Goal: Book appointment/travel/reservation

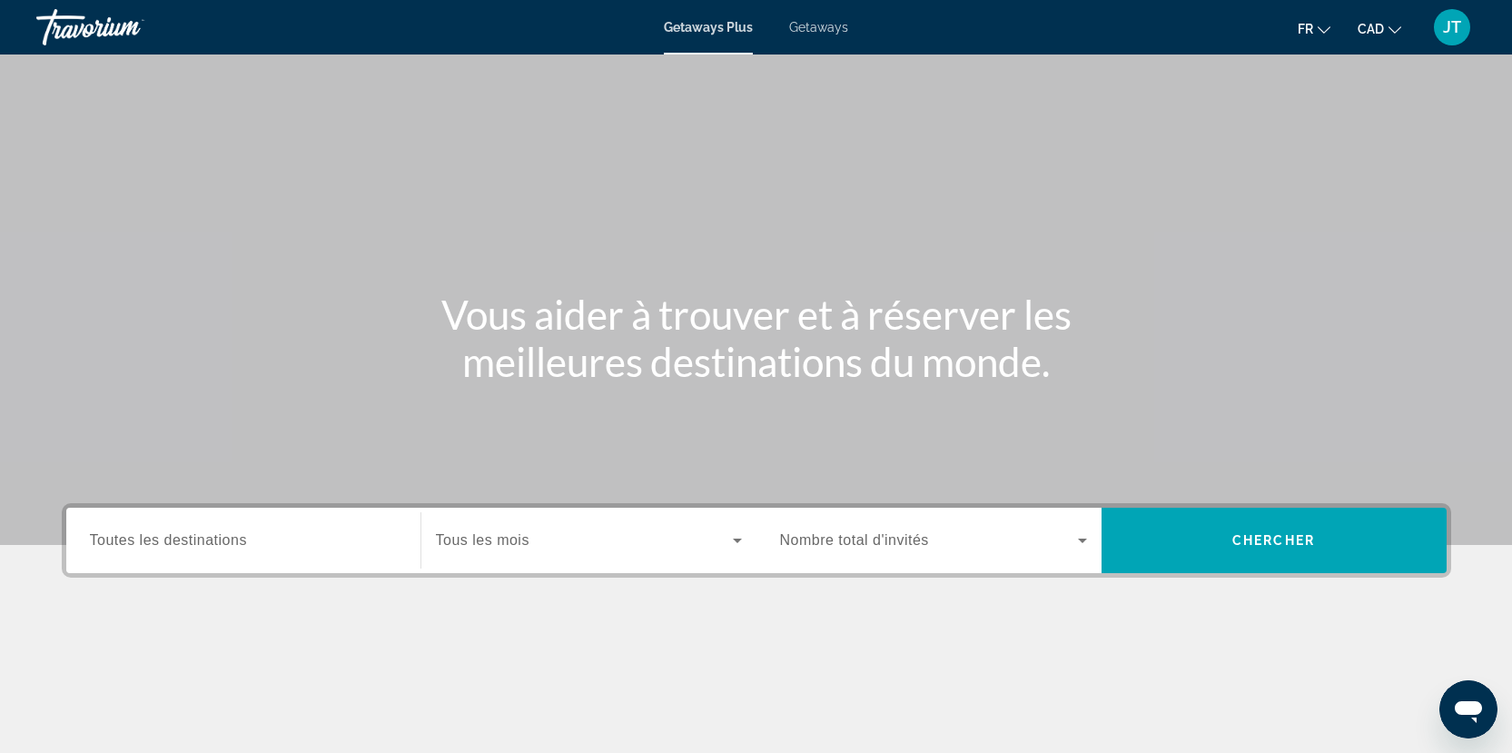
click at [265, 544] on input "Destination Toutes les destinations" at bounding box center [243, 541] width 307 height 22
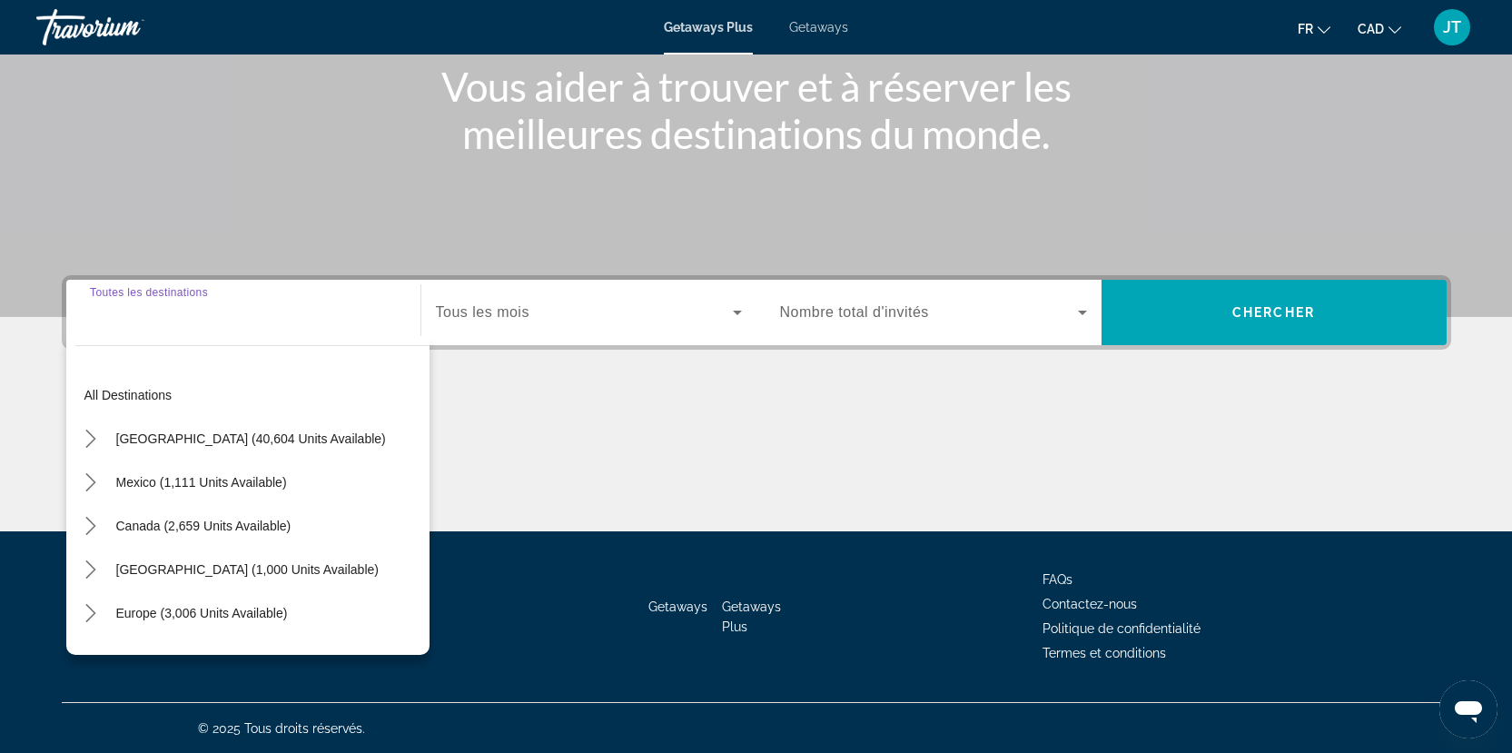
scroll to position [229, 0]
click at [225, 317] on input "Destination Toutes les destinations" at bounding box center [243, 313] width 307 height 22
click at [228, 315] on input "Destination Toutes les destinations" at bounding box center [243, 313] width 307 height 22
click at [755, 444] on div "Main content" at bounding box center [757, 462] width 1390 height 136
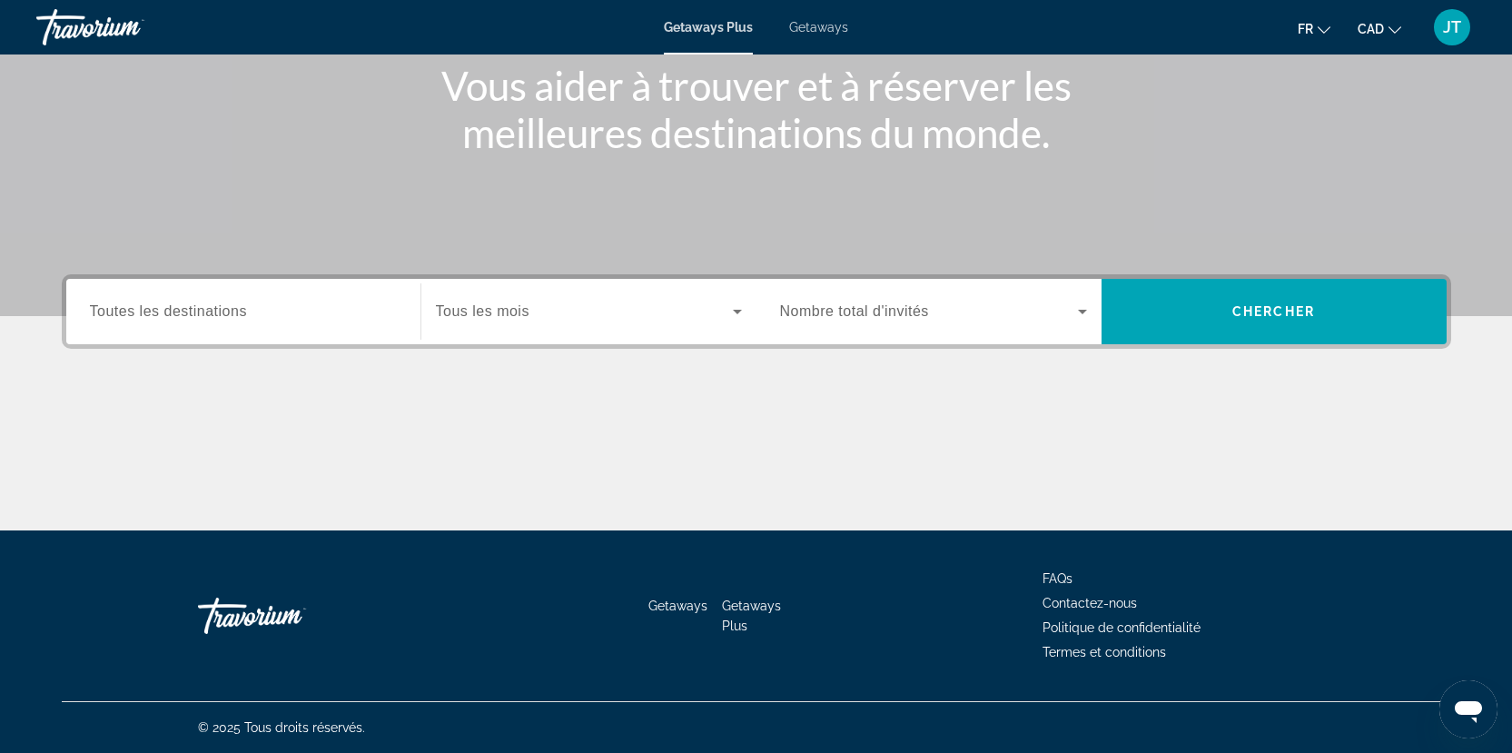
click at [276, 337] on div "Destination Toutes les destinations" at bounding box center [243, 311] width 336 height 65
click at [198, 322] on div "Search widget" at bounding box center [243, 312] width 307 height 52
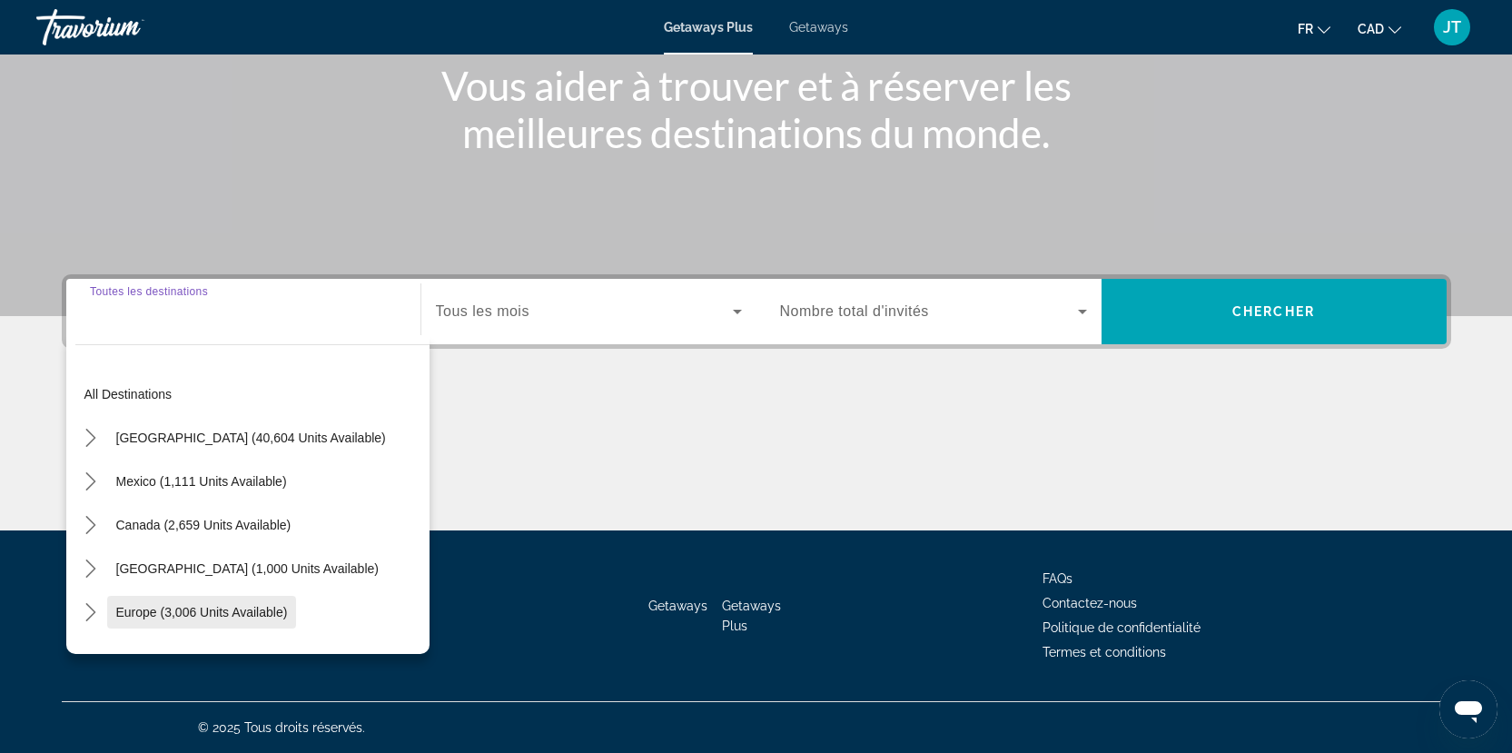
click at [196, 602] on span "Select destination: Europe (3,006 units available)" at bounding box center [202, 612] width 190 height 44
type input "**********"
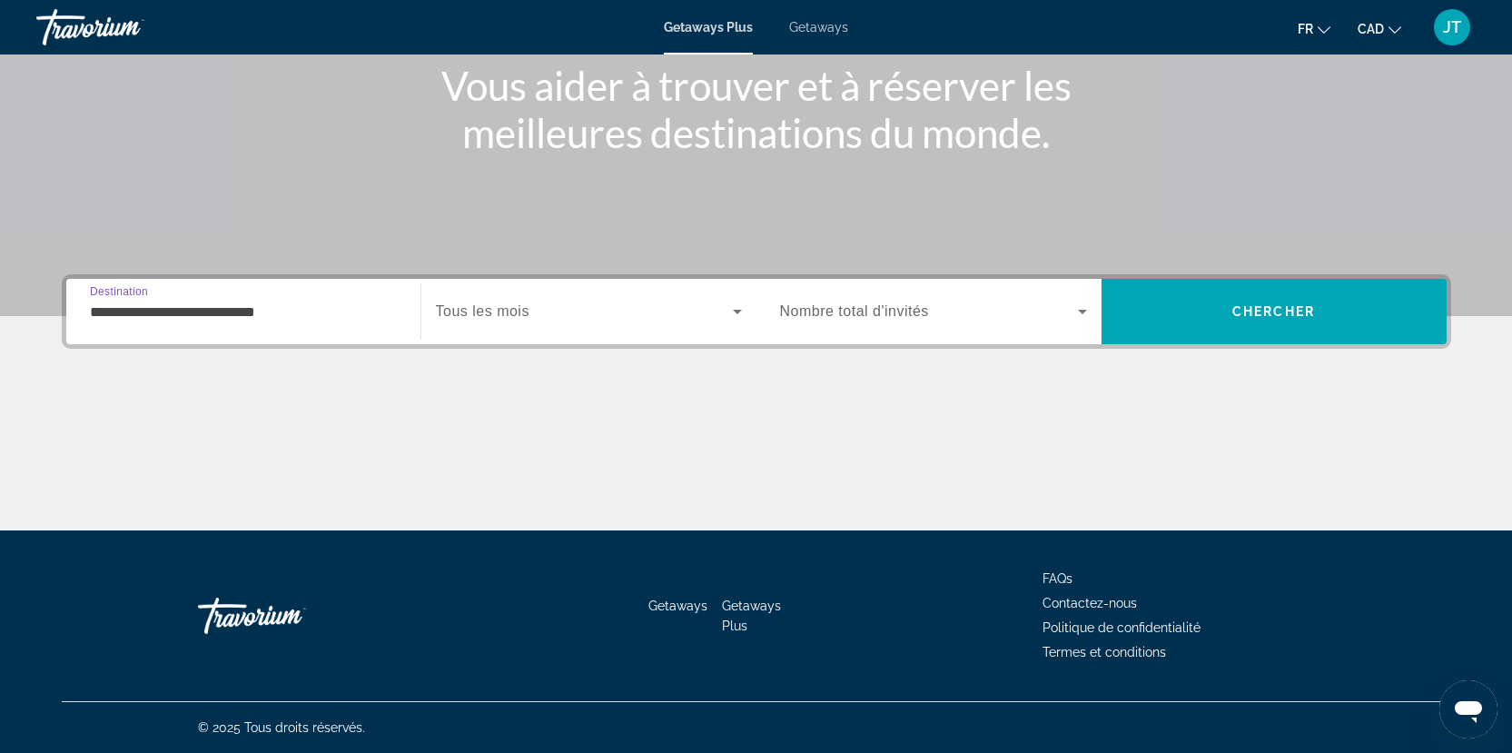
click at [732, 311] on icon "Search widget" at bounding box center [738, 312] width 22 height 22
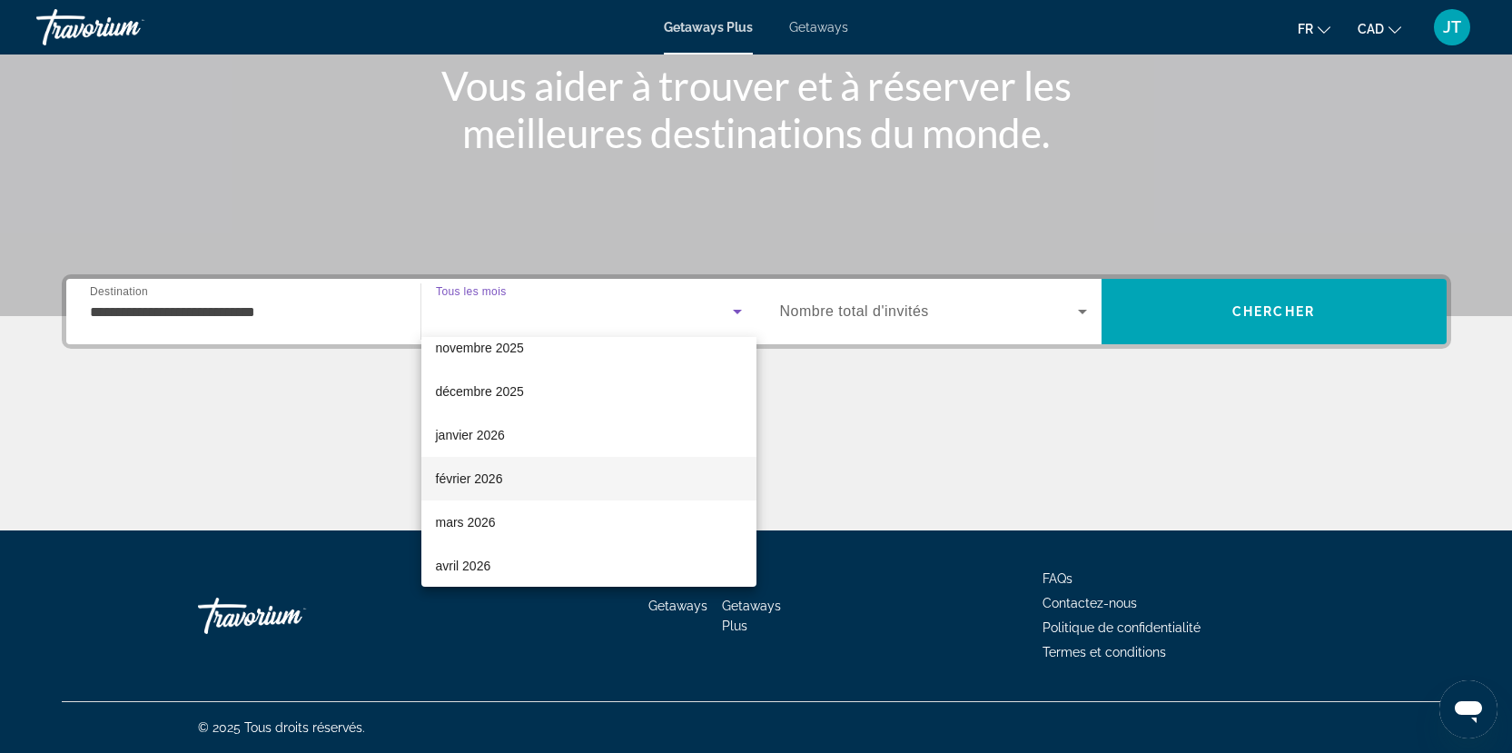
scroll to position [272, 0]
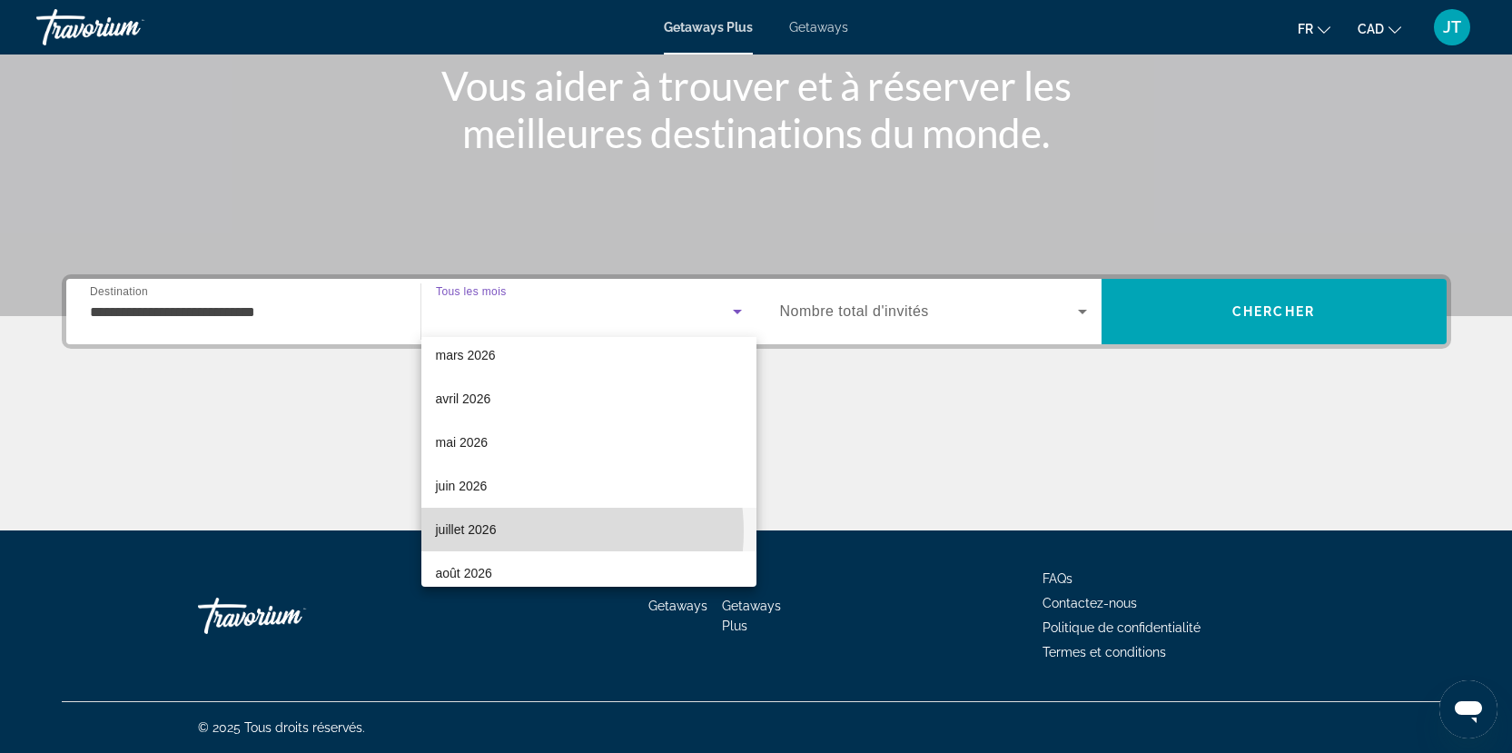
click at [533, 531] on mat-option "juillet 2026" at bounding box center [588, 530] width 335 height 44
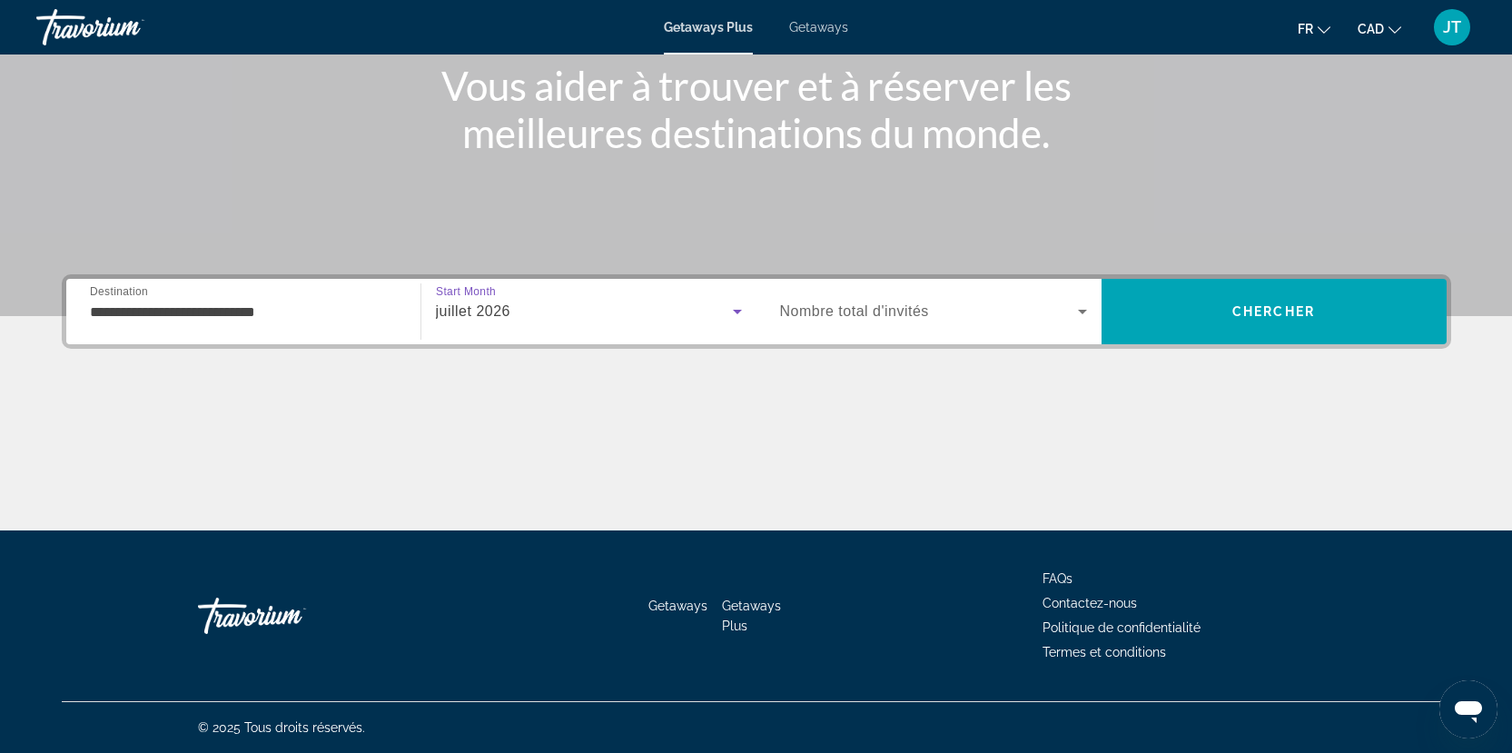
click at [1042, 317] on span "Search widget" at bounding box center [929, 312] width 298 height 22
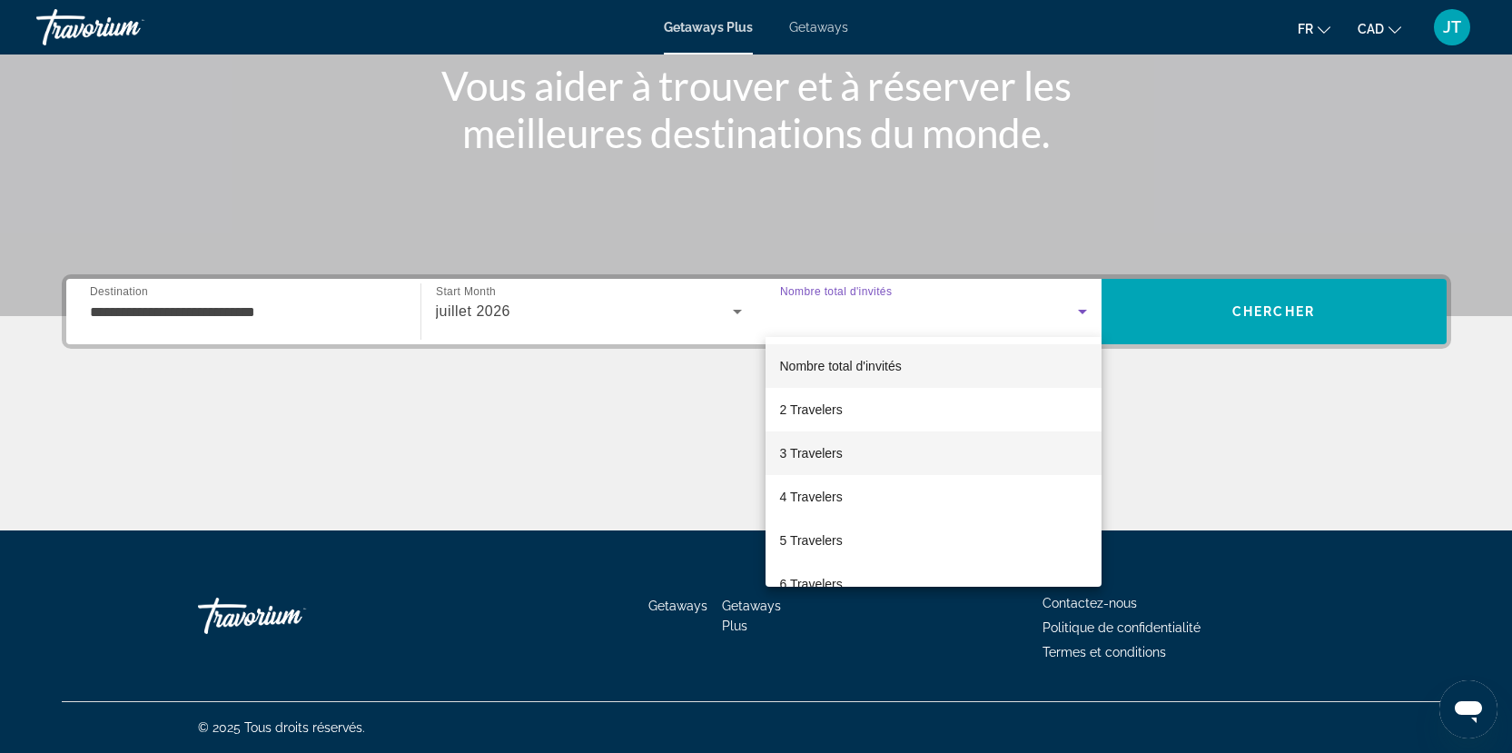
click at [869, 458] on mat-option "3 Travelers" at bounding box center [934, 453] width 336 height 44
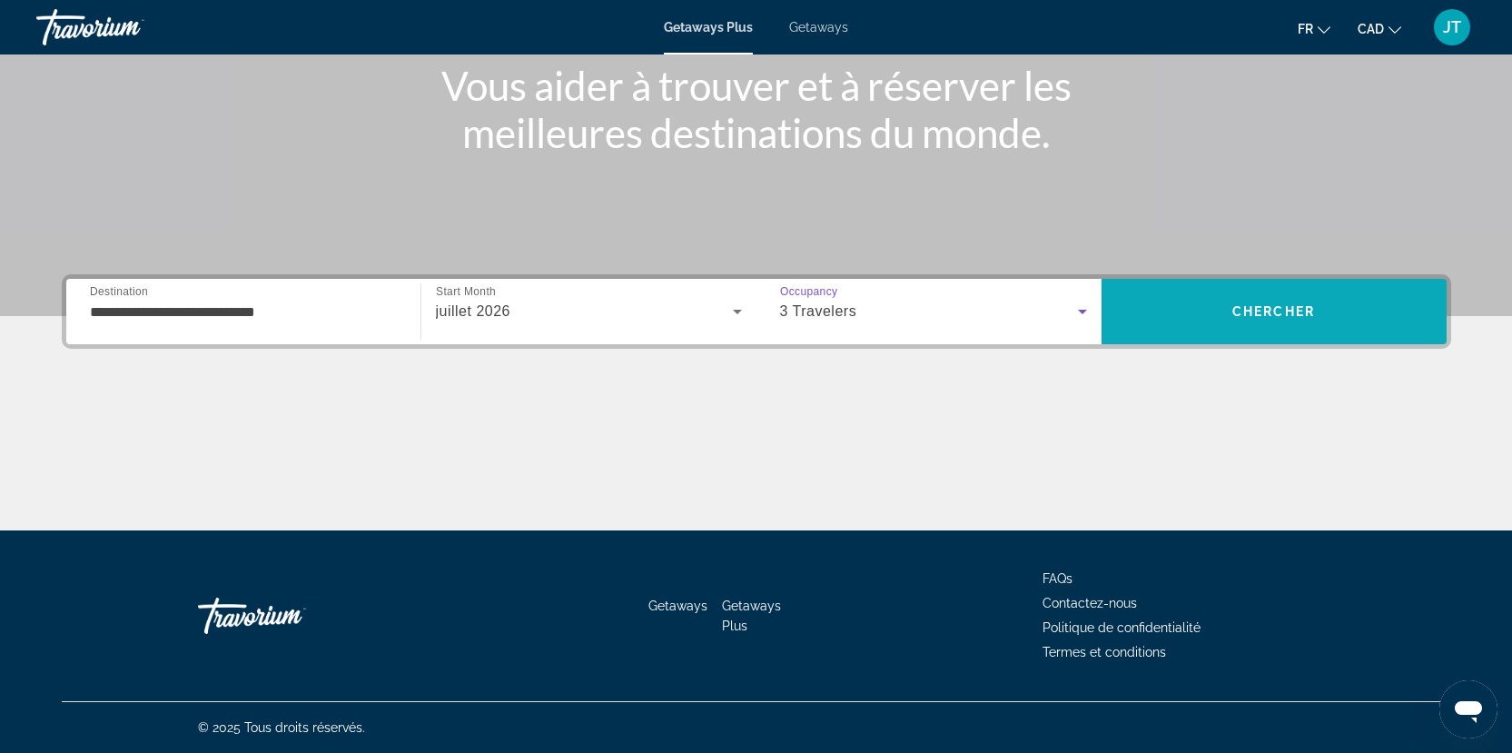
click at [1245, 313] on span "Chercher" at bounding box center [1274, 311] width 83 height 15
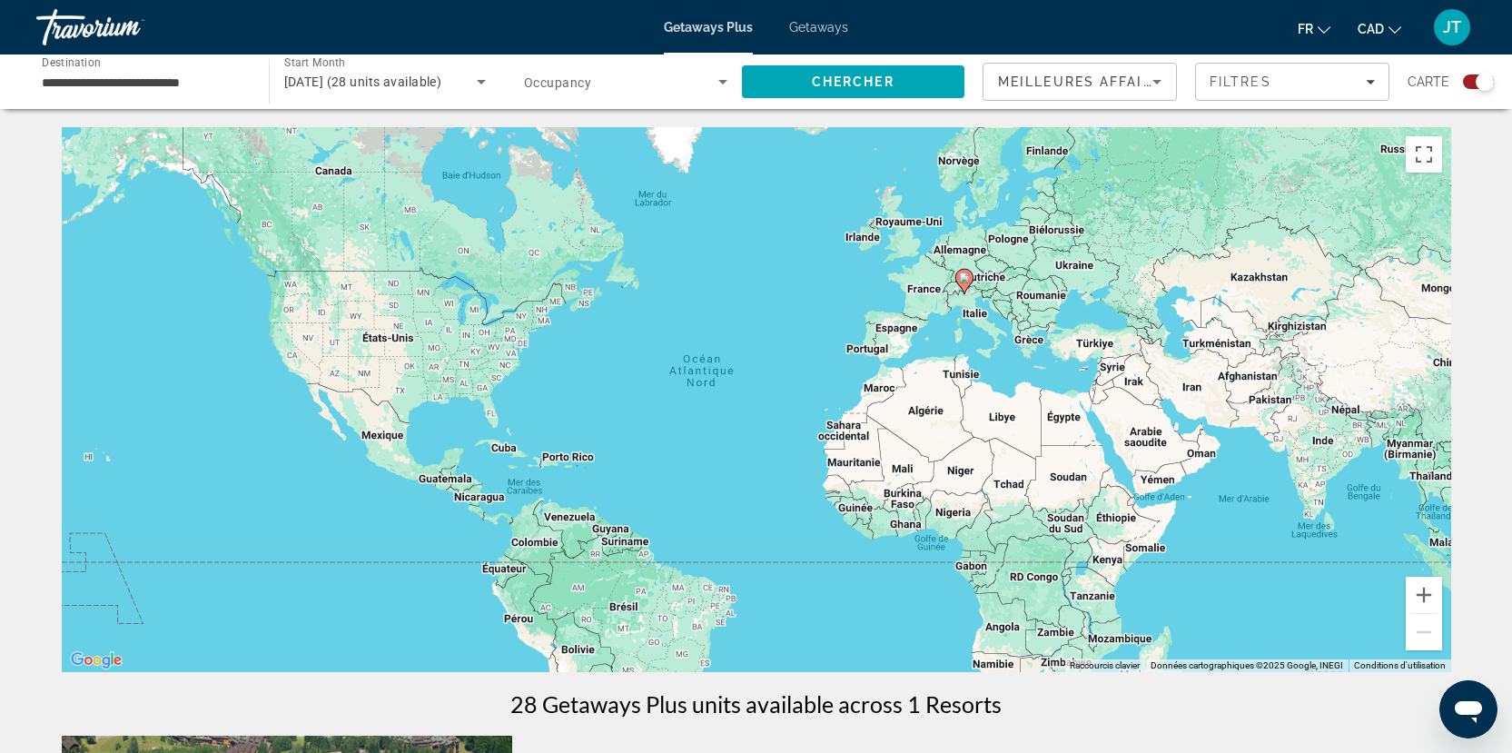
click at [1156, 84] on icon "Sort by" at bounding box center [1157, 82] width 22 height 22
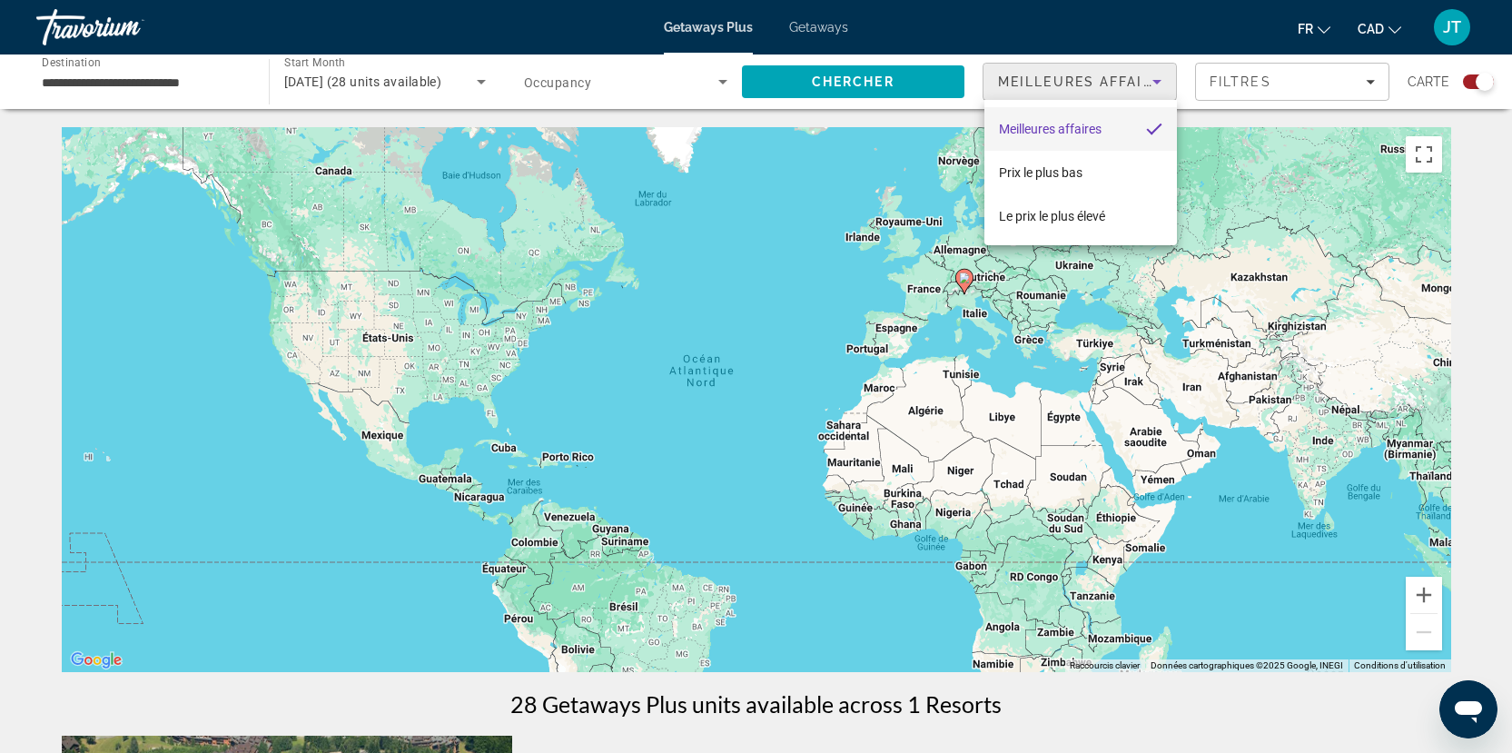
click at [1155, 84] on div at bounding box center [756, 376] width 1512 height 753
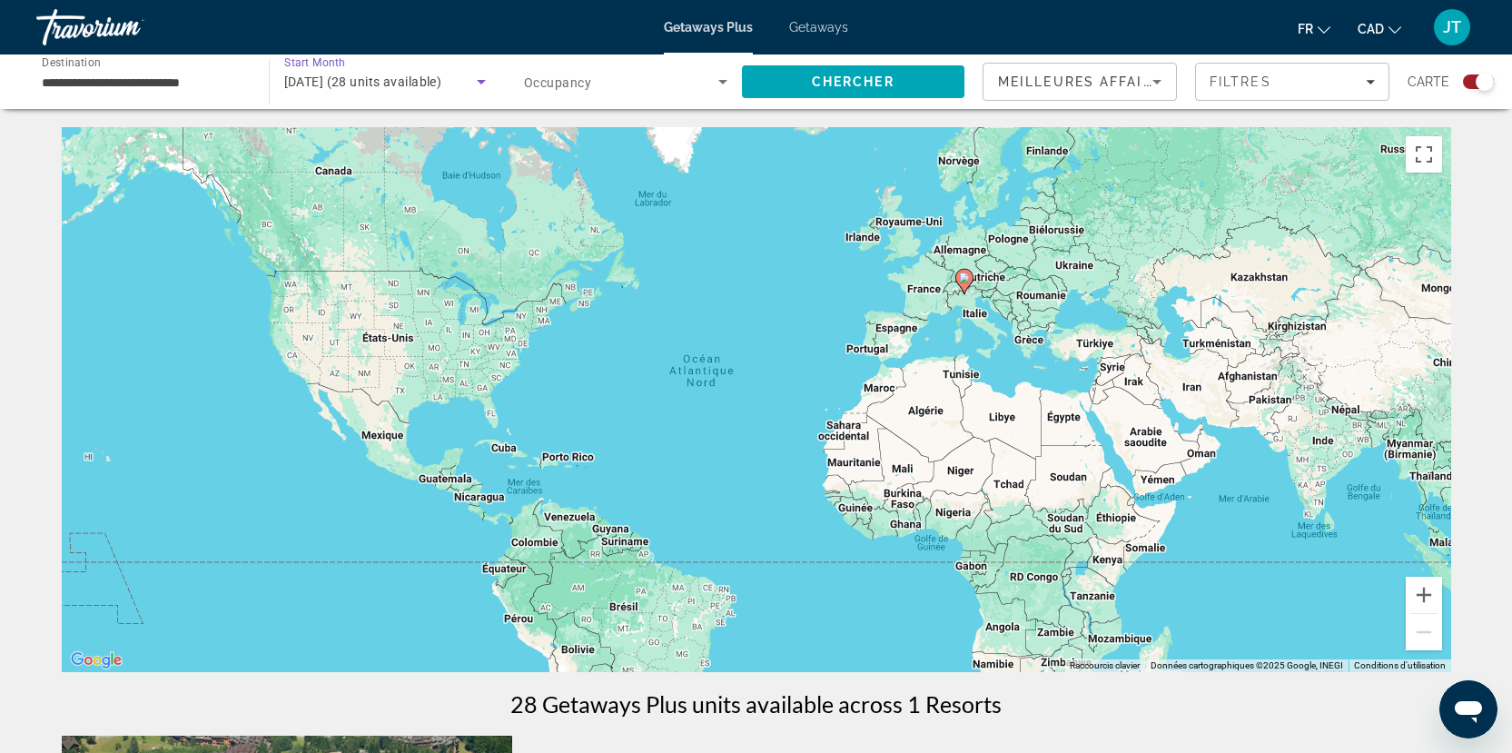
click at [404, 80] on span "[DATE] (28 units available)" at bounding box center [363, 81] width 158 height 15
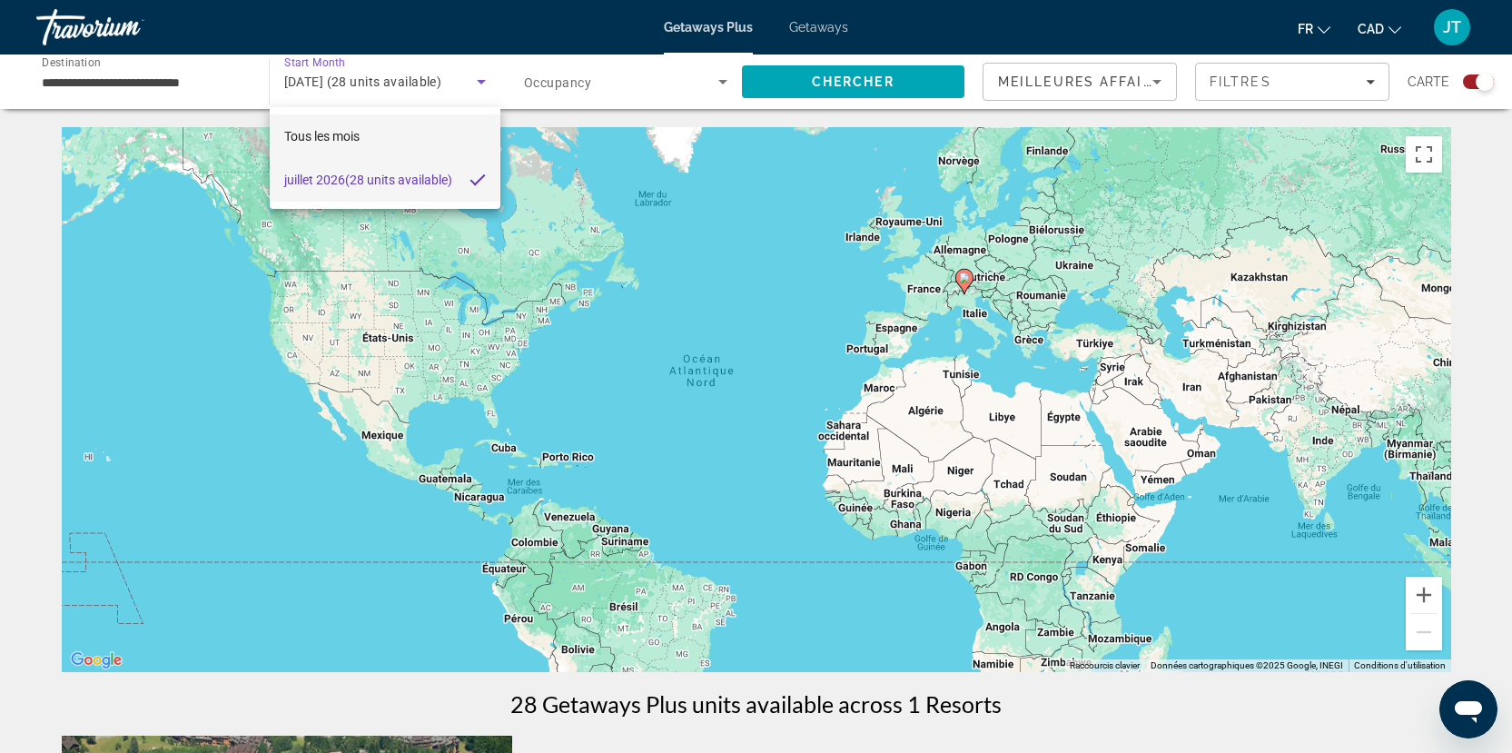
click at [322, 124] on mat-option "Tous les mois" at bounding box center [386, 136] width 232 height 44
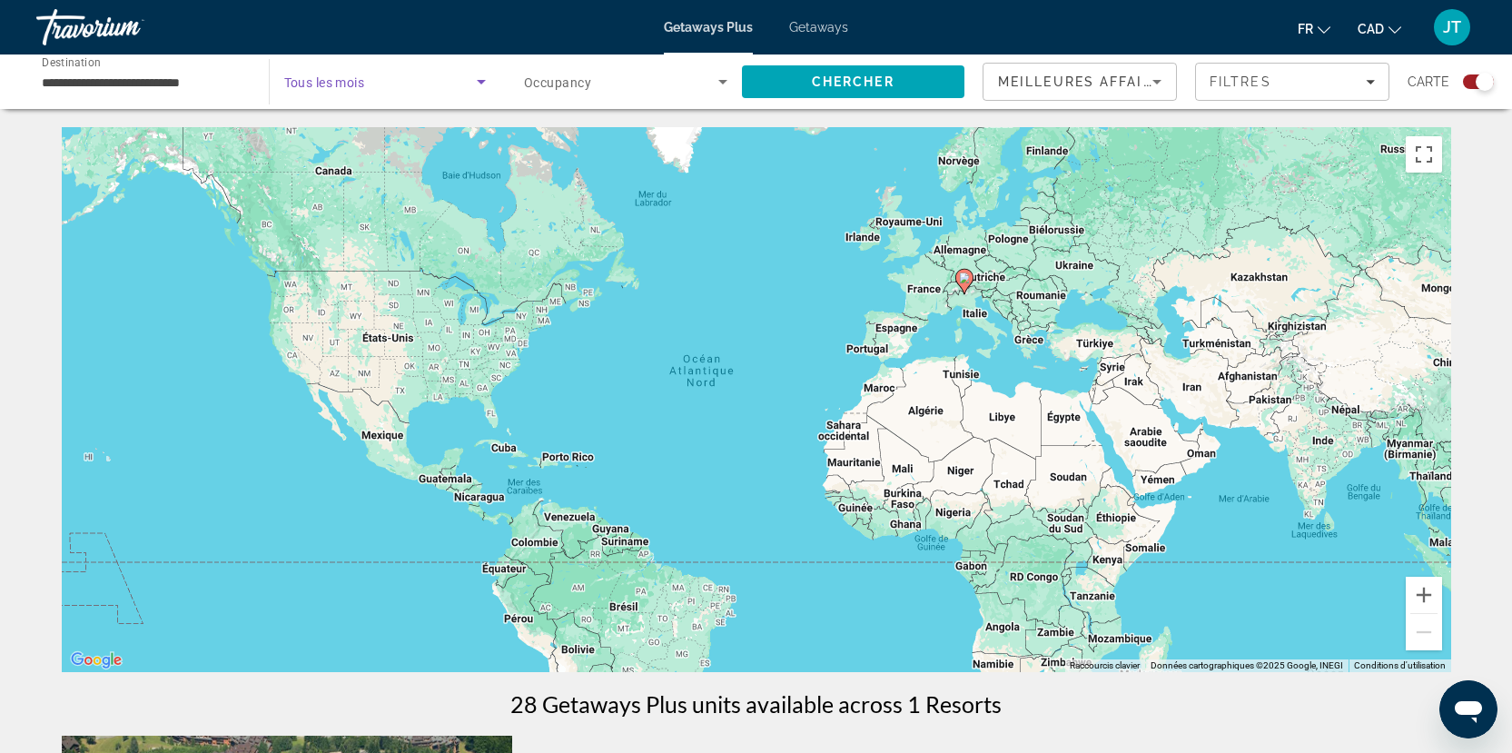
click at [481, 82] on icon "Search widget" at bounding box center [481, 82] width 9 height 5
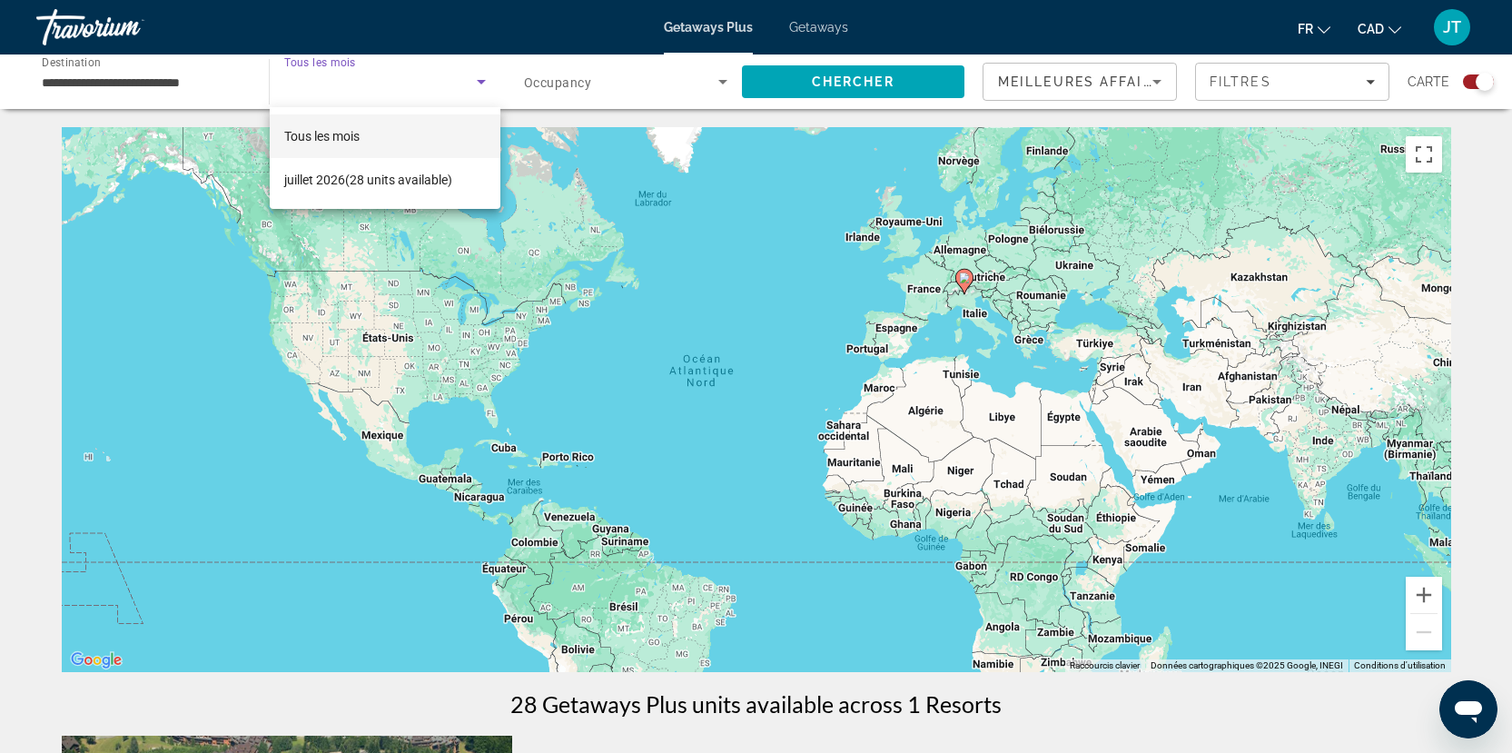
click at [364, 84] on div at bounding box center [756, 376] width 1512 height 753
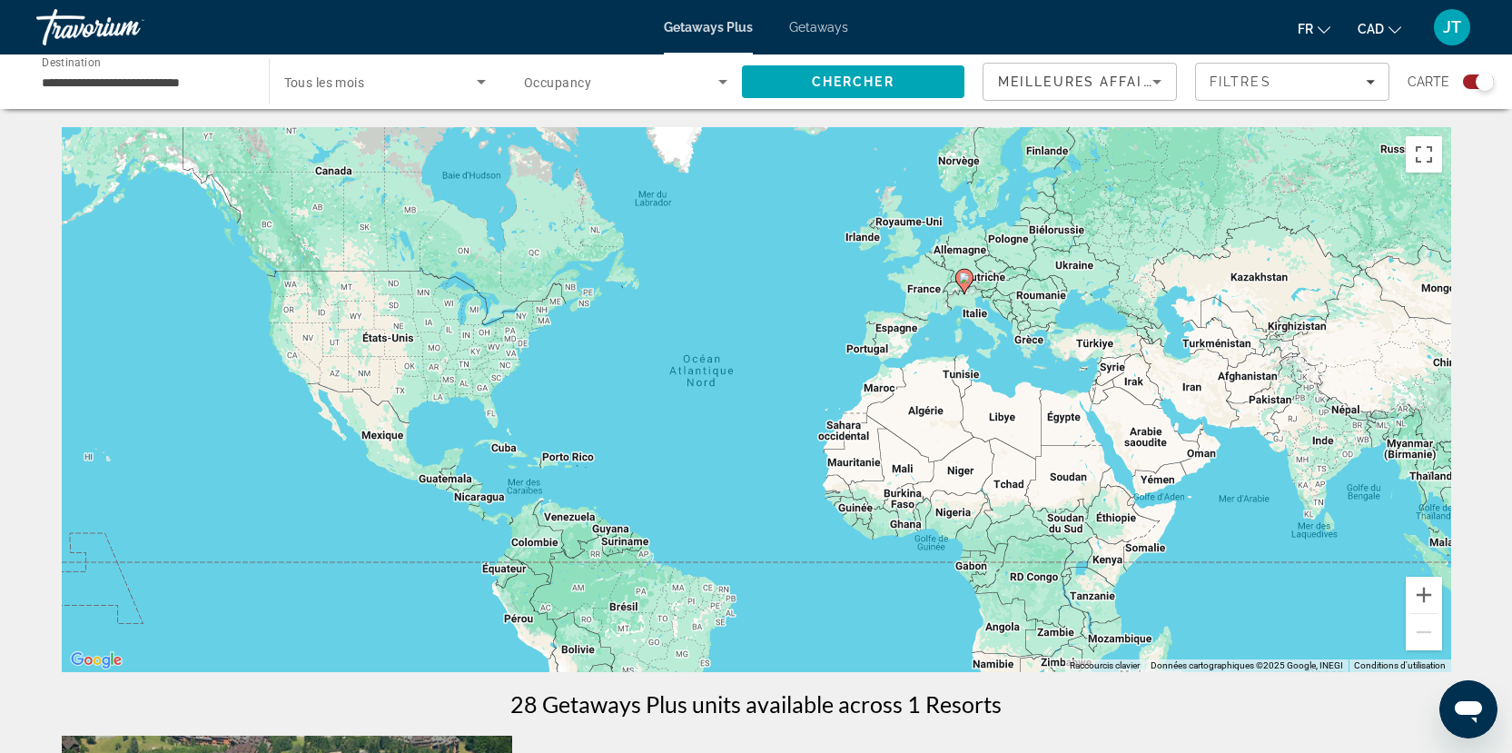
click at [355, 86] on span "Tous les mois" at bounding box center [324, 82] width 81 height 15
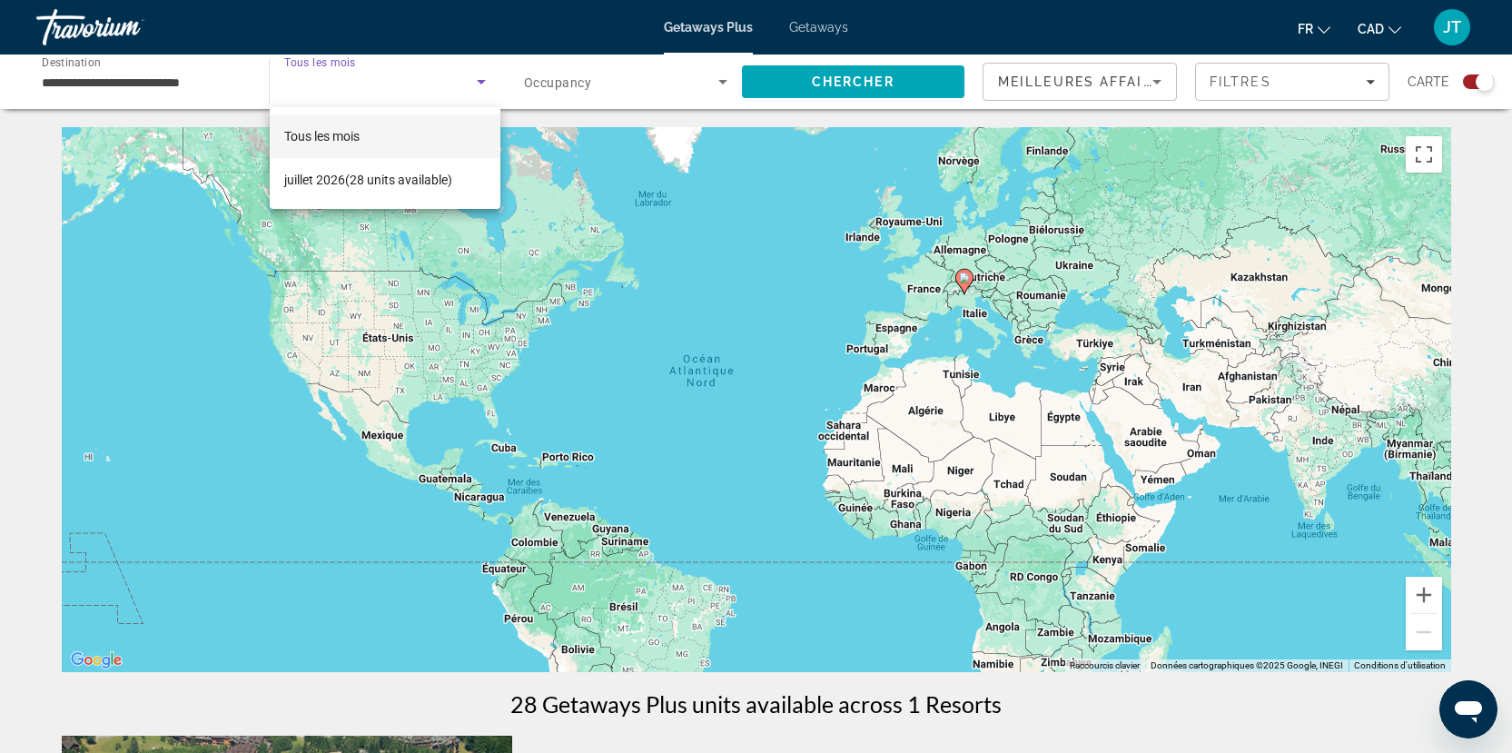
click at [402, 77] on div at bounding box center [756, 376] width 1512 height 753
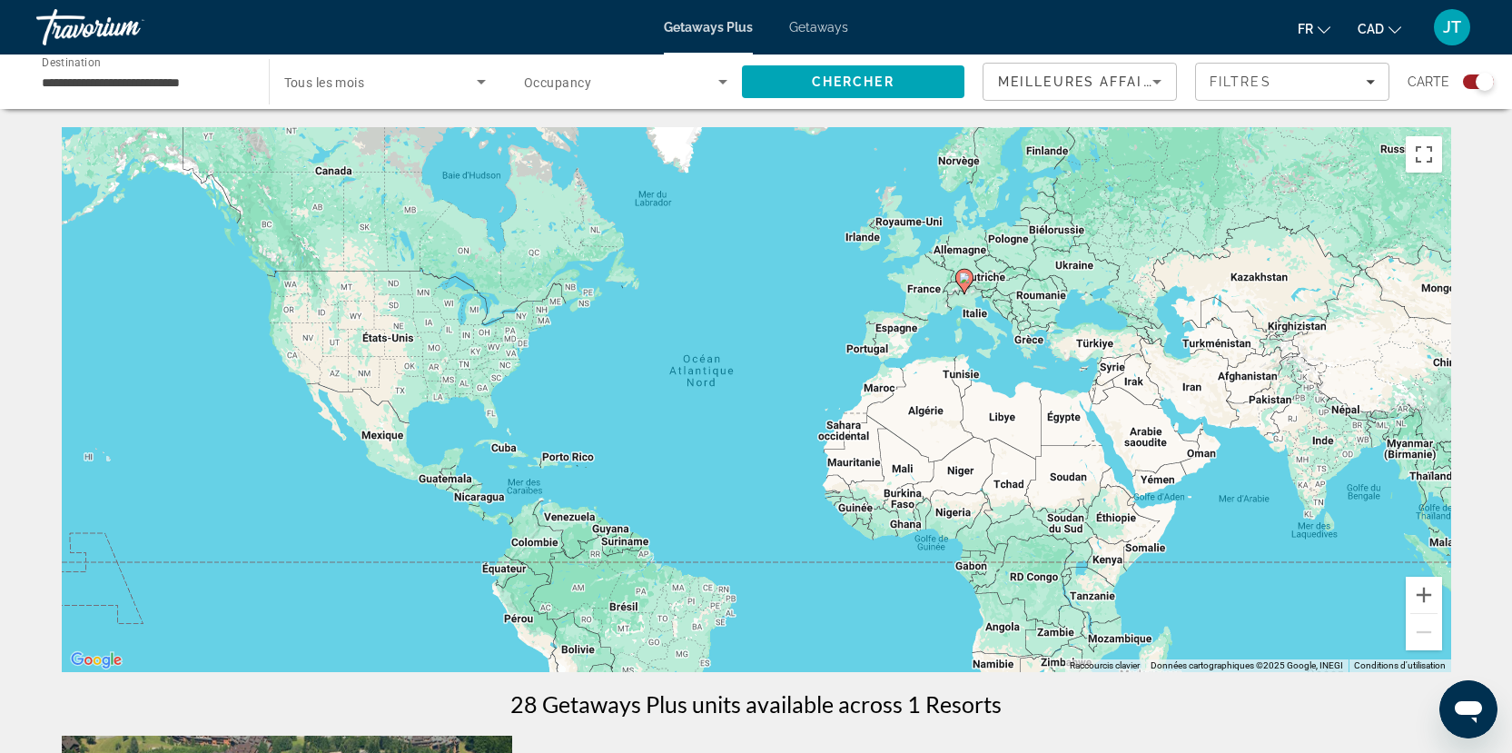
click at [403, 78] on span "Search widget" at bounding box center [380, 82] width 193 height 22
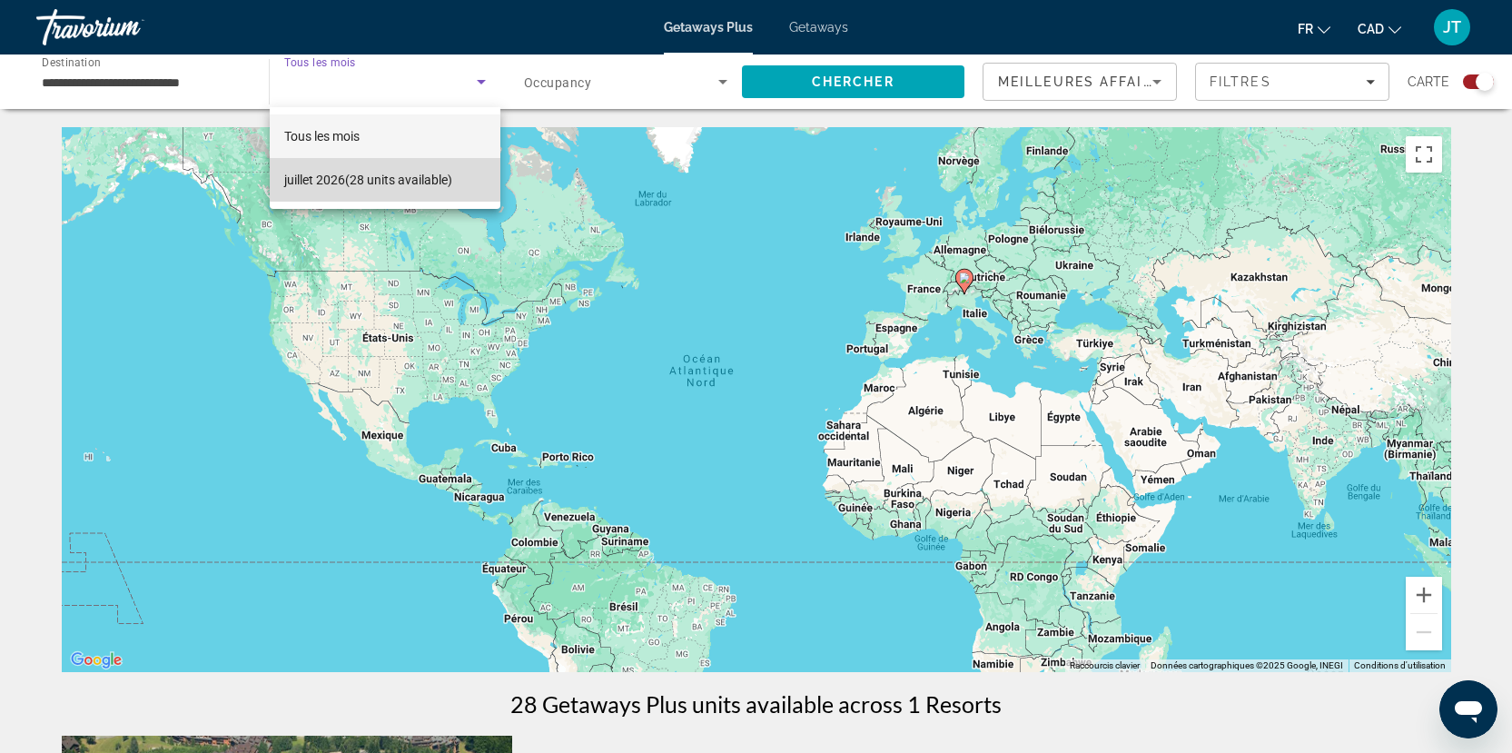
click at [408, 174] on span "[DATE] (28 units available)" at bounding box center [368, 180] width 168 height 22
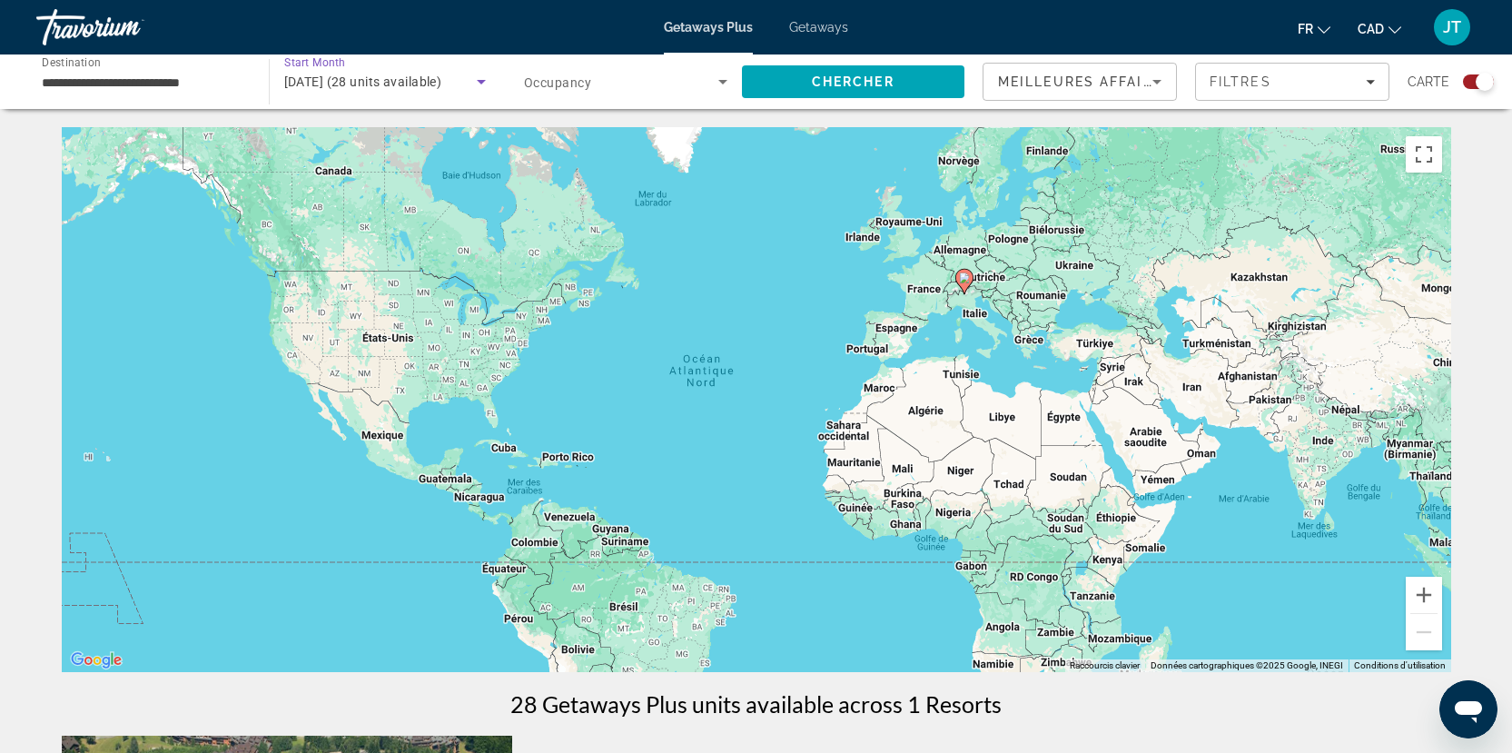
click at [636, 86] on span "Search widget" at bounding box center [621, 82] width 194 height 22
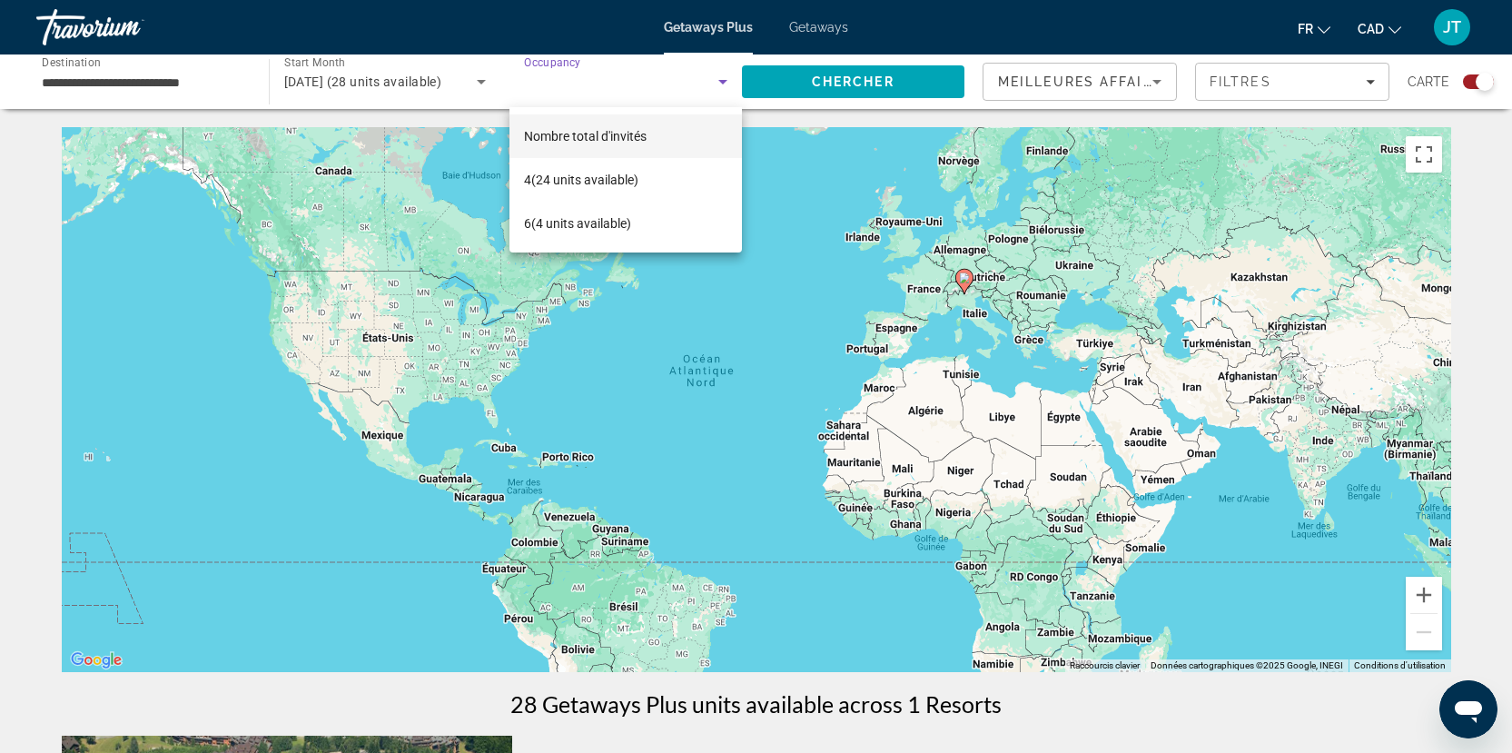
click at [669, 88] on div at bounding box center [756, 376] width 1512 height 753
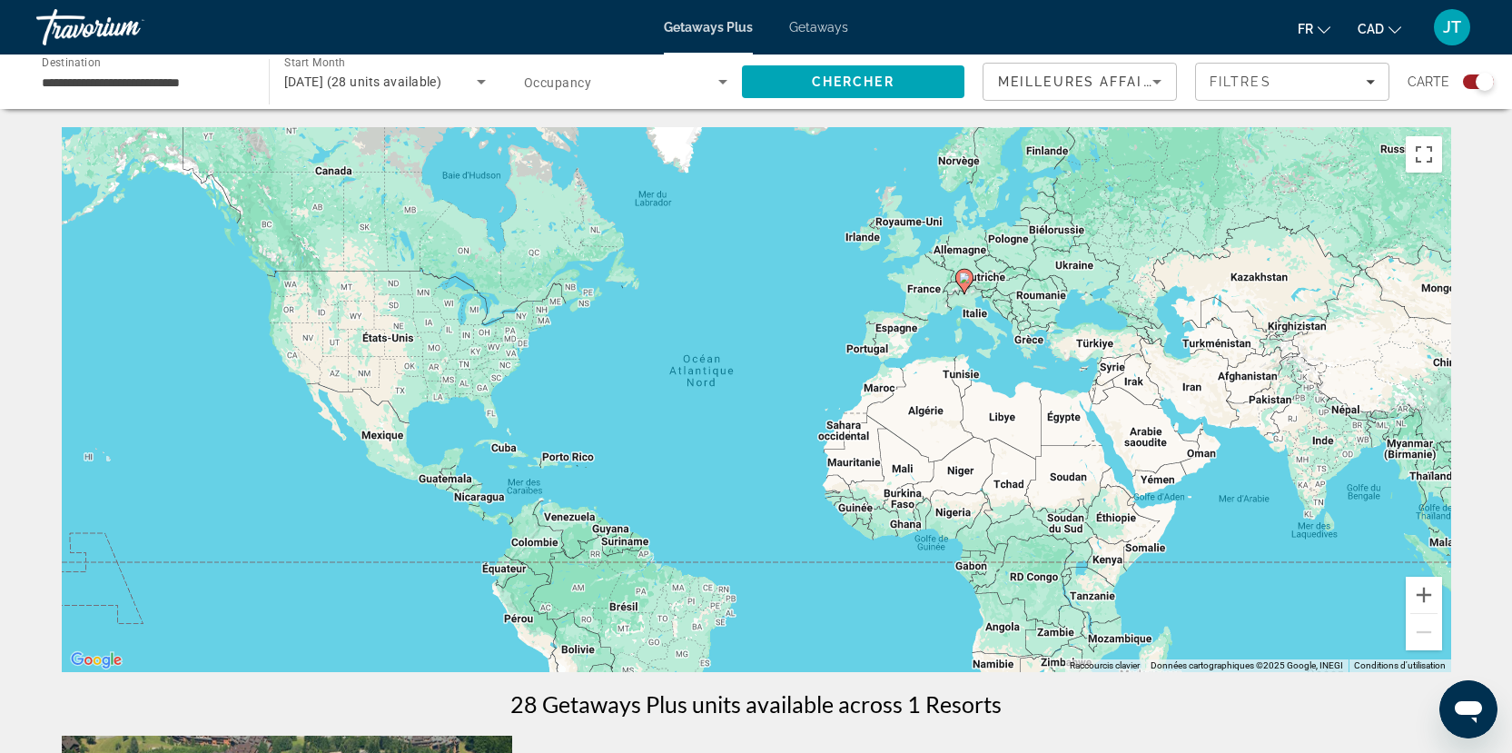
click at [1474, 79] on div "Search widget" at bounding box center [1478, 81] width 31 height 15
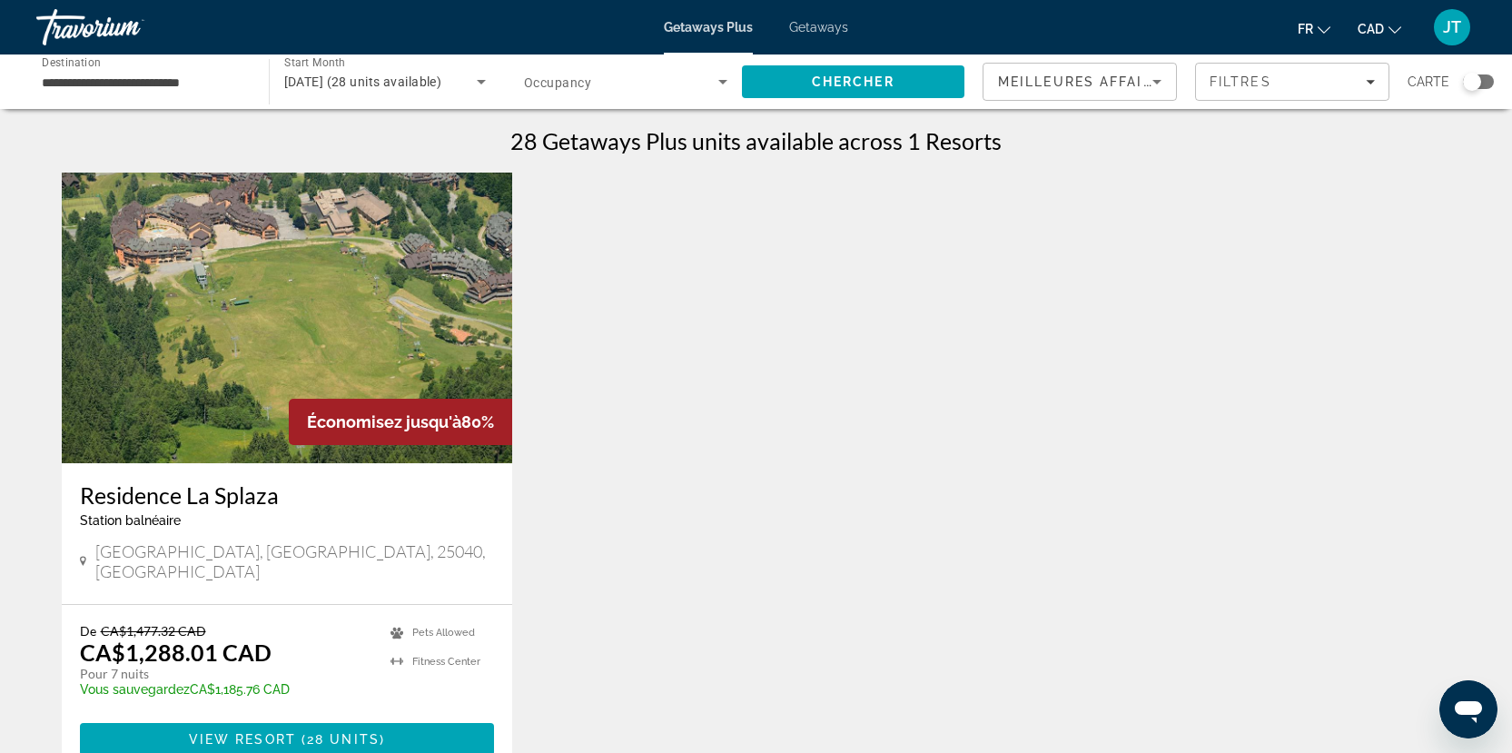
click at [114, 77] on input "**********" at bounding box center [143, 83] width 203 height 22
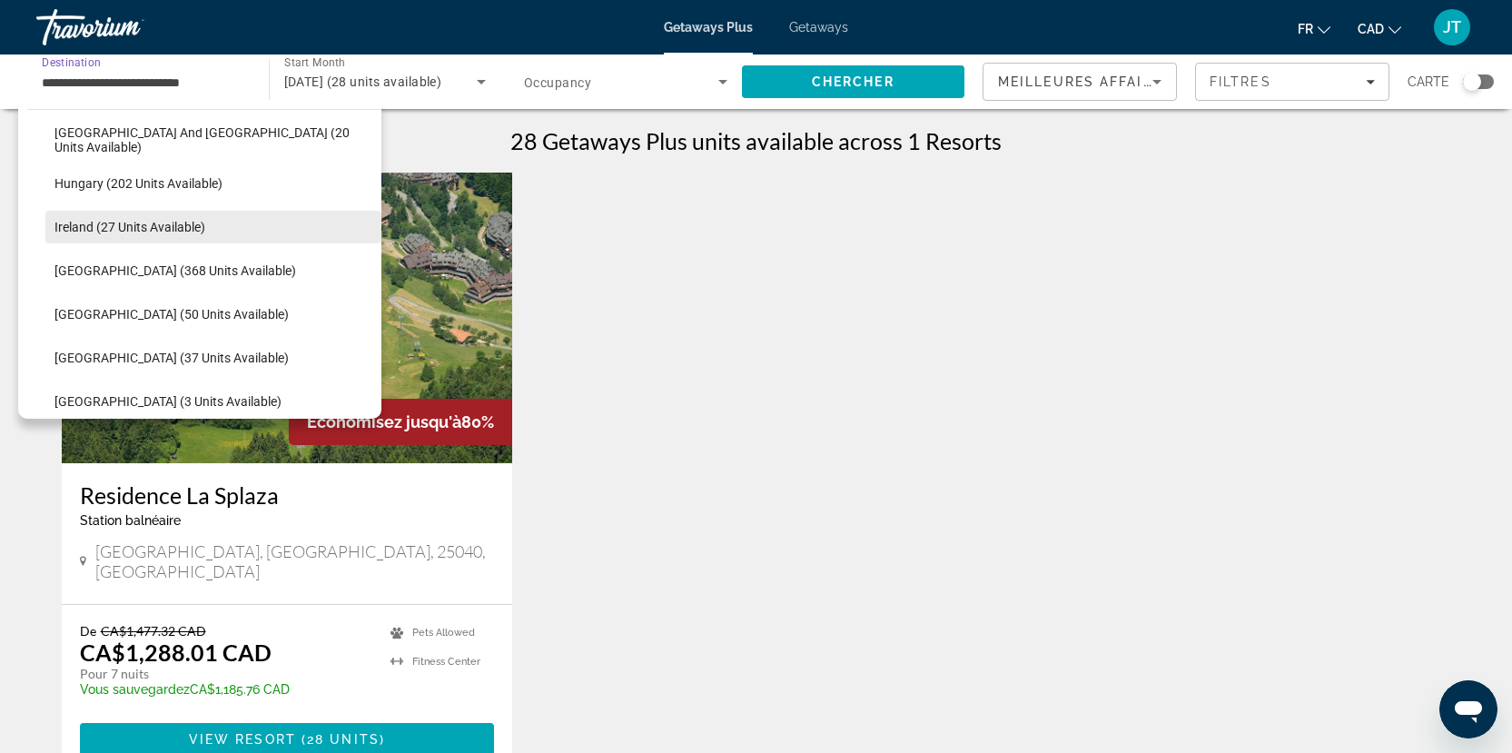
scroll to position [562, 0]
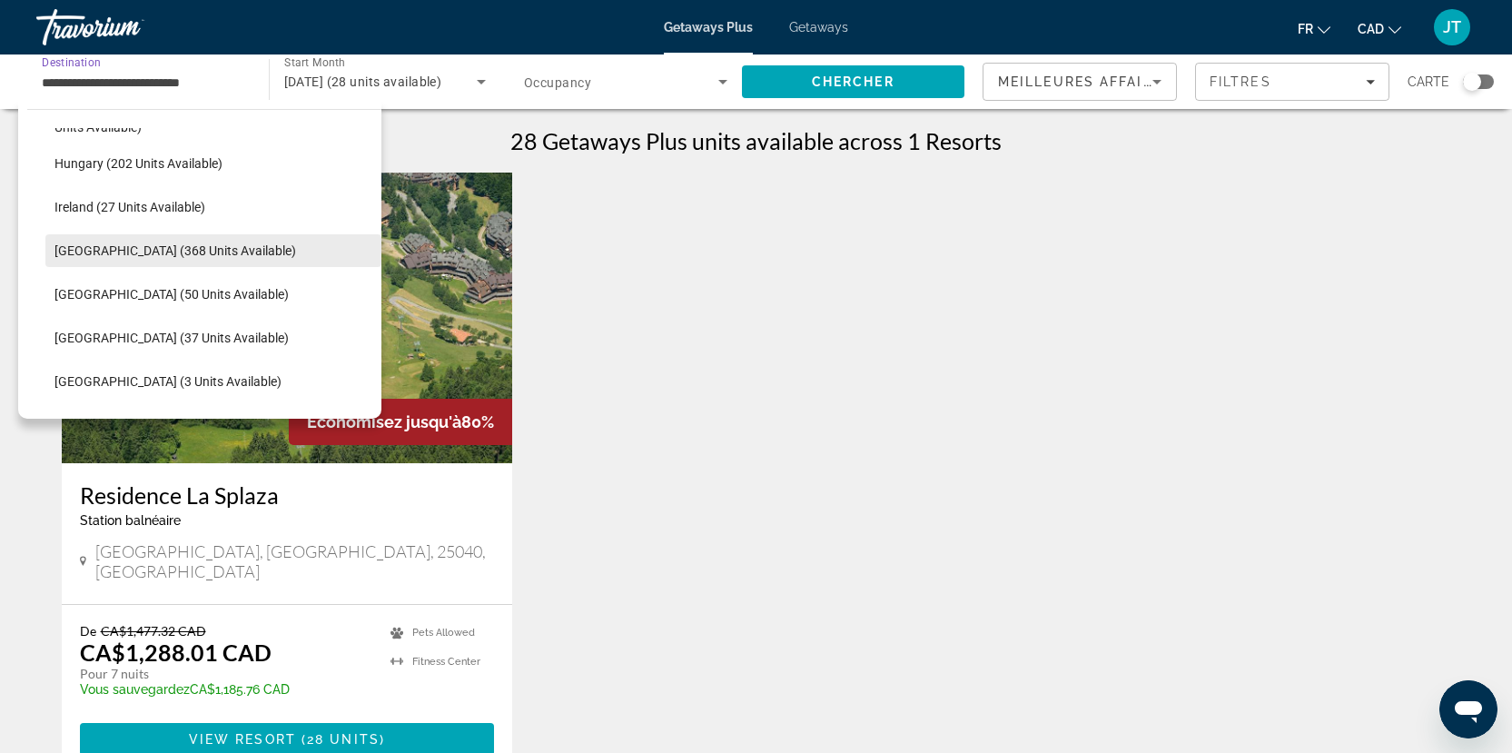
click at [150, 252] on span "[GEOGRAPHIC_DATA] (368 units available)" at bounding box center [175, 250] width 242 height 15
type input "**********"
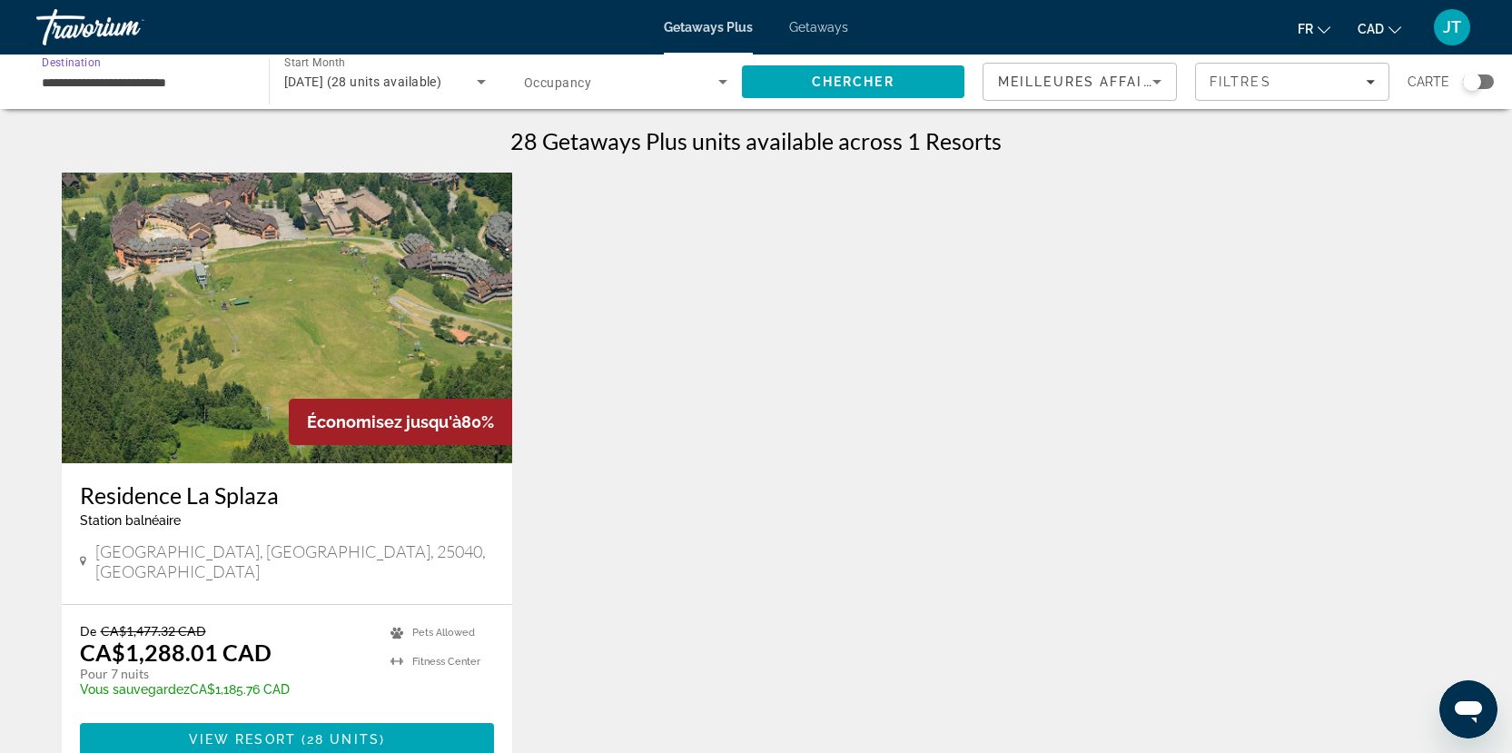
click at [477, 73] on icon "Search widget" at bounding box center [482, 82] width 22 height 22
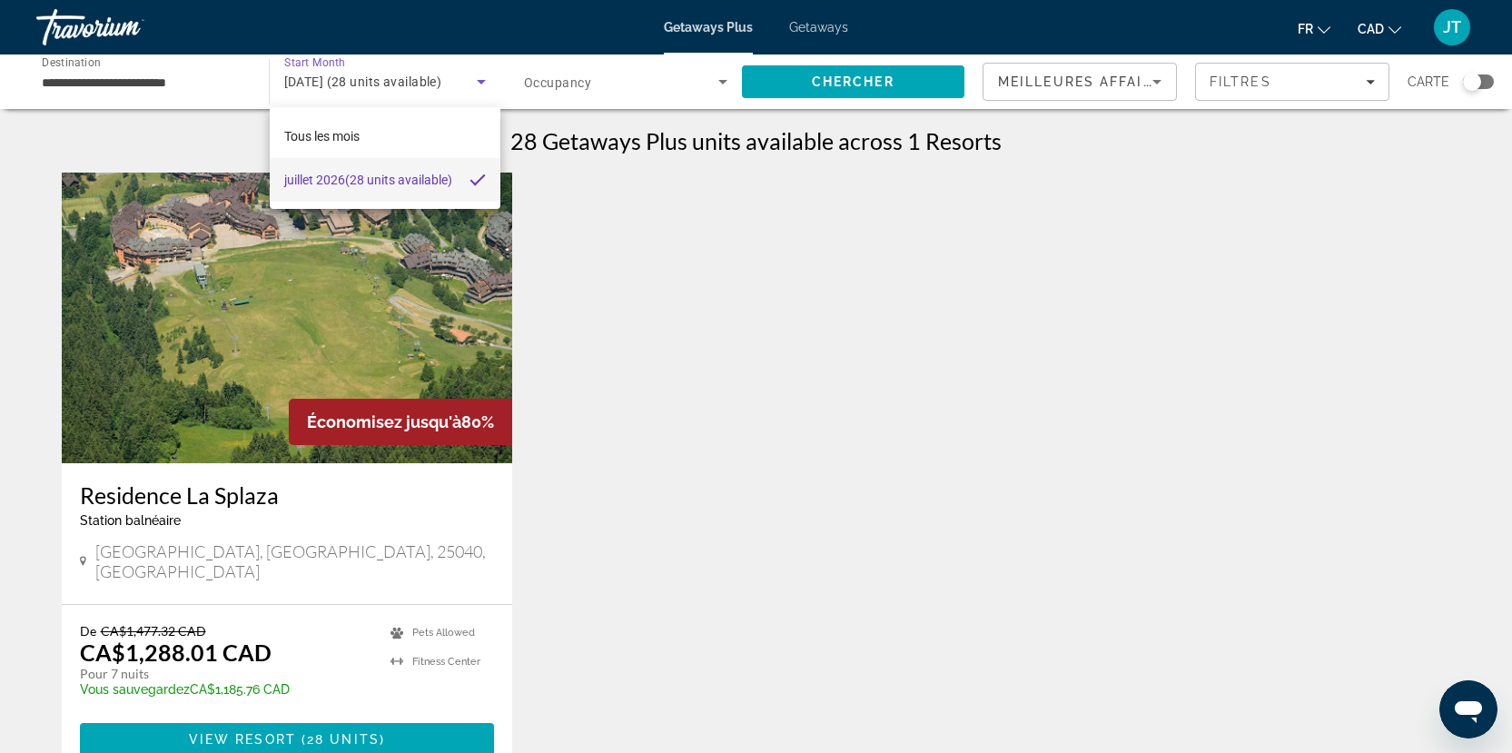
click at [346, 83] on div at bounding box center [756, 376] width 1512 height 753
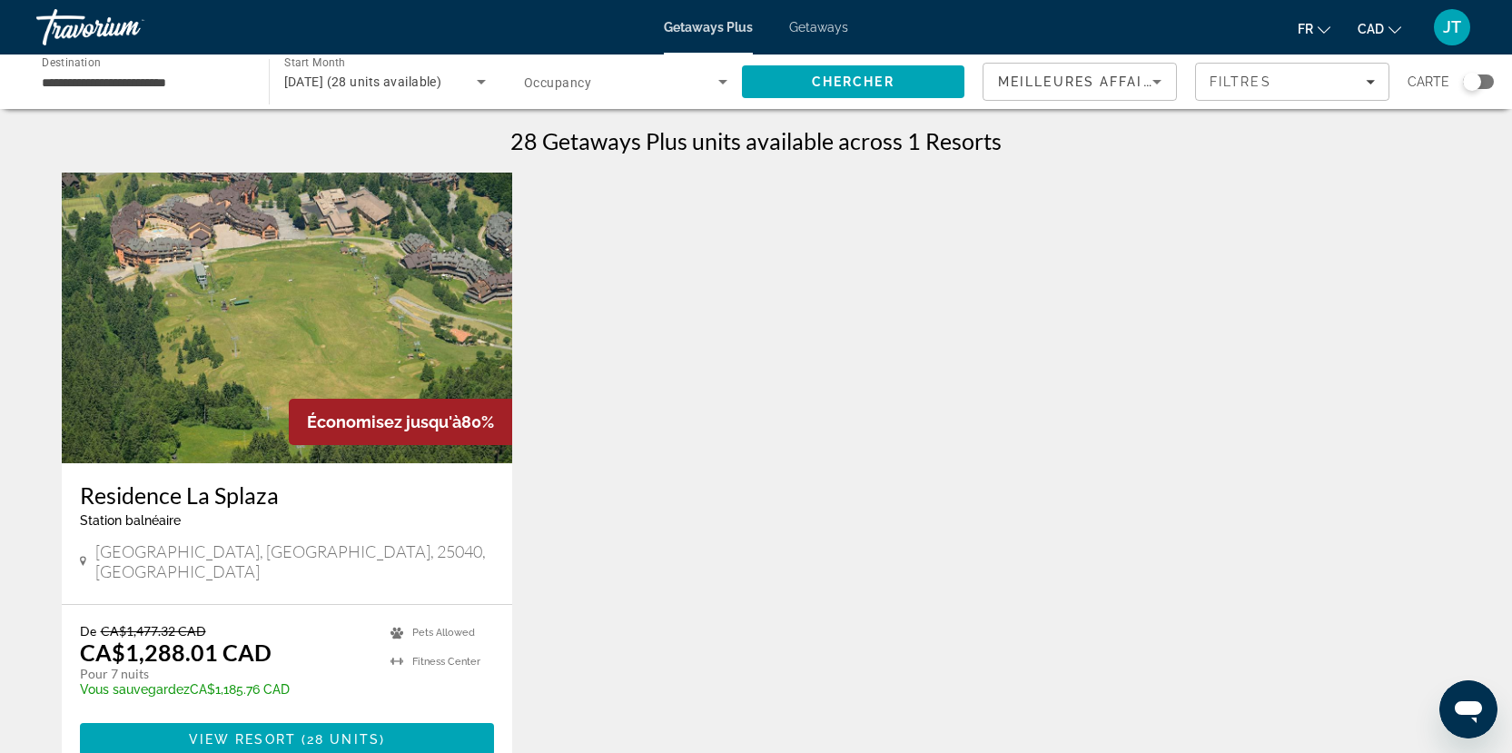
click at [314, 92] on div "[DATE] (28 units available)" at bounding box center [385, 81] width 203 height 51
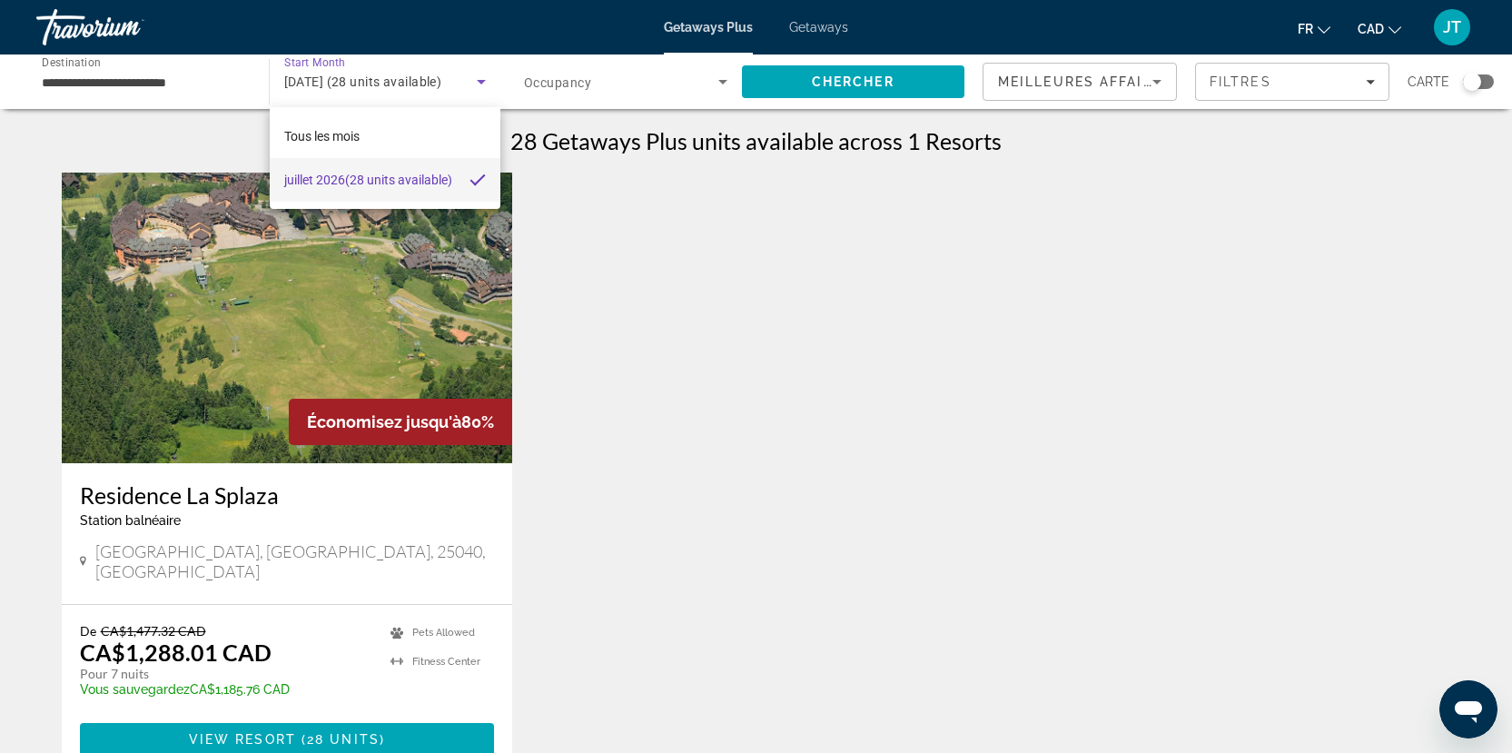
click at [272, 76] on div at bounding box center [756, 376] width 1512 height 753
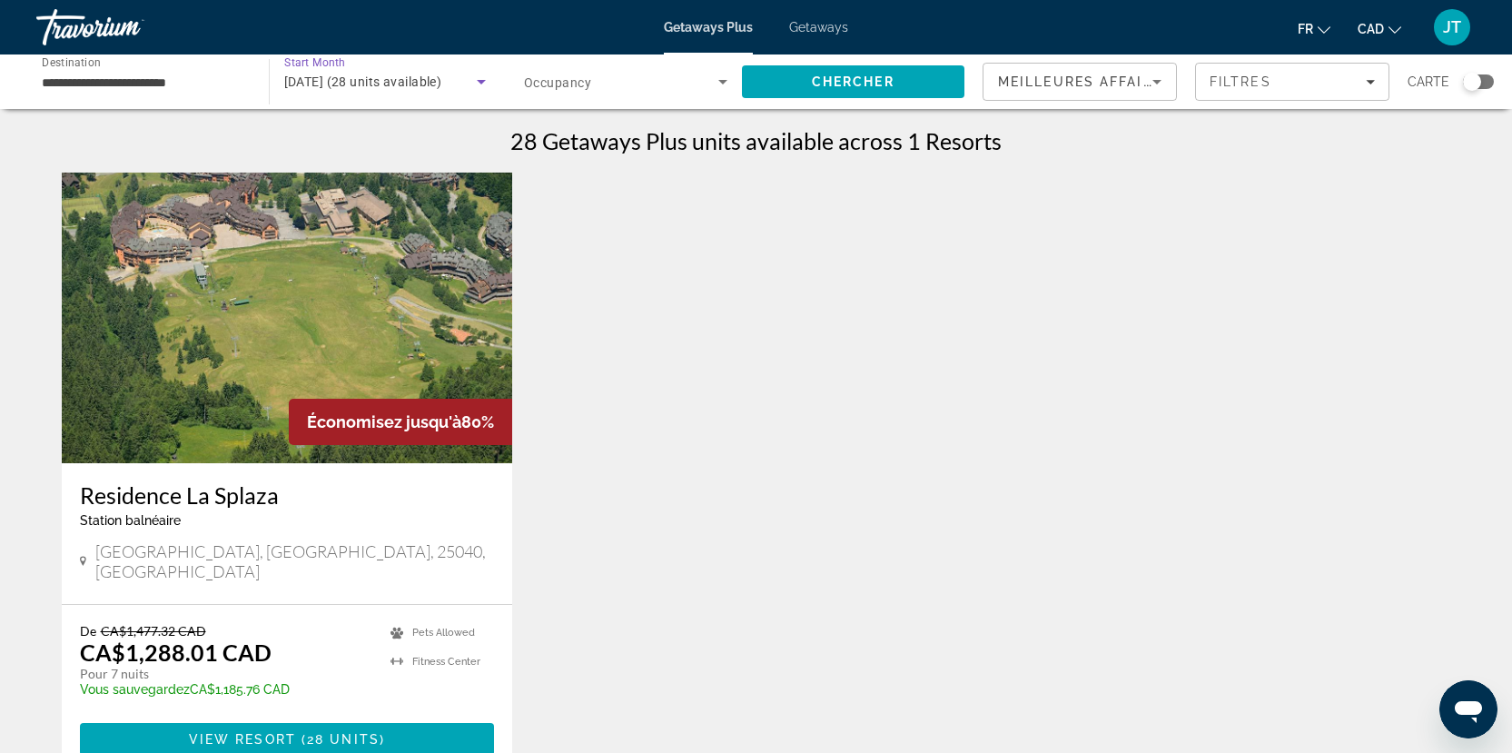
click at [442, 79] on span "[DATE] (28 units available)" at bounding box center [363, 81] width 158 height 15
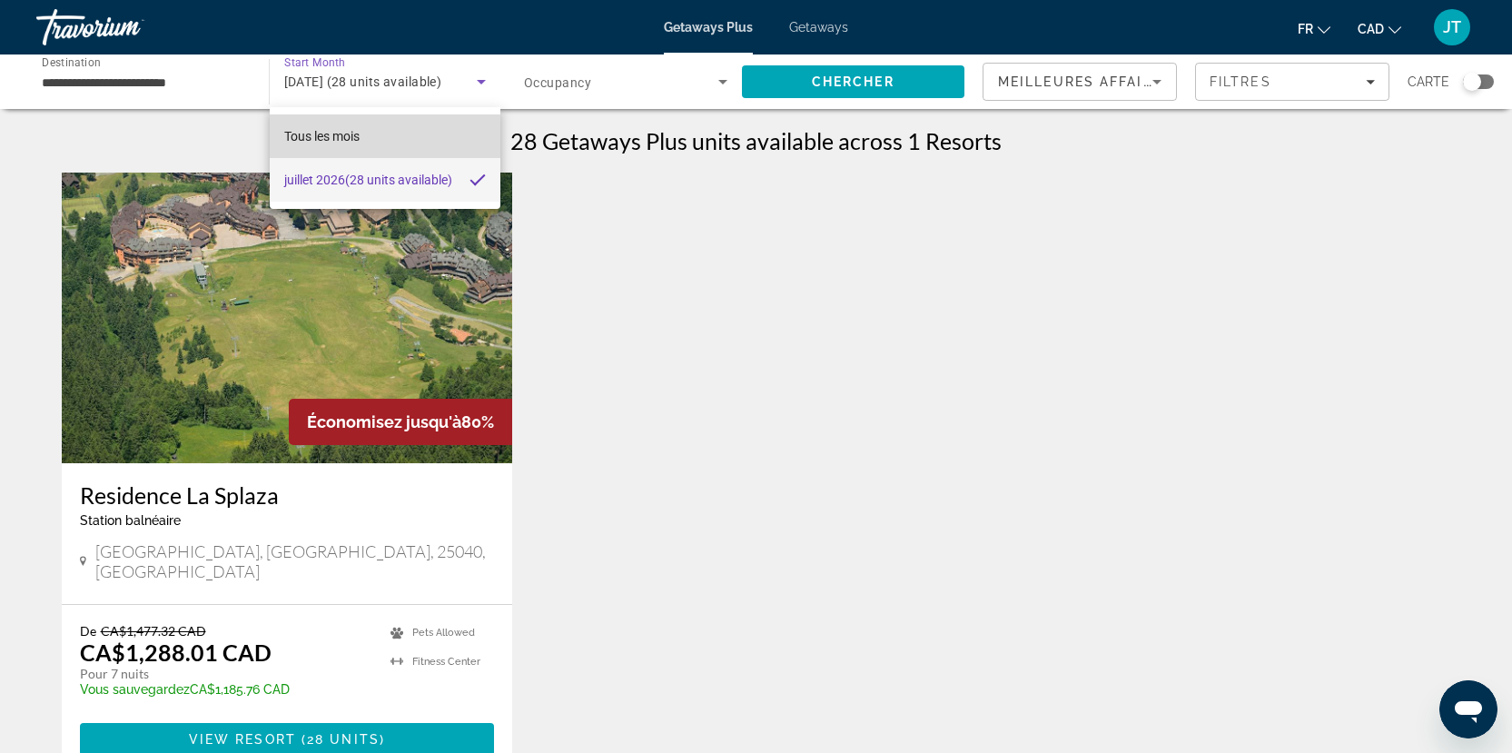
click at [360, 139] on span "Tous les mois" at bounding box center [321, 136] width 75 height 15
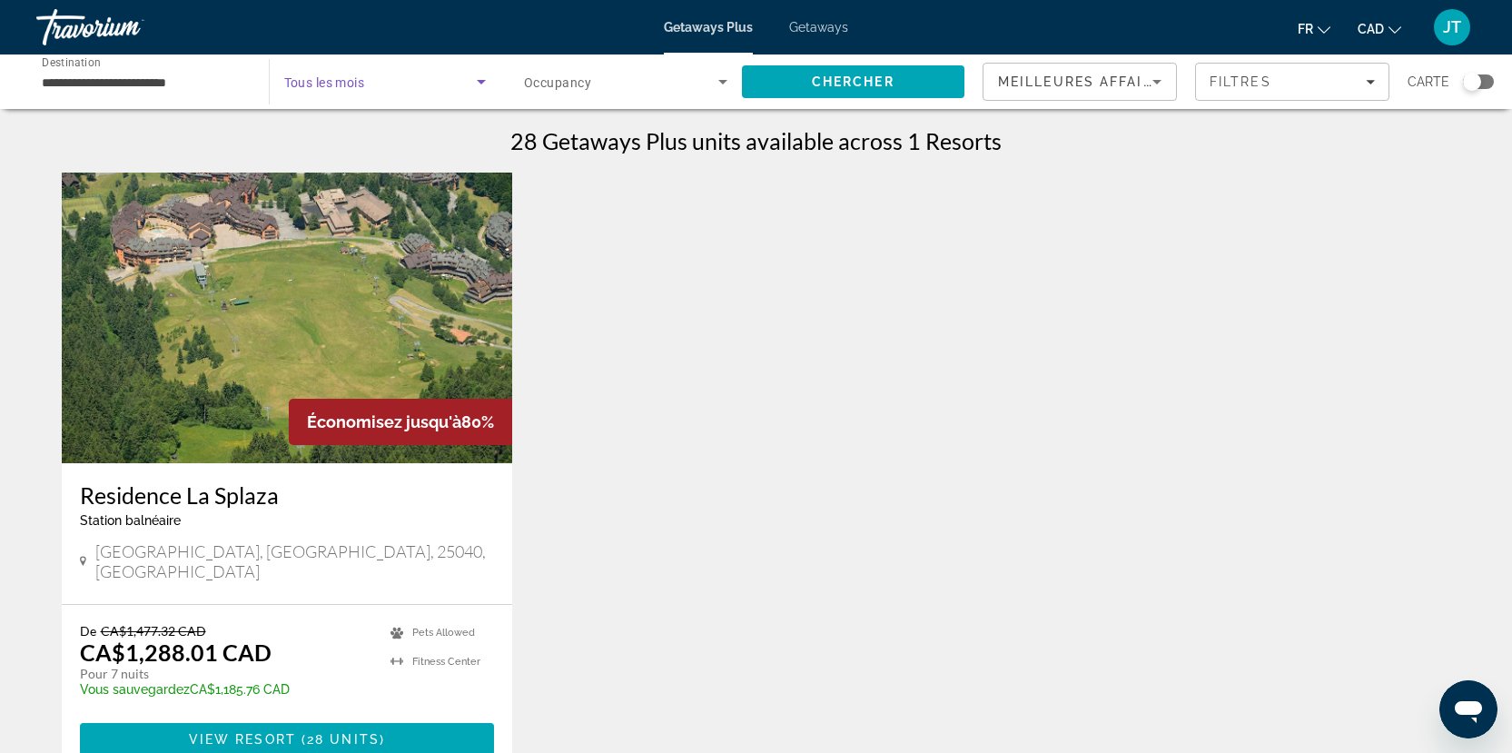
click at [476, 93] on div "Search widget" at bounding box center [385, 81] width 203 height 51
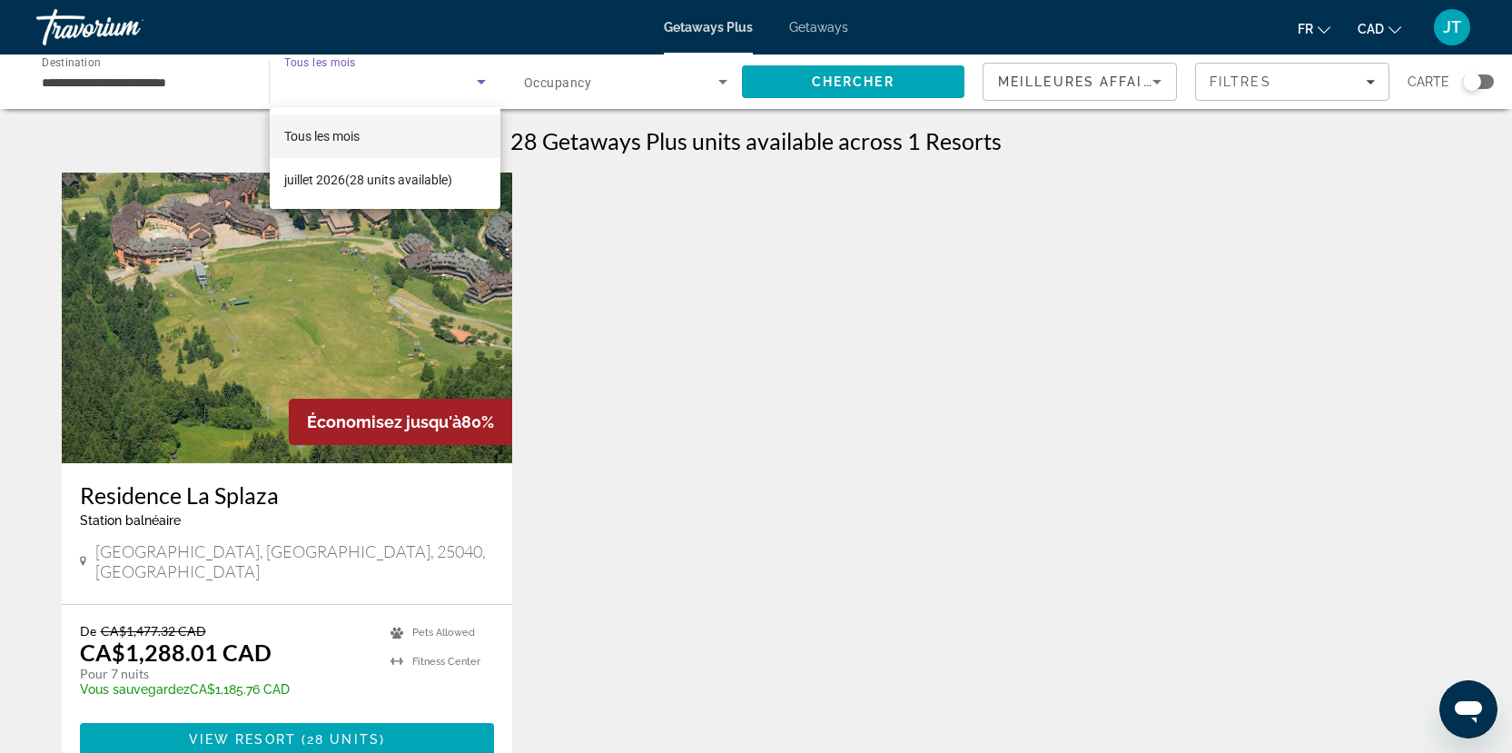
click at [627, 232] on div at bounding box center [756, 376] width 1512 height 753
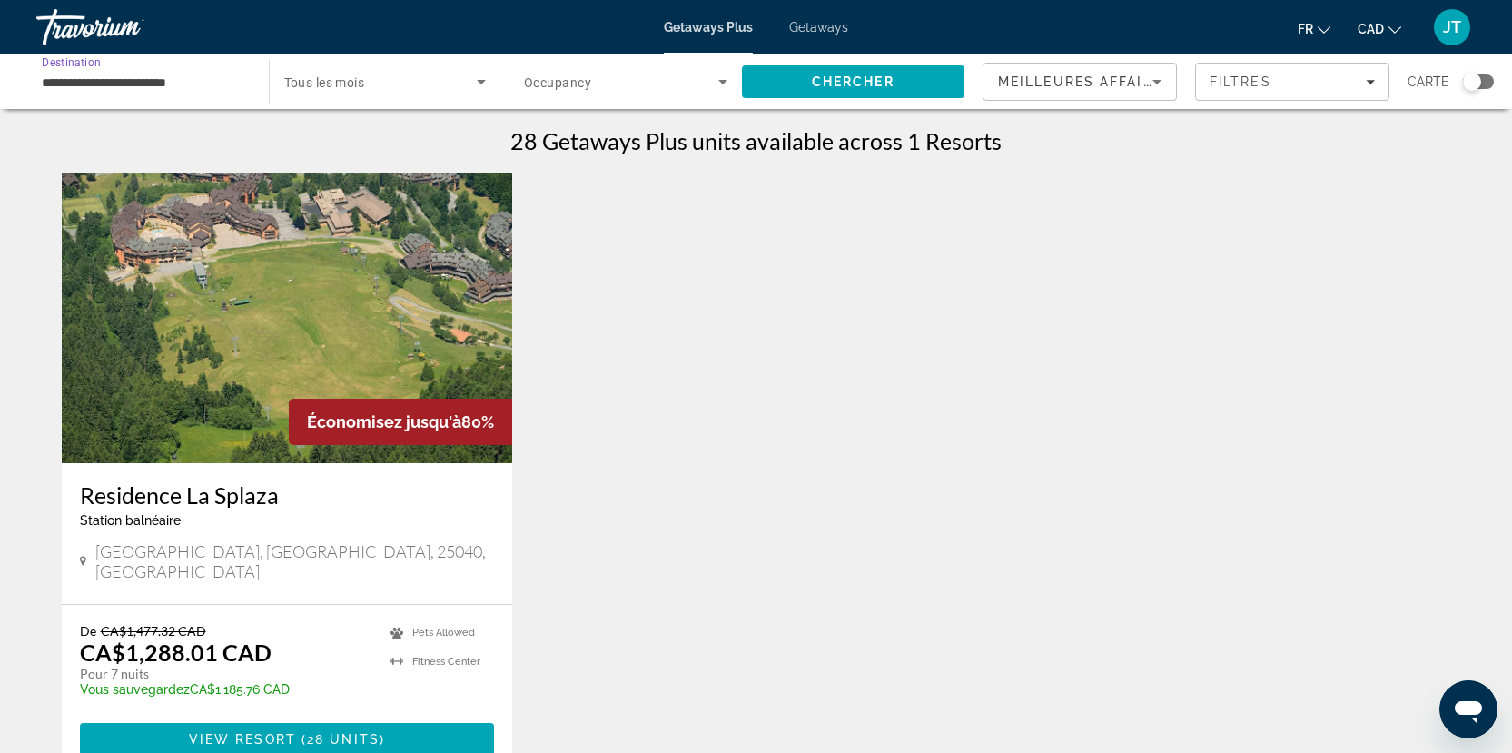
click at [63, 91] on input "**********" at bounding box center [143, 83] width 203 height 22
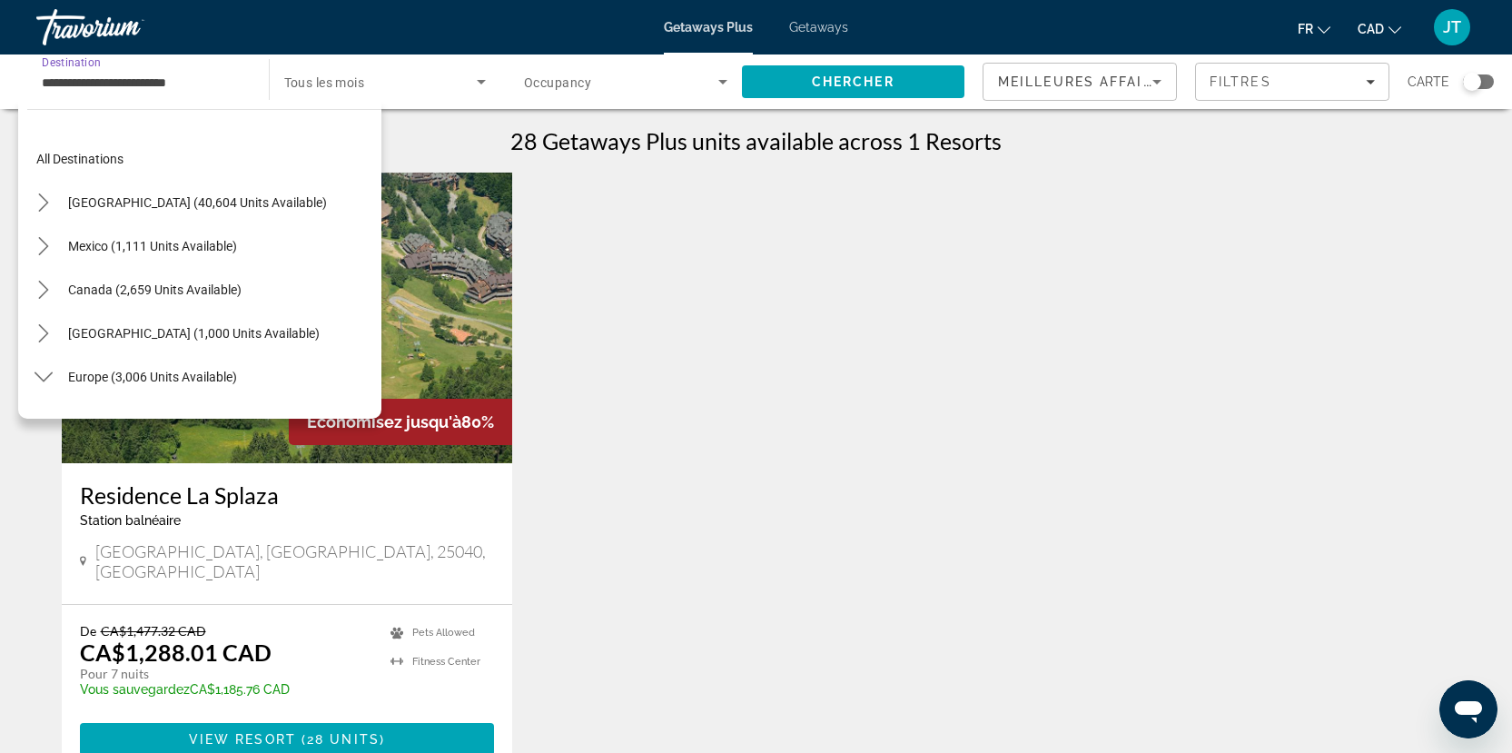
scroll to position [544, 0]
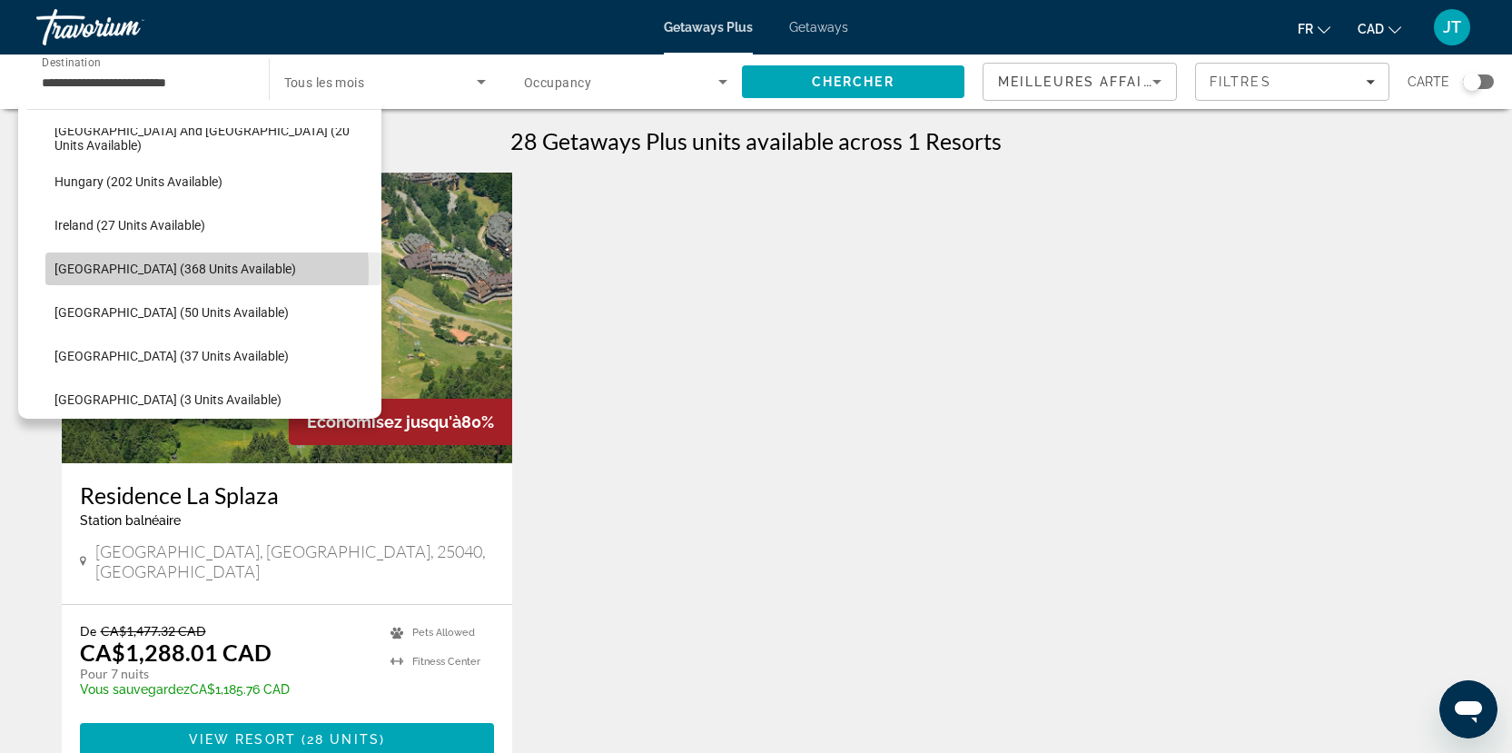
click at [149, 271] on span "[GEOGRAPHIC_DATA] (368 units available)" at bounding box center [175, 269] width 242 height 15
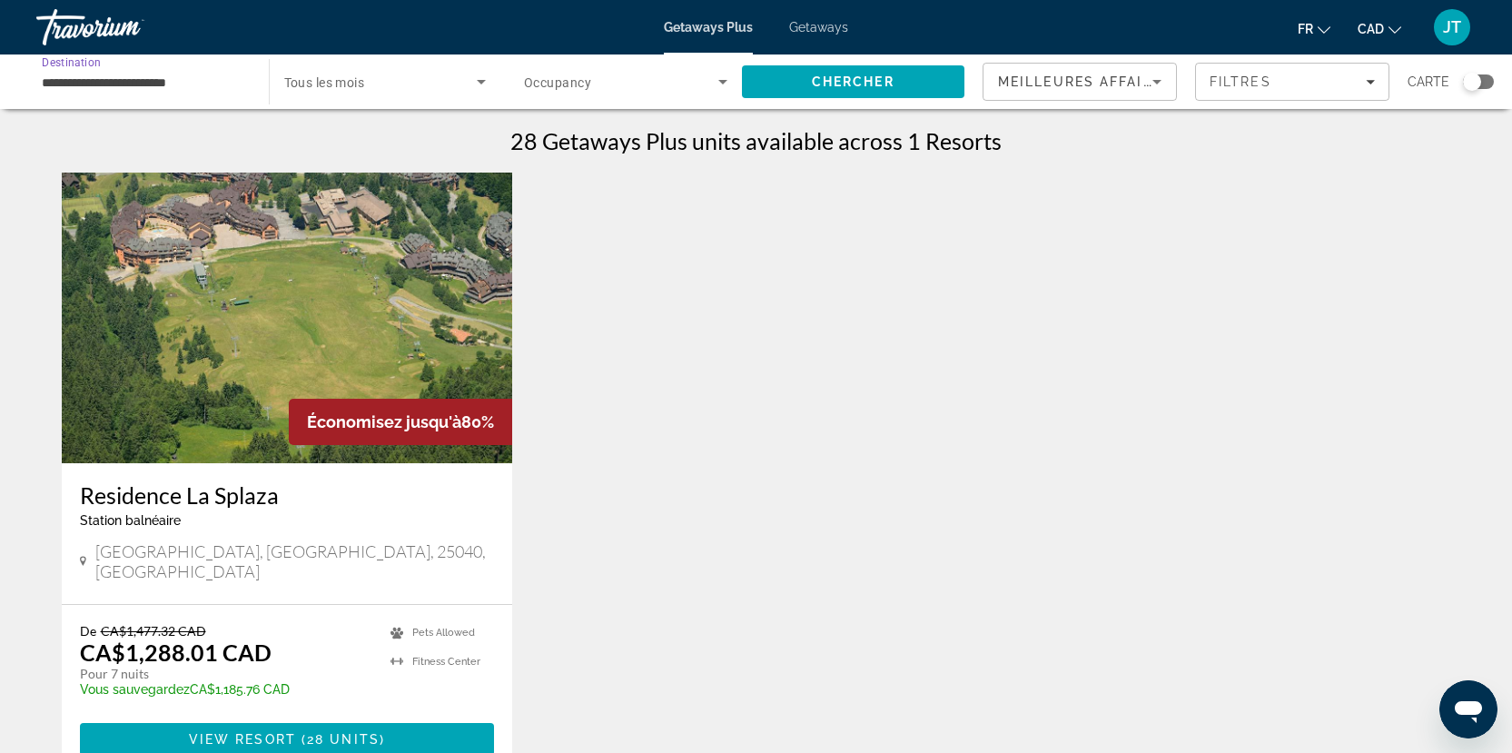
click at [721, 75] on icon "Search widget" at bounding box center [723, 82] width 22 height 22
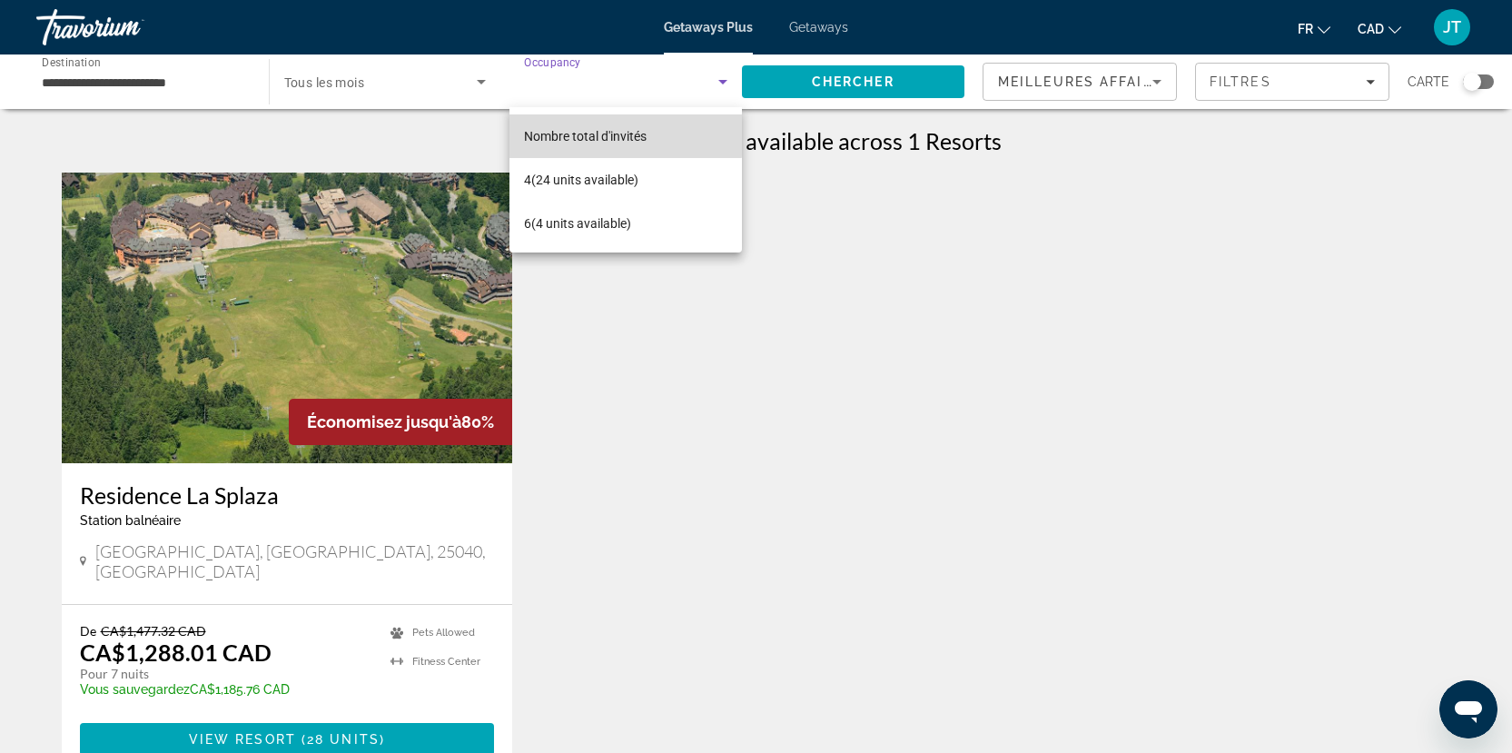
click at [578, 132] on span "Nombre total d'invités" at bounding box center [585, 136] width 123 height 15
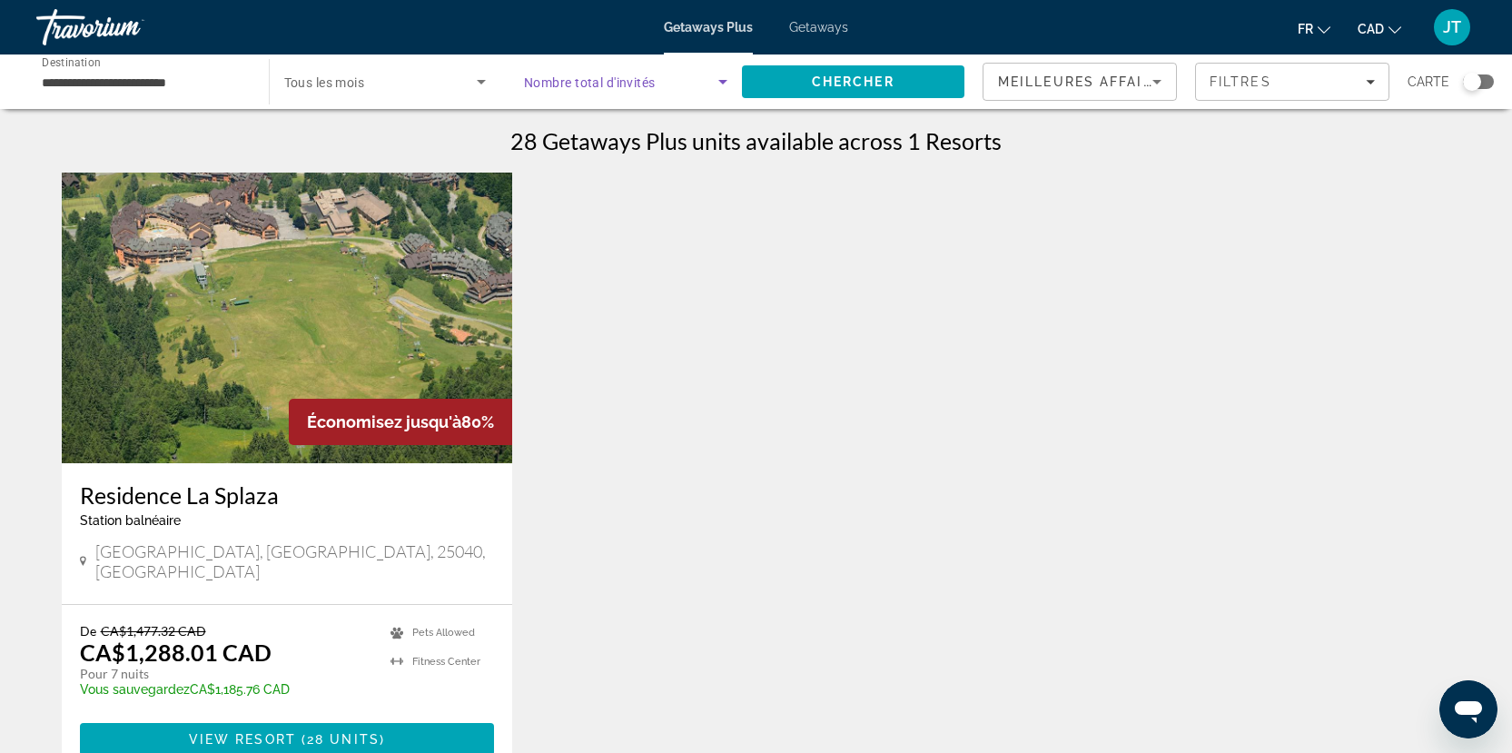
click at [711, 78] on span "Search widget" at bounding box center [621, 82] width 194 height 22
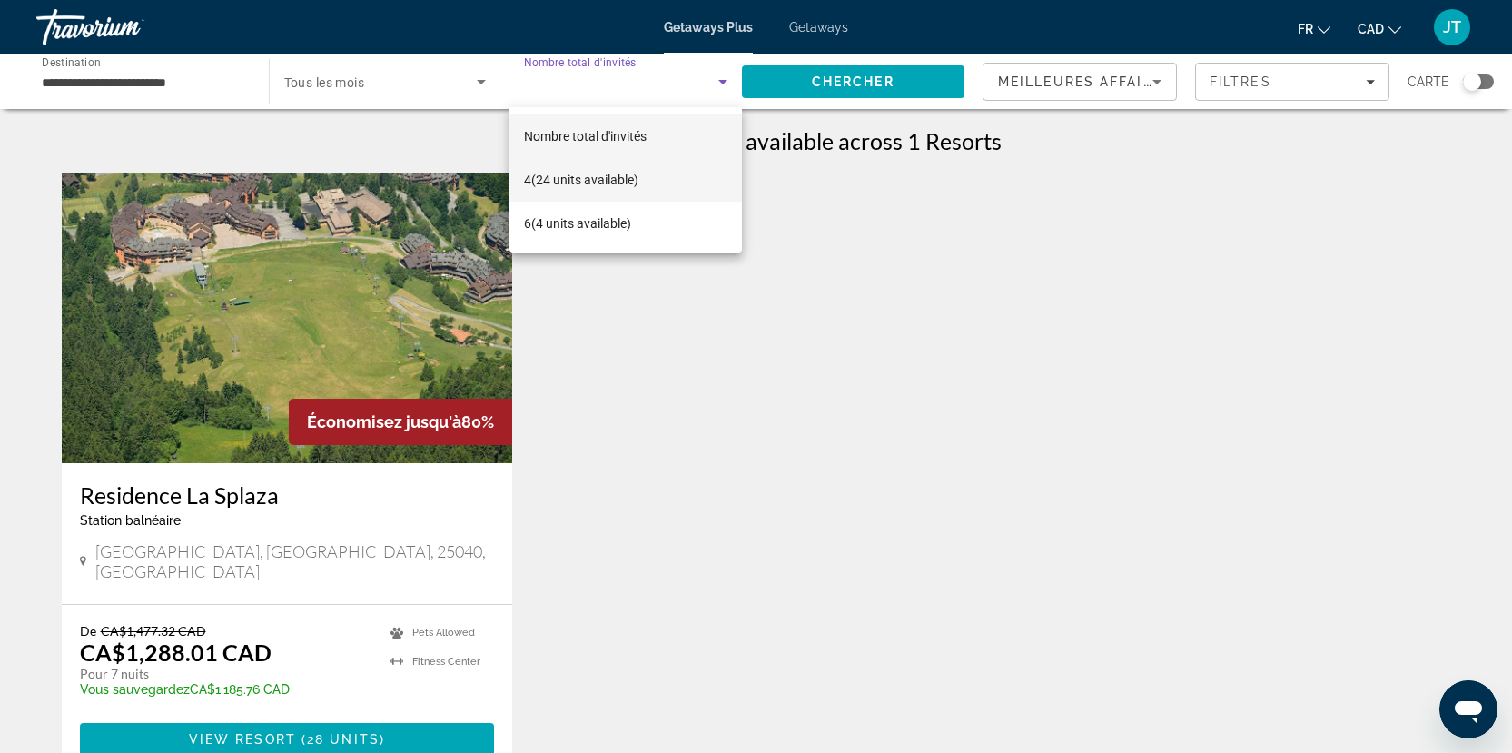
click at [579, 167] on mat-option "4 (24 units available)" at bounding box center [626, 180] width 233 height 44
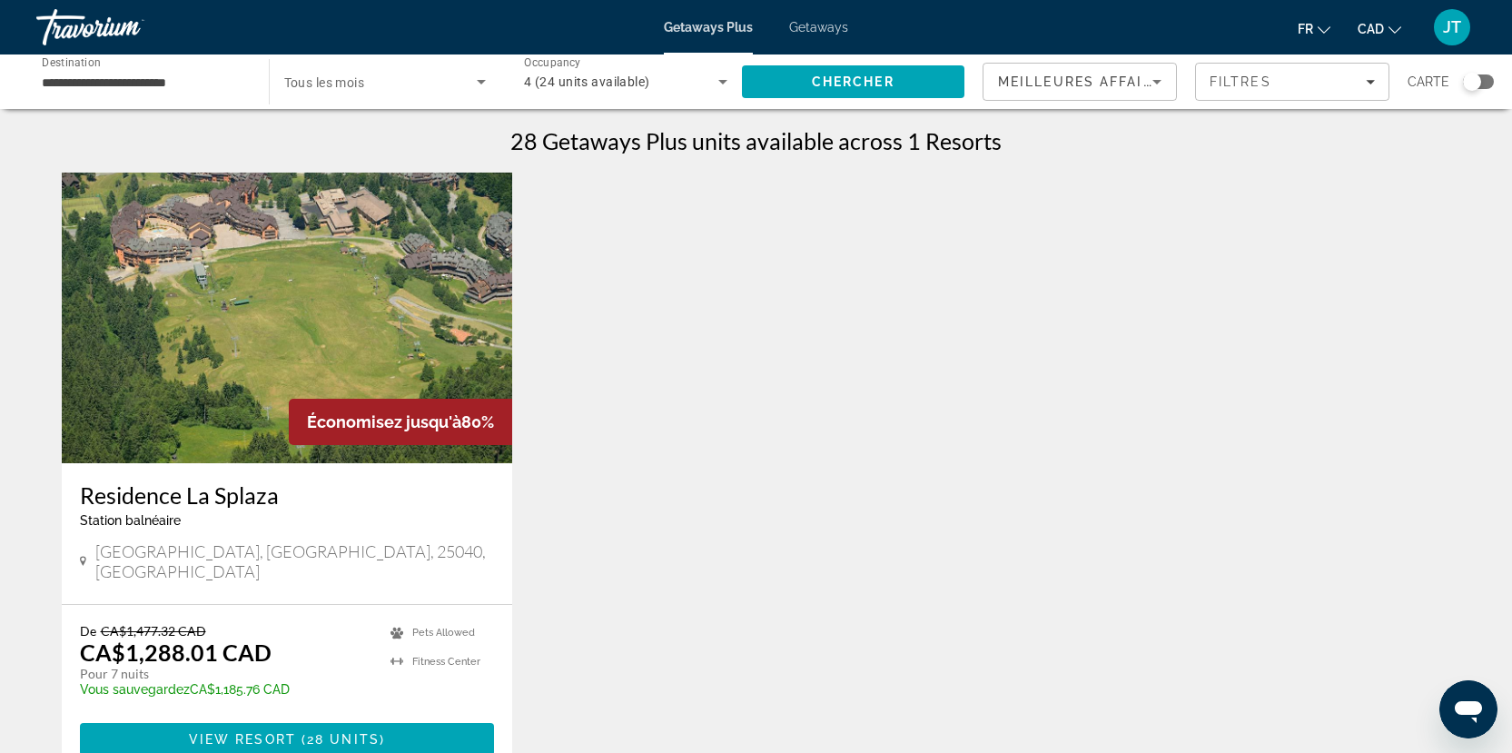
click at [418, 93] on div "Search widget" at bounding box center [385, 81] width 203 height 51
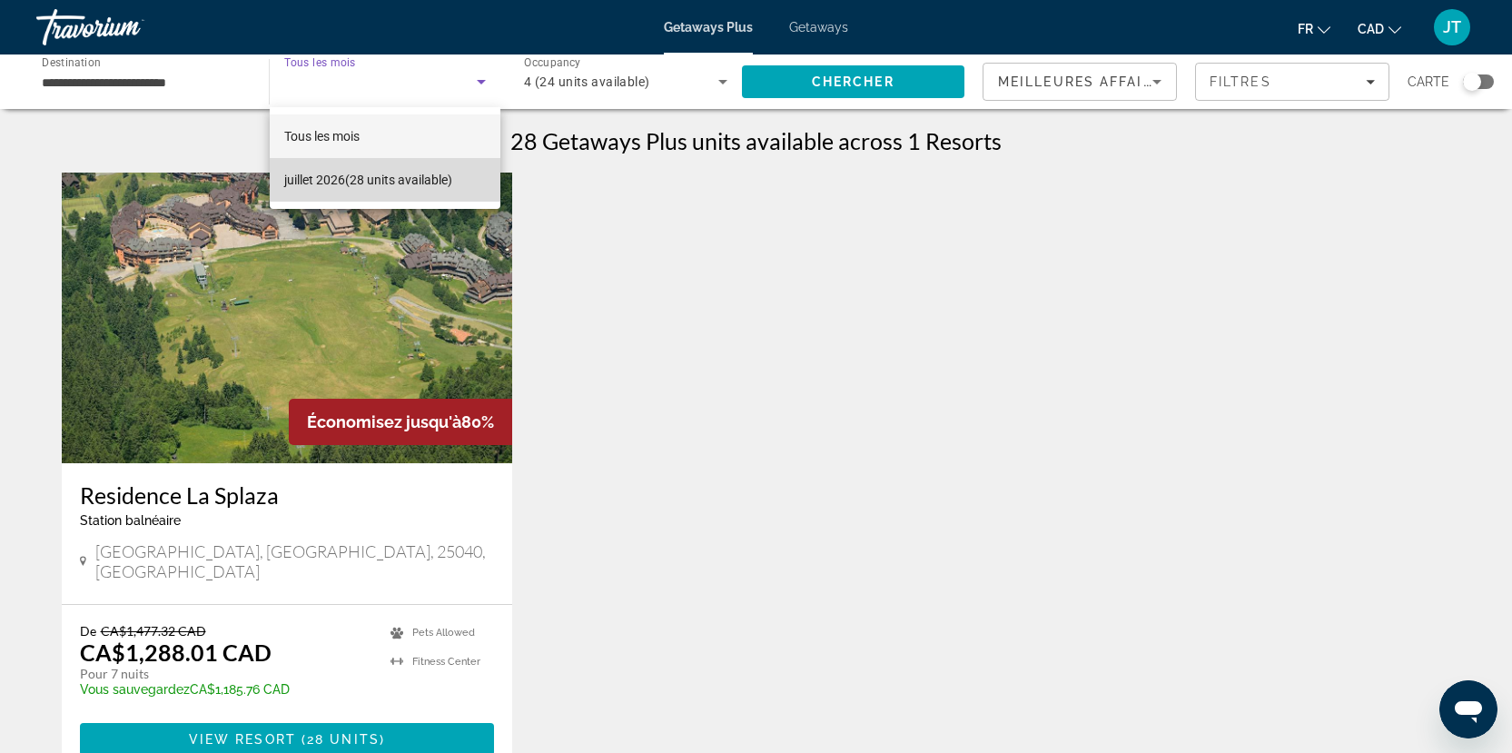
click at [339, 167] on mat-option "[DATE] (28 units available)" at bounding box center [386, 180] width 232 height 44
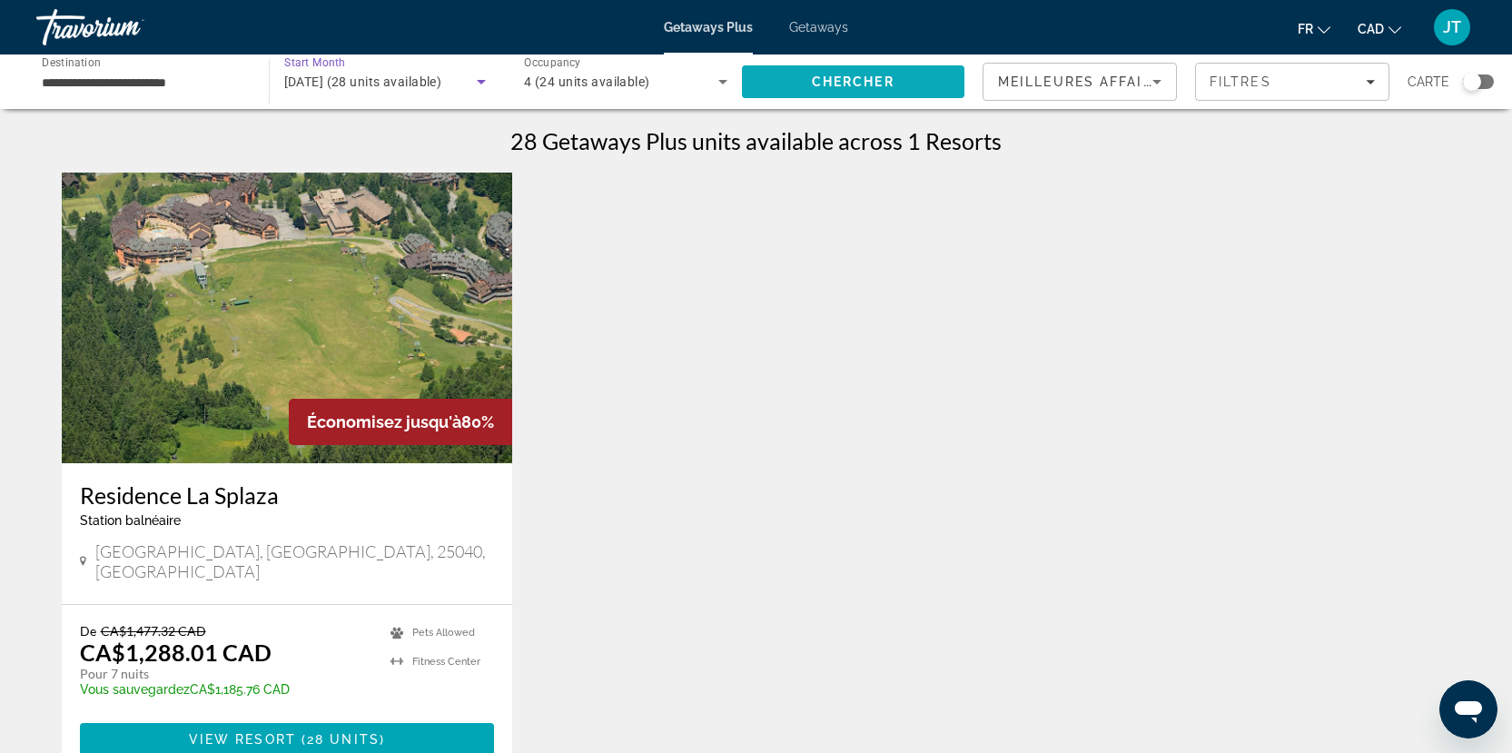
click at [853, 84] on span "Chercher" at bounding box center [853, 81] width 83 height 15
click at [816, 25] on span "Getaways" at bounding box center [818, 27] width 59 height 15
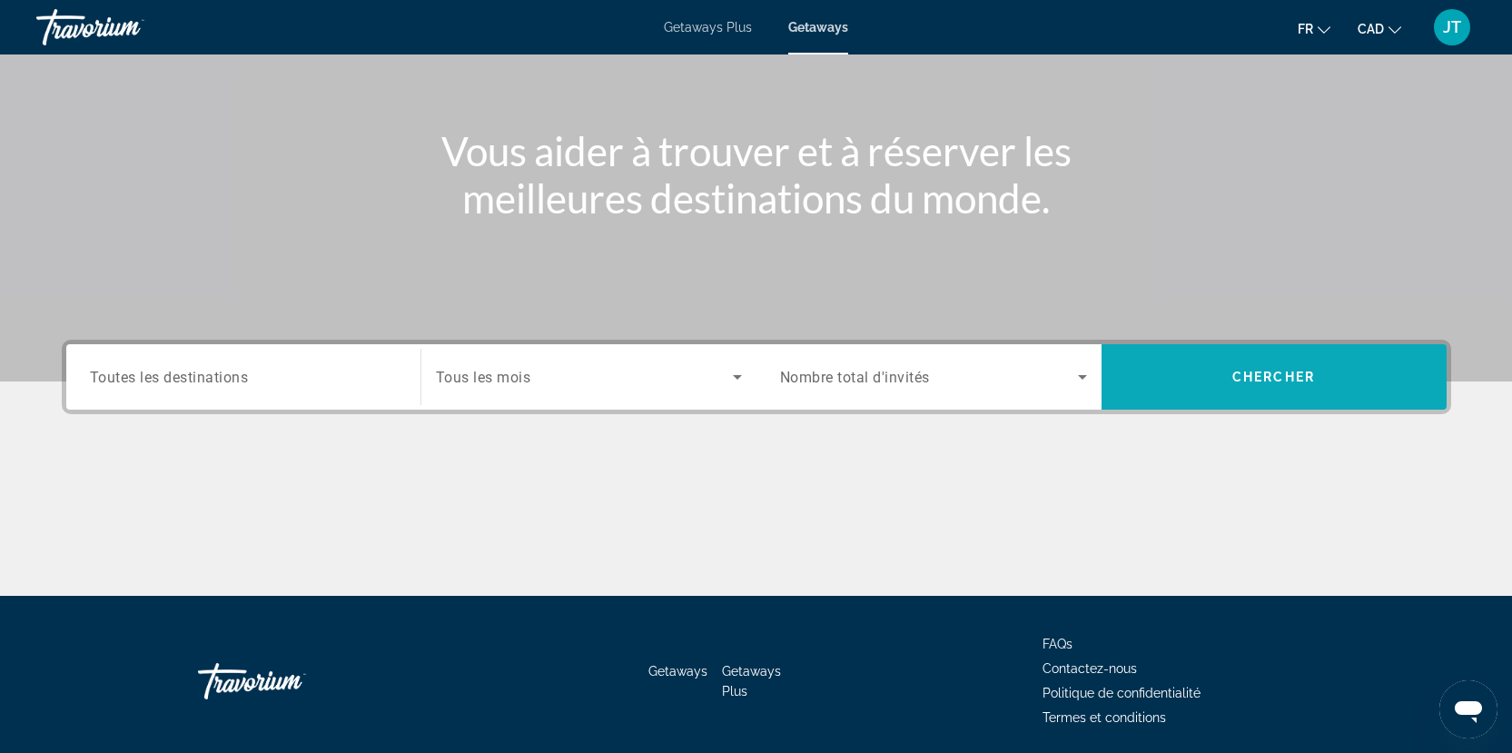
scroll to position [182, 0]
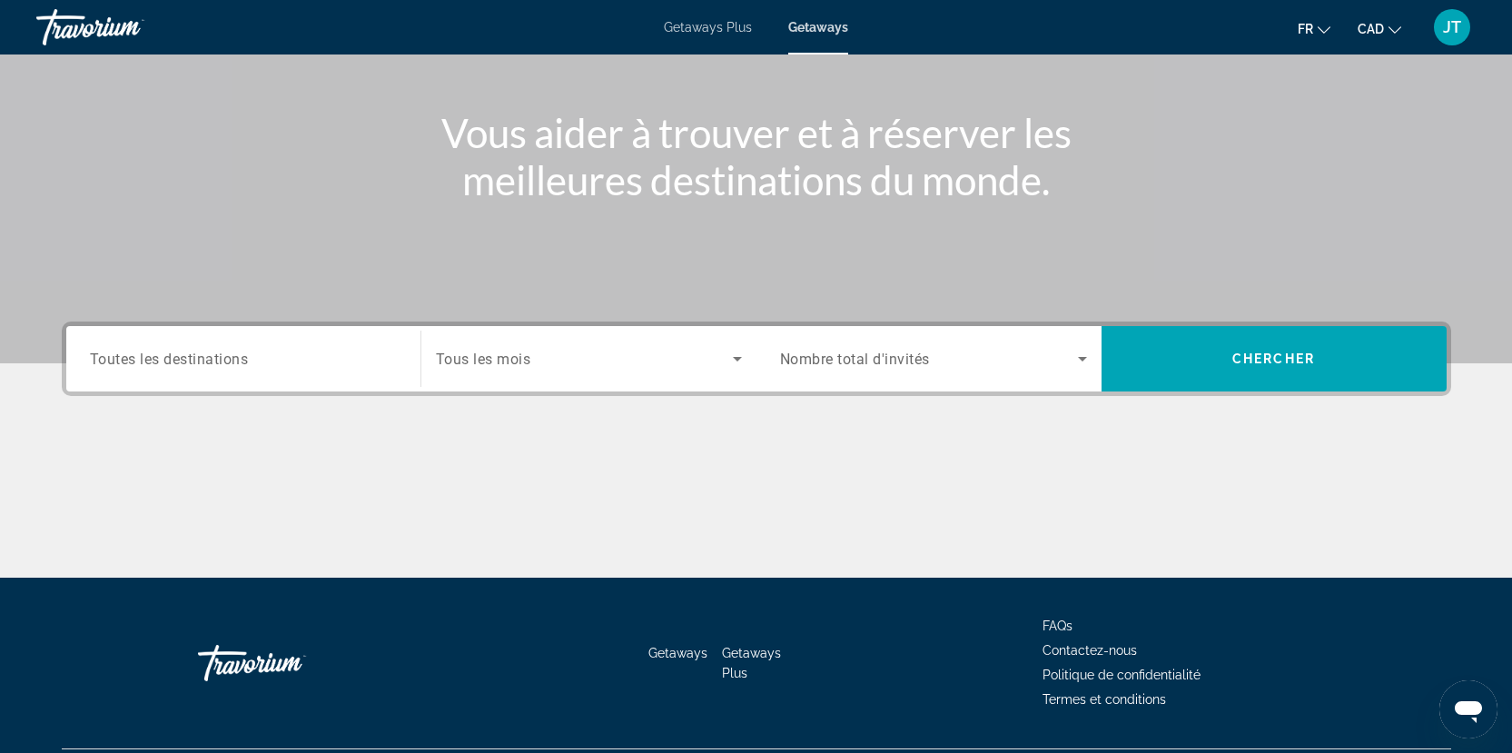
click at [284, 363] on input "Destination Toutes les destinations" at bounding box center [243, 360] width 307 height 22
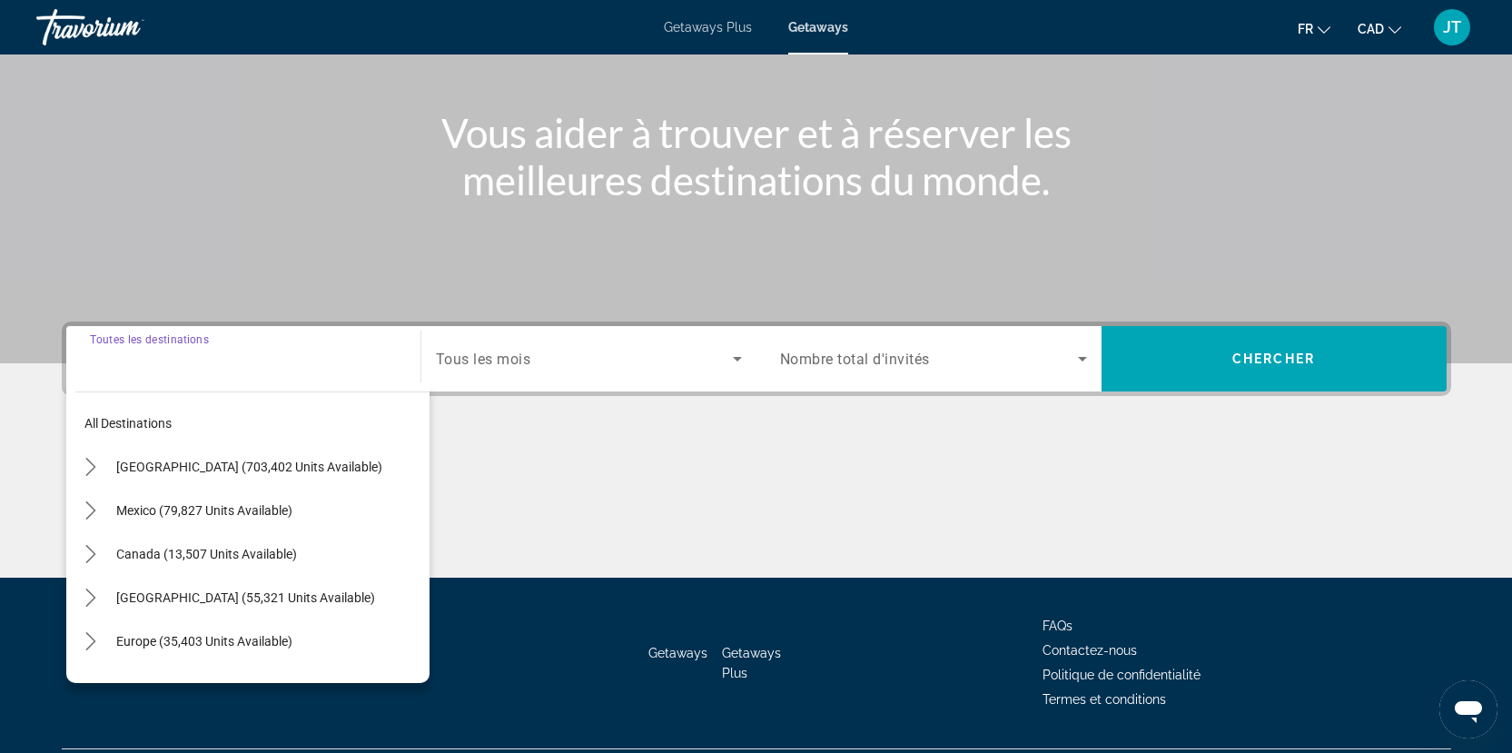
scroll to position [229, 0]
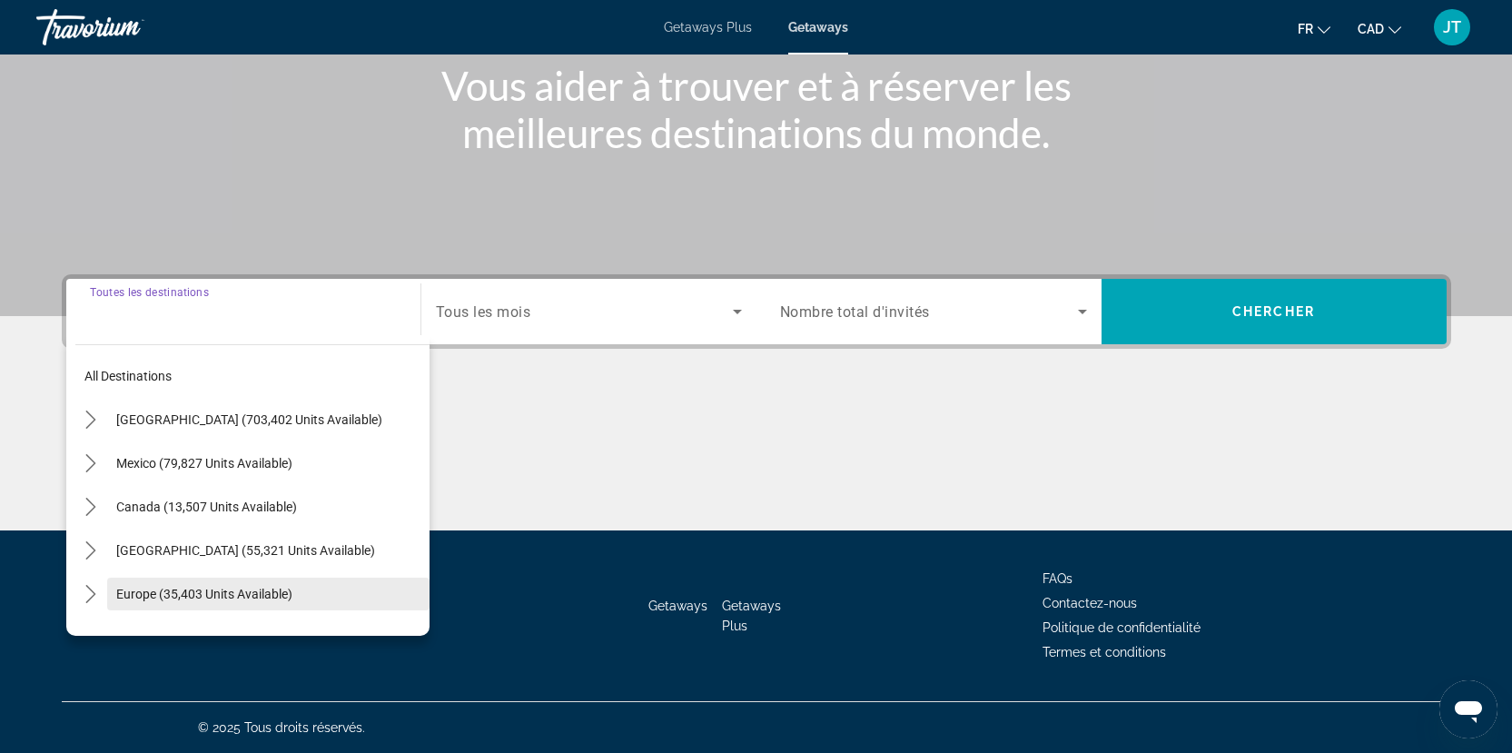
click at [277, 592] on span "Europe (35,403 units available)" at bounding box center [204, 594] width 176 height 15
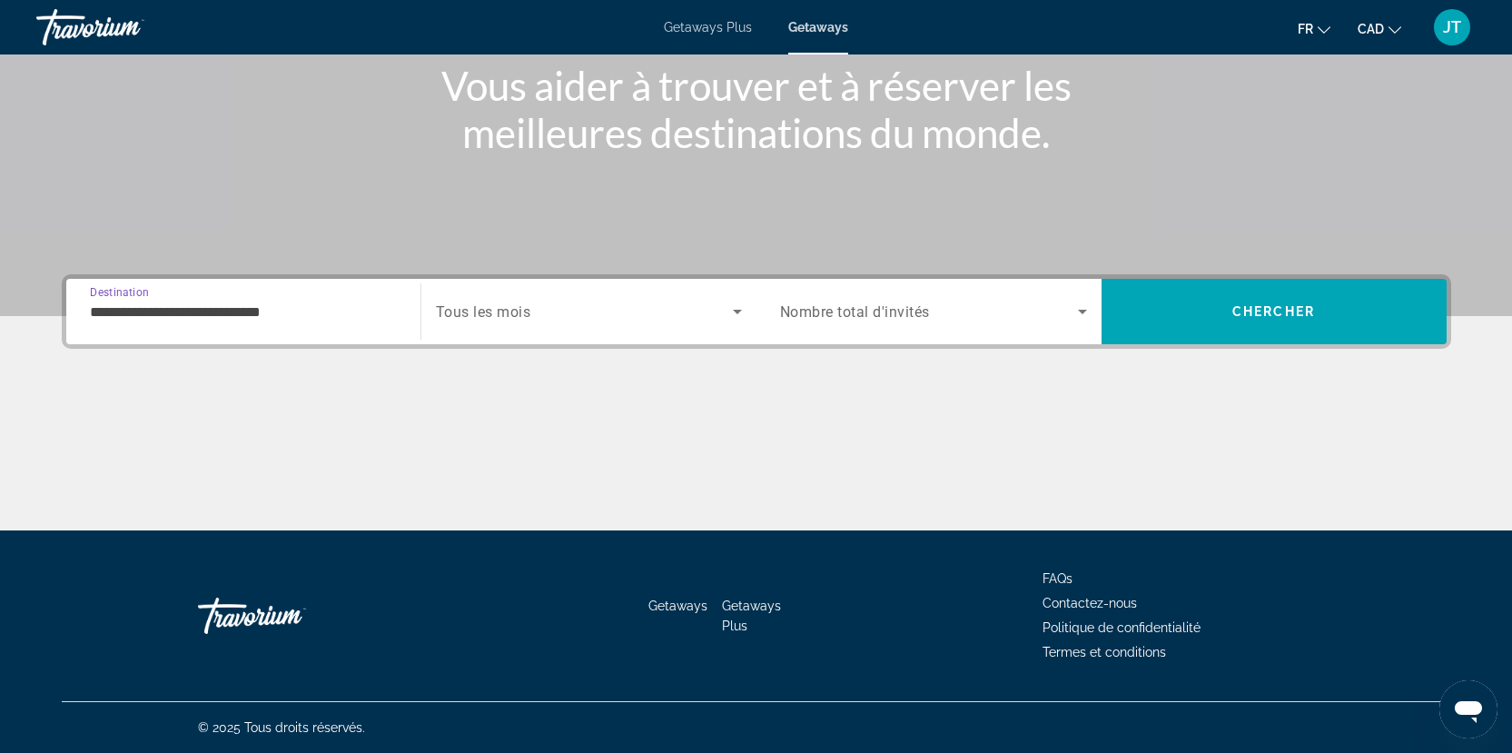
click at [307, 317] on input "**********" at bounding box center [243, 313] width 307 height 22
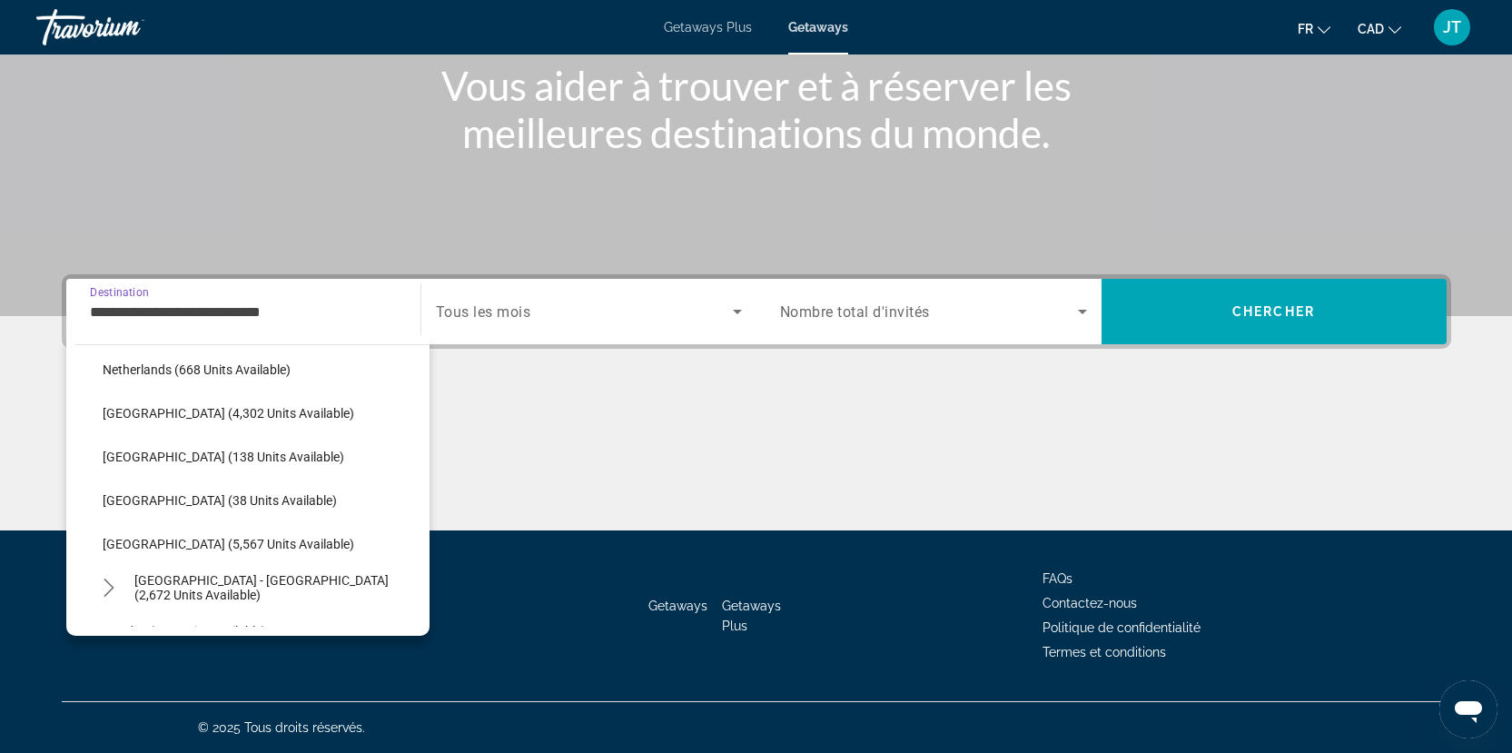
scroll to position [744, 0]
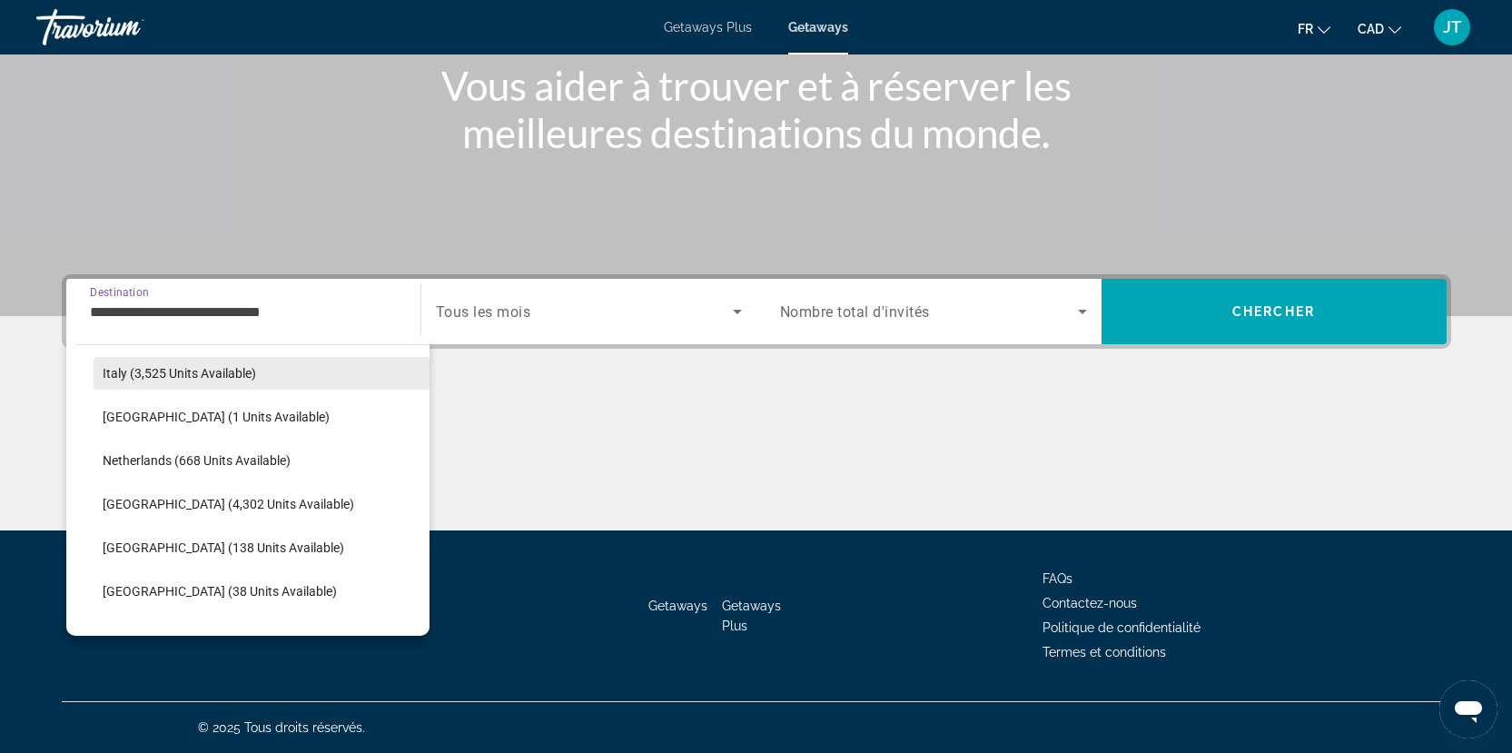
click at [222, 378] on span "Italy (3,525 units available)" at bounding box center [180, 373] width 154 height 15
type input "**********"
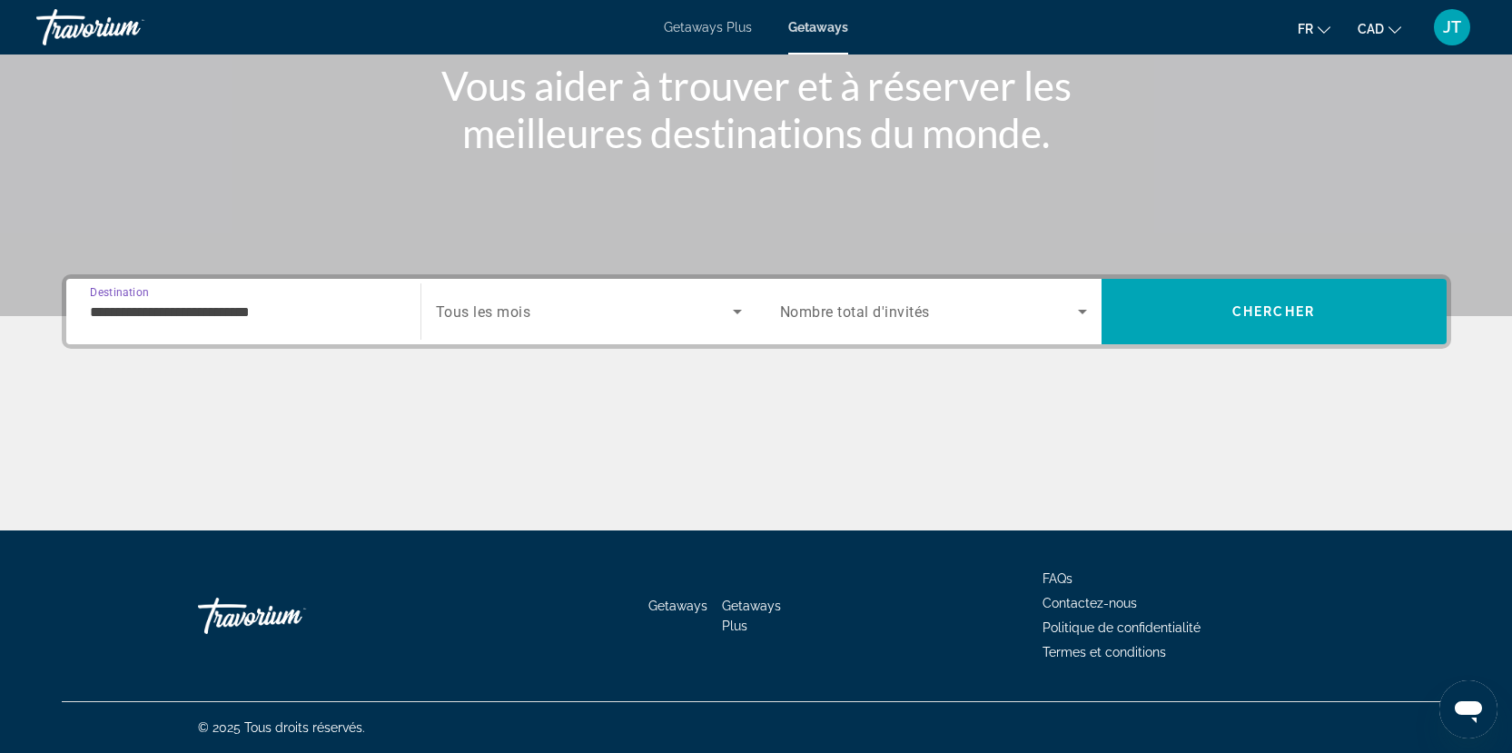
click at [656, 310] on span "Search widget" at bounding box center [584, 312] width 297 height 22
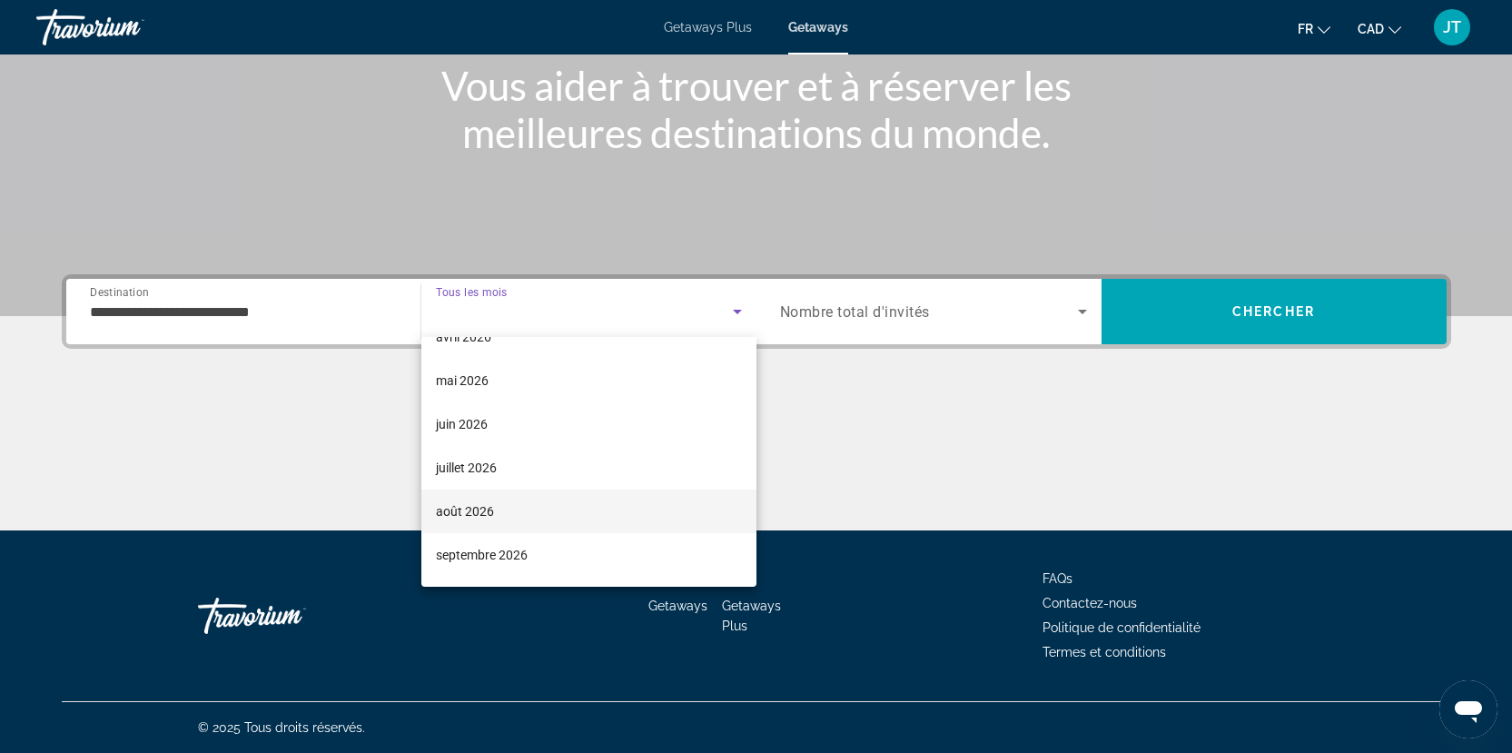
scroll to position [375, 0]
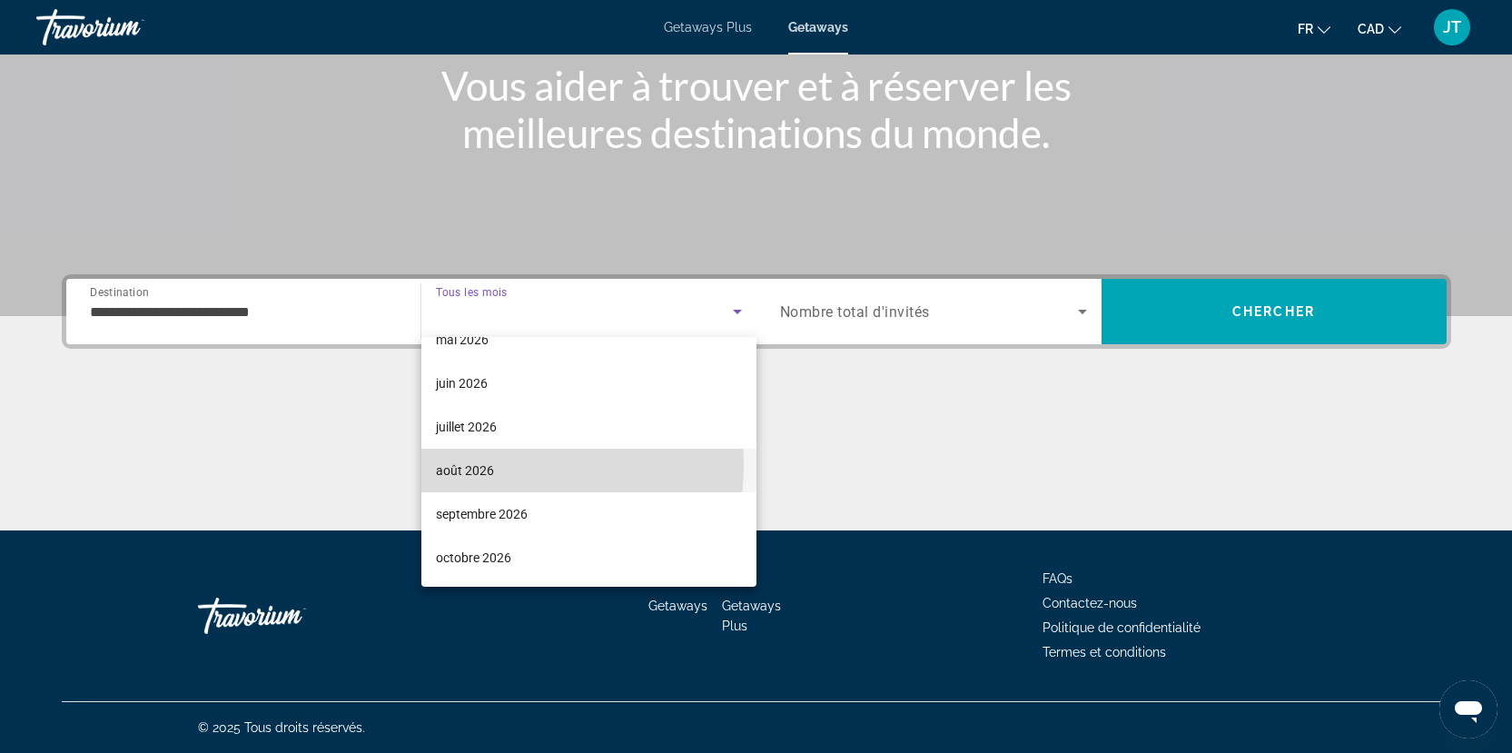
click at [500, 465] on mat-option "août 2026" at bounding box center [588, 471] width 335 height 44
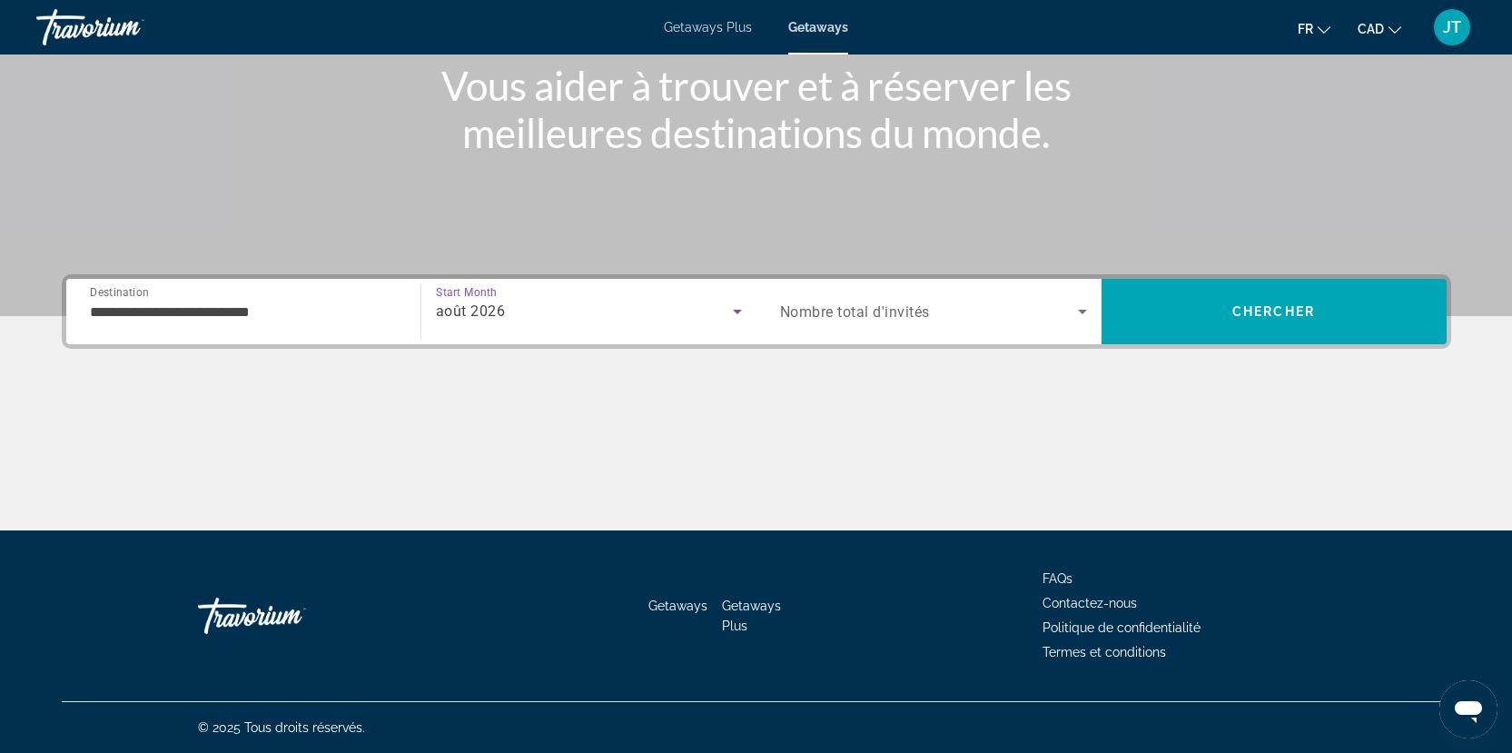
click at [910, 313] on span "Nombre total d'invités" at bounding box center [855, 311] width 150 height 17
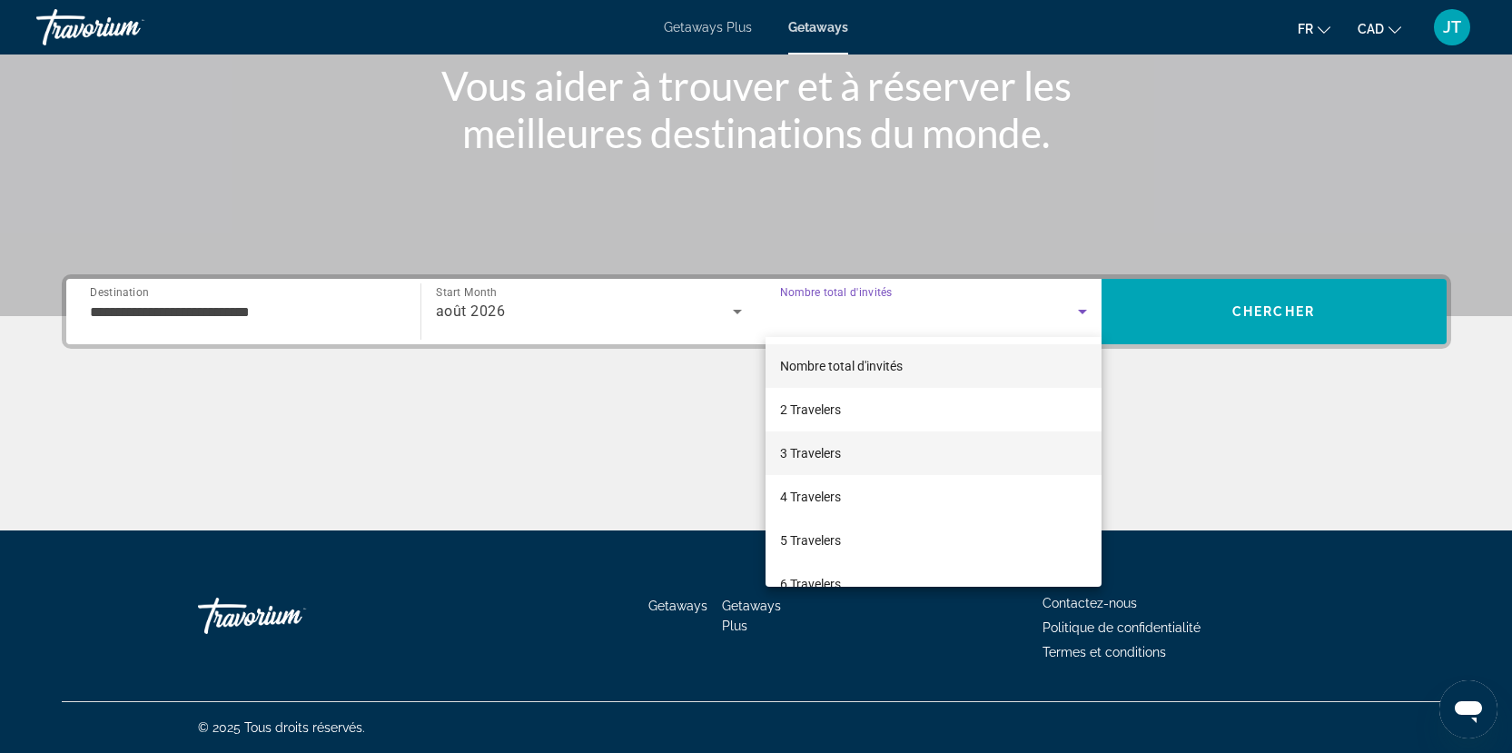
click at [846, 451] on mat-option "3 Travelers" at bounding box center [934, 453] width 336 height 44
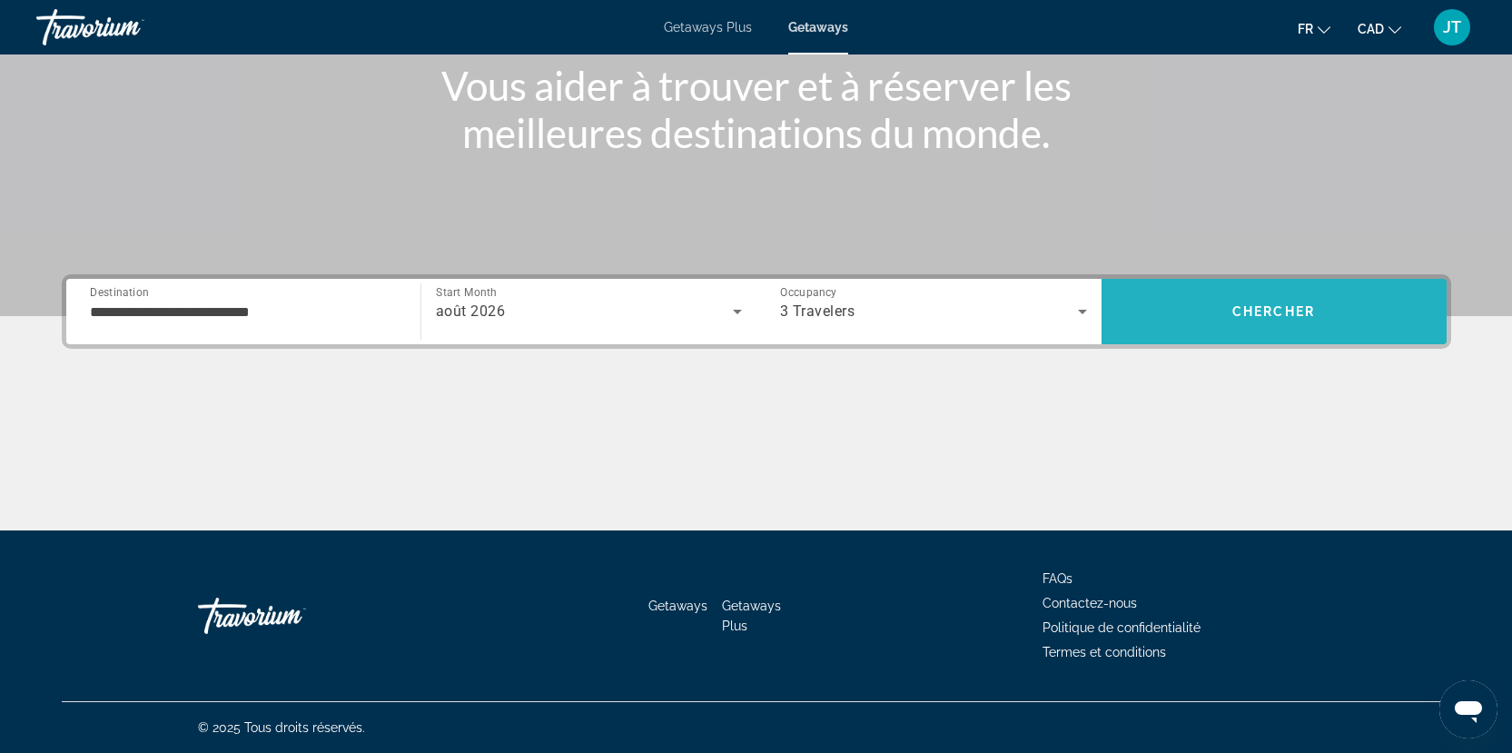
click at [1246, 314] on span "Chercher" at bounding box center [1274, 311] width 83 height 15
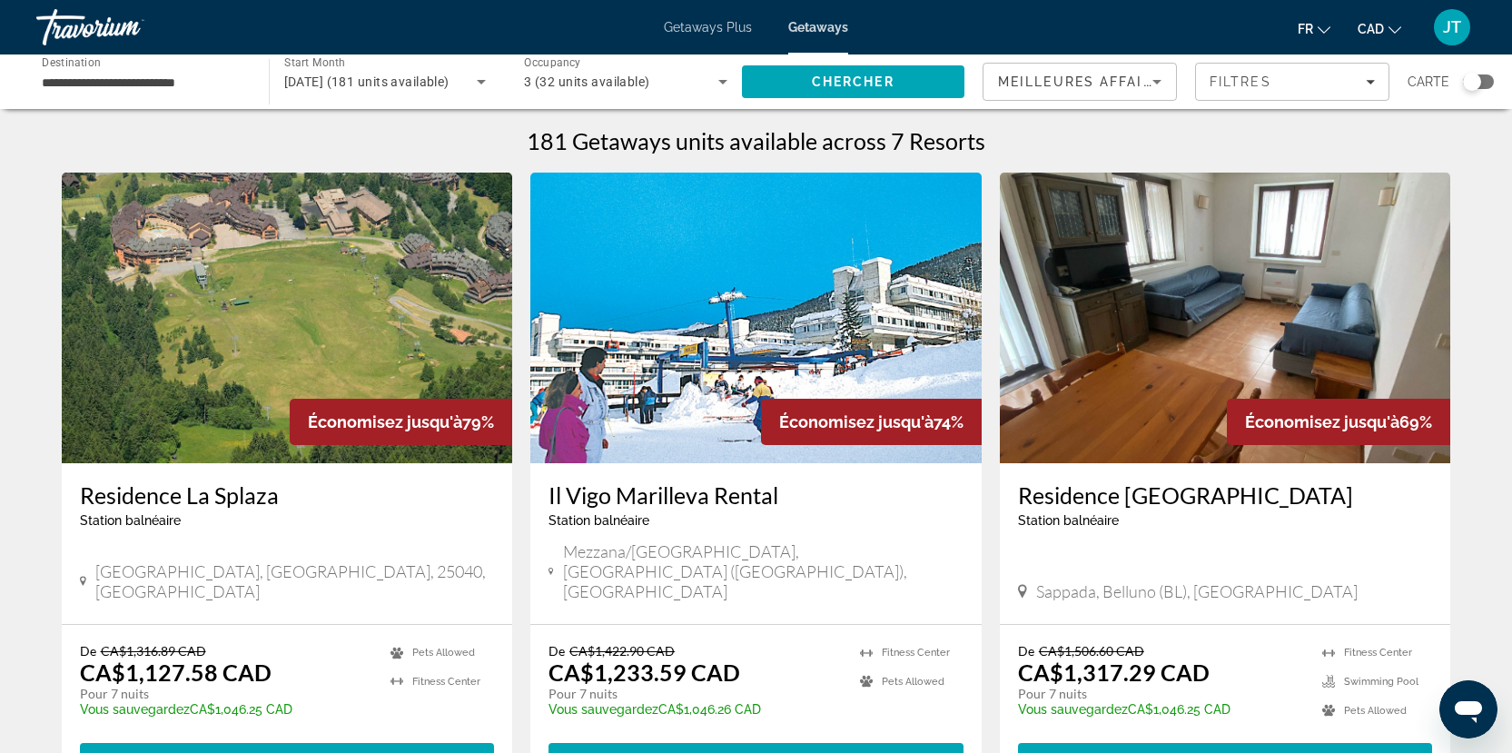
click at [1471, 74] on div "Search widget" at bounding box center [1472, 82] width 18 height 18
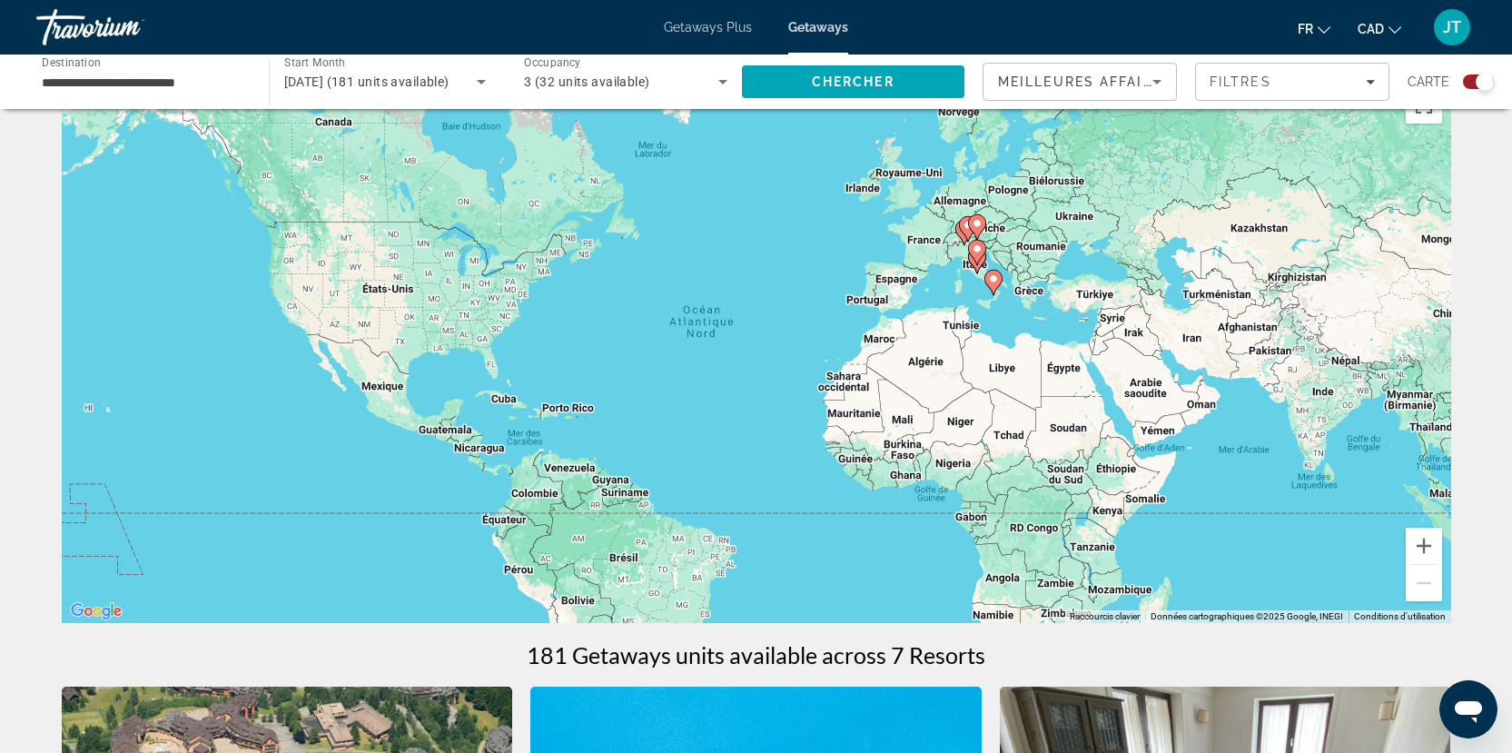
scroll to position [91, 0]
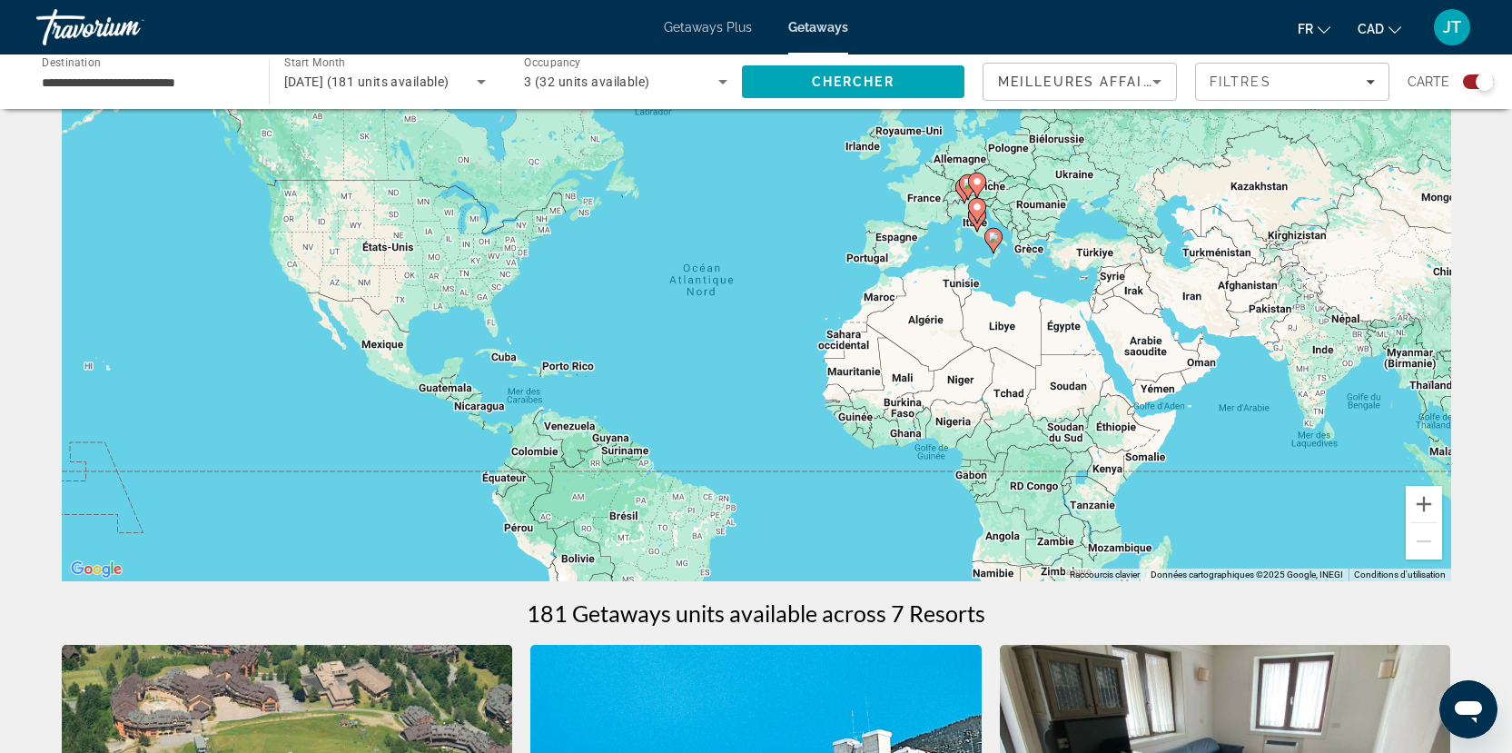
click at [1048, 250] on div "Pour activer le glissement avec le clavier, appuyez sur Alt+Entrée. Une fois ce…" at bounding box center [757, 308] width 1390 height 545
click at [1420, 504] on button "Zoom avant" at bounding box center [1424, 504] width 36 height 36
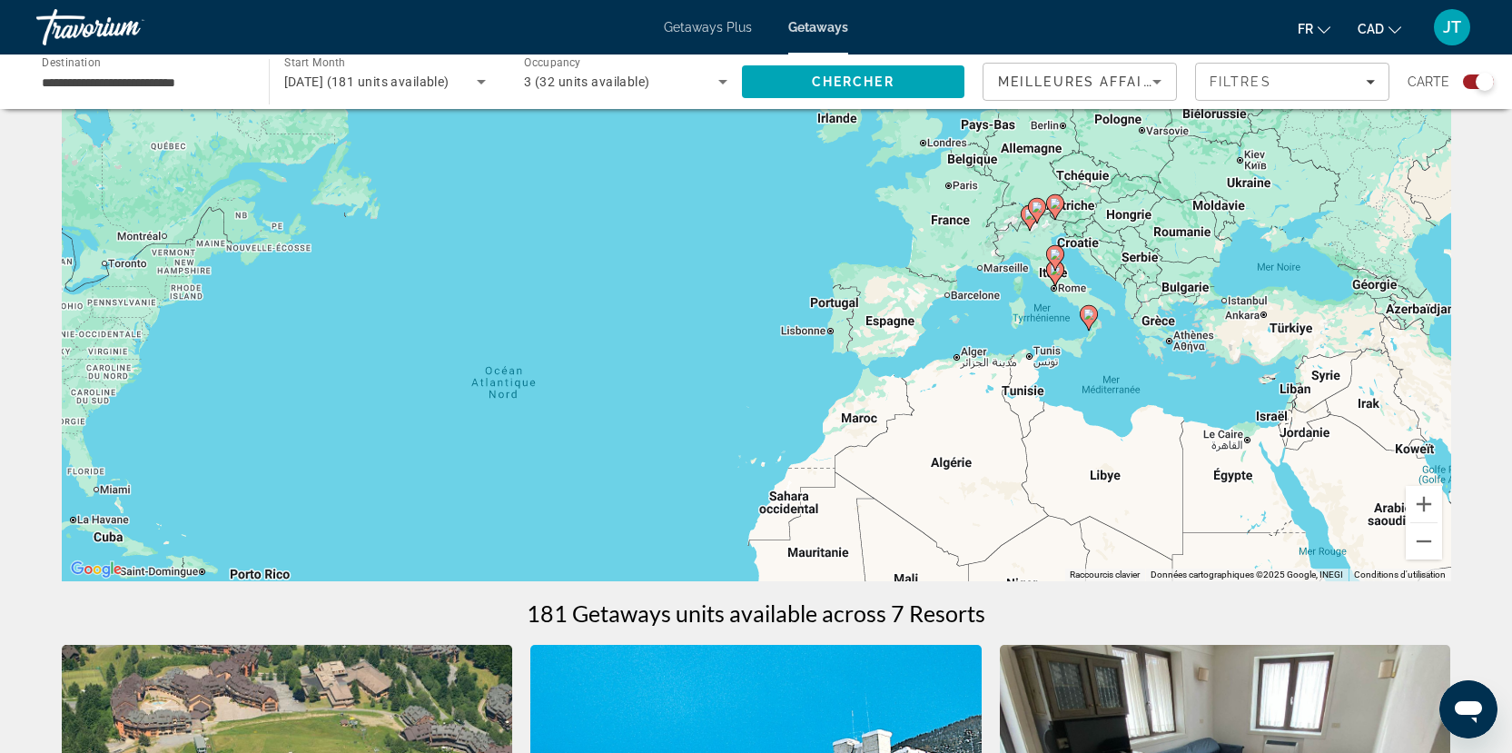
drag, startPoint x: 1324, startPoint y: 360, endPoint x: 1217, endPoint y: 500, distance: 176.9
click at [1178, 510] on div "Pour activer le glissement avec le clavier, appuyez sur Alt+Entrée. Une fois ce…" at bounding box center [757, 308] width 1390 height 545
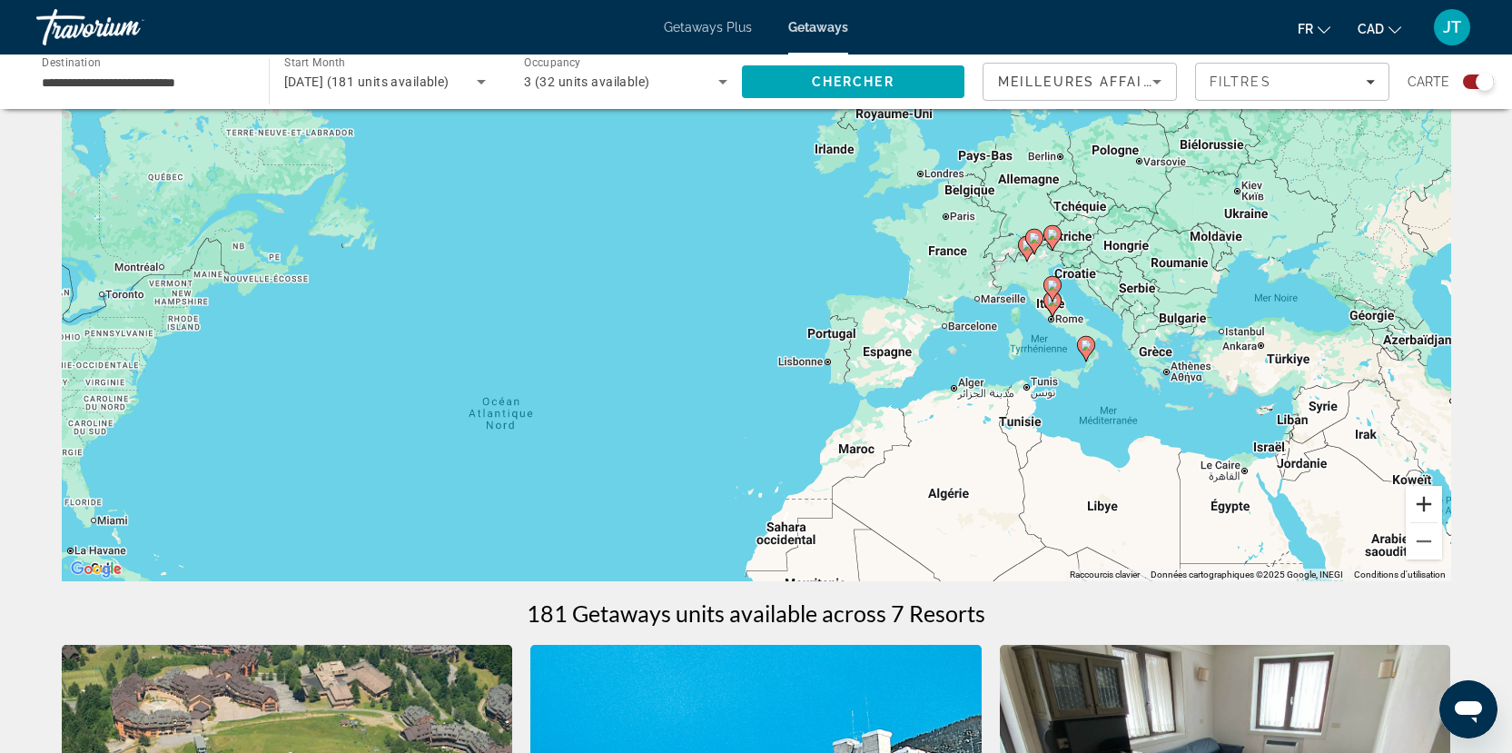
click at [1430, 507] on button "Zoom avant" at bounding box center [1424, 504] width 36 height 36
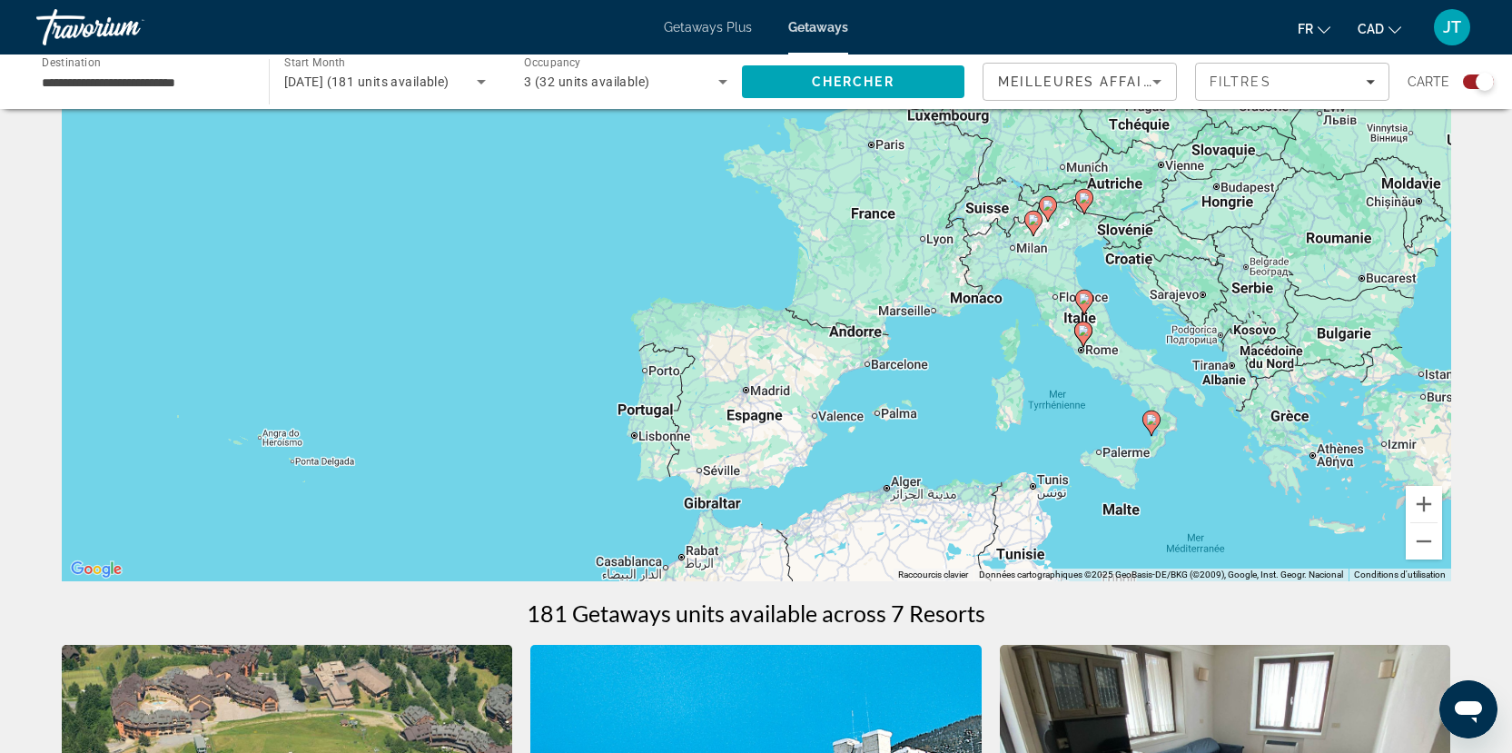
drag, startPoint x: 1181, startPoint y: 450, endPoint x: 1009, endPoint y: 458, distance: 171.9
click at [1009, 458] on div "Pour activer le glissement avec le clavier, appuyez sur Alt+Entrée. Une fois ce…" at bounding box center [757, 308] width 1390 height 545
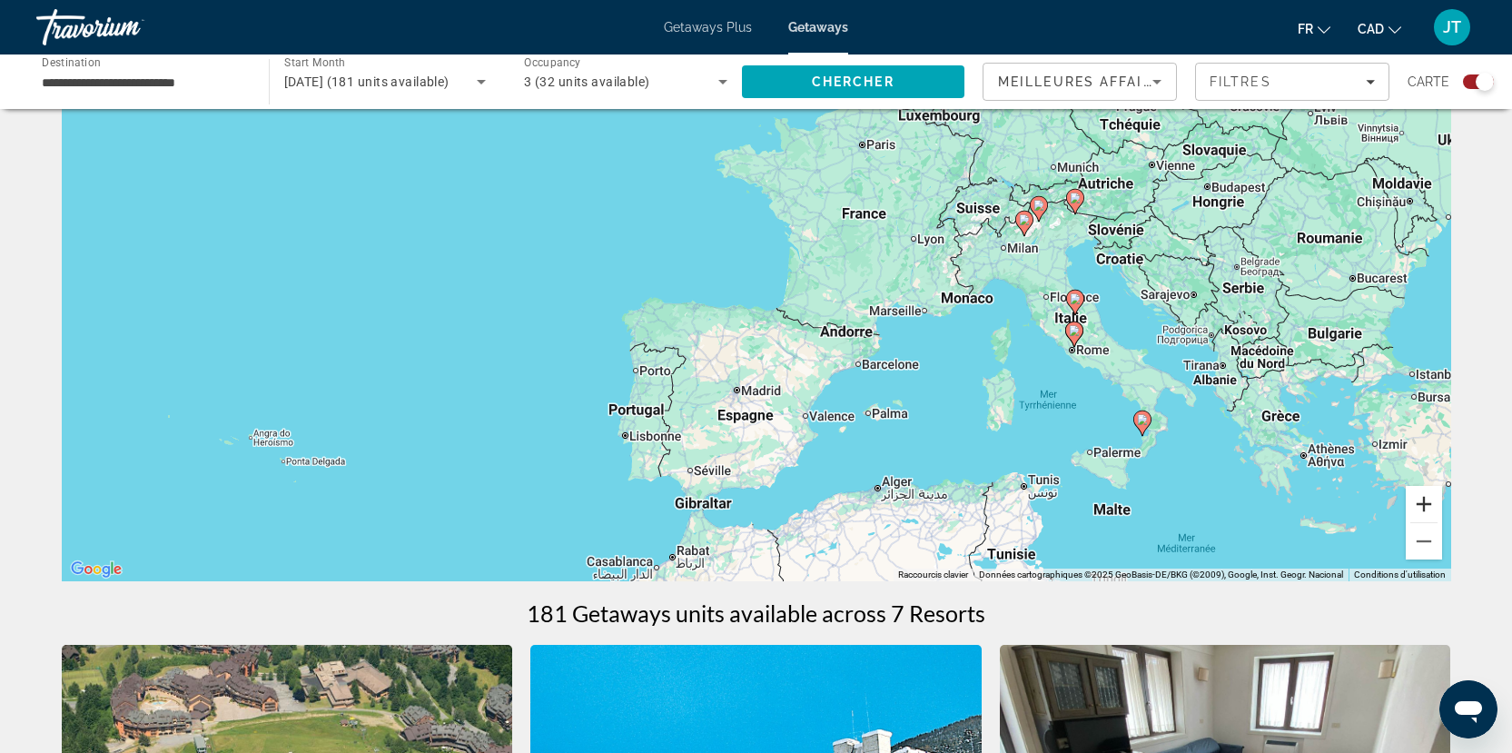
click at [1426, 501] on button "Zoom avant" at bounding box center [1424, 504] width 36 height 36
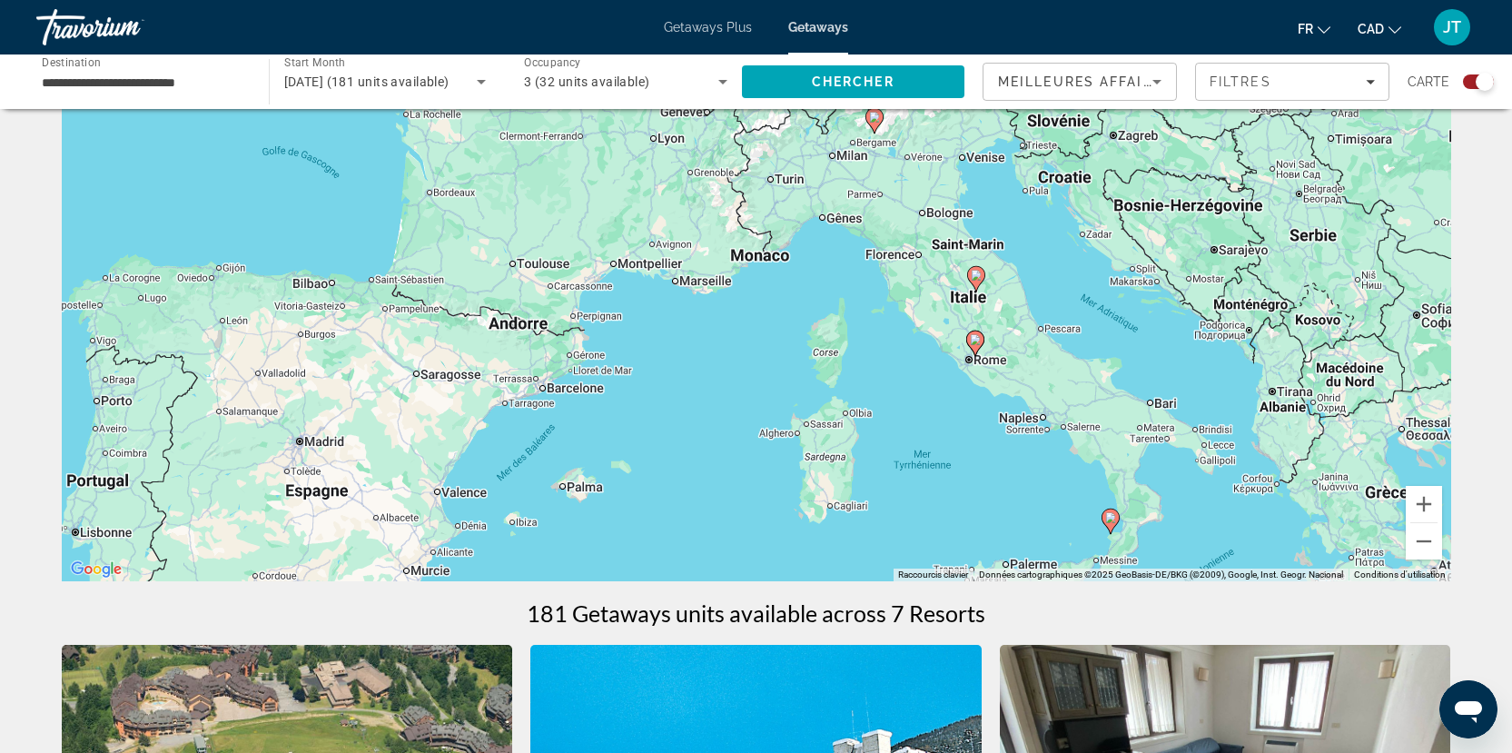
drag, startPoint x: 1272, startPoint y: 441, endPoint x: 853, endPoint y: 410, distance: 419.9
click at [853, 410] on div "Pour activer le glissement avec le clavier, appuyez sur Alt+Entrée. Une fois ce…" at bounding box center [757, 308] width 1390 height 545
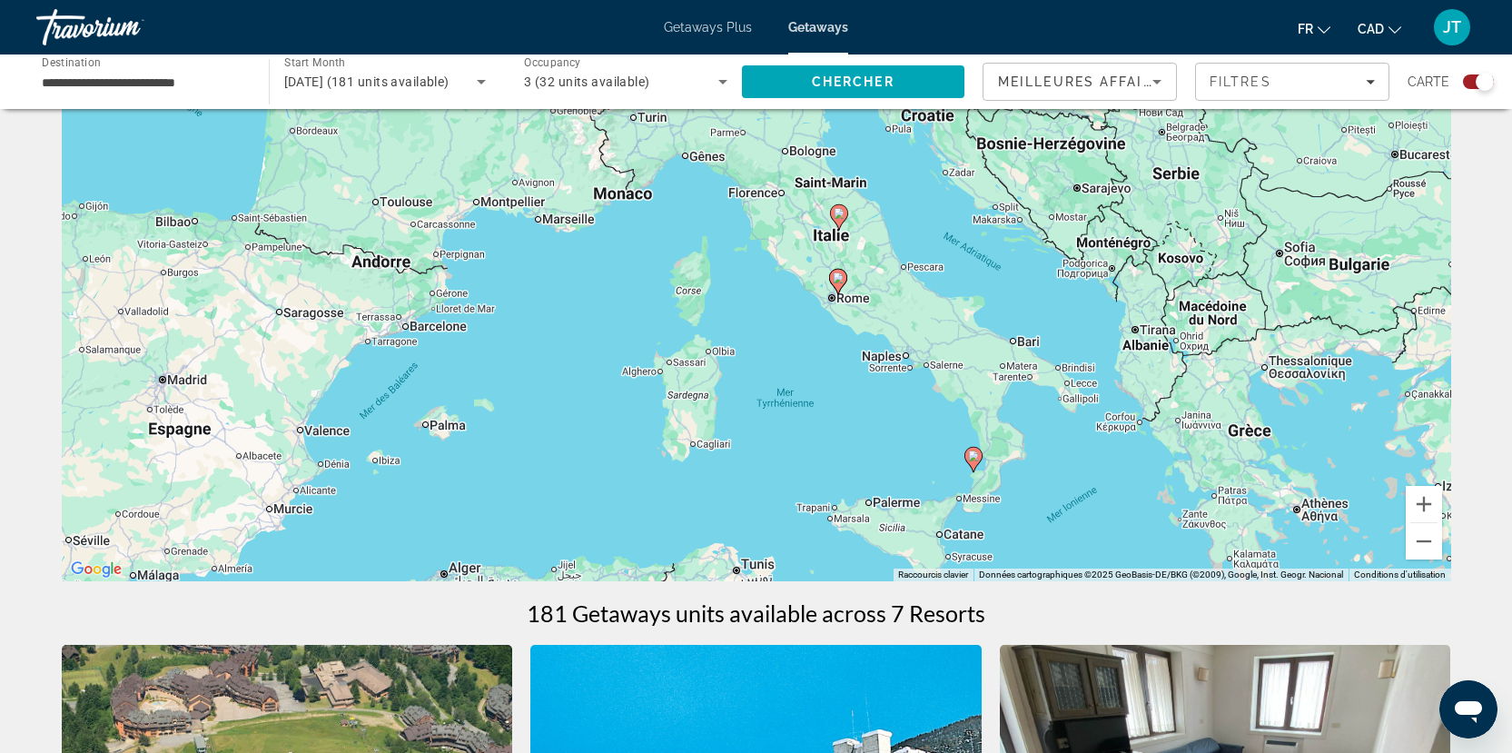
drag, startPoint x: 999, startPoint y: 444, endPoint x: 843, endPoint y: 368, distance: 173.9
click at [843, 368] on div "Pour activer le glissement avec le clavier, appuyez sur Alt+Entrée. Une fois ce…" at bounding box center [757, 308] width 1390 height 545
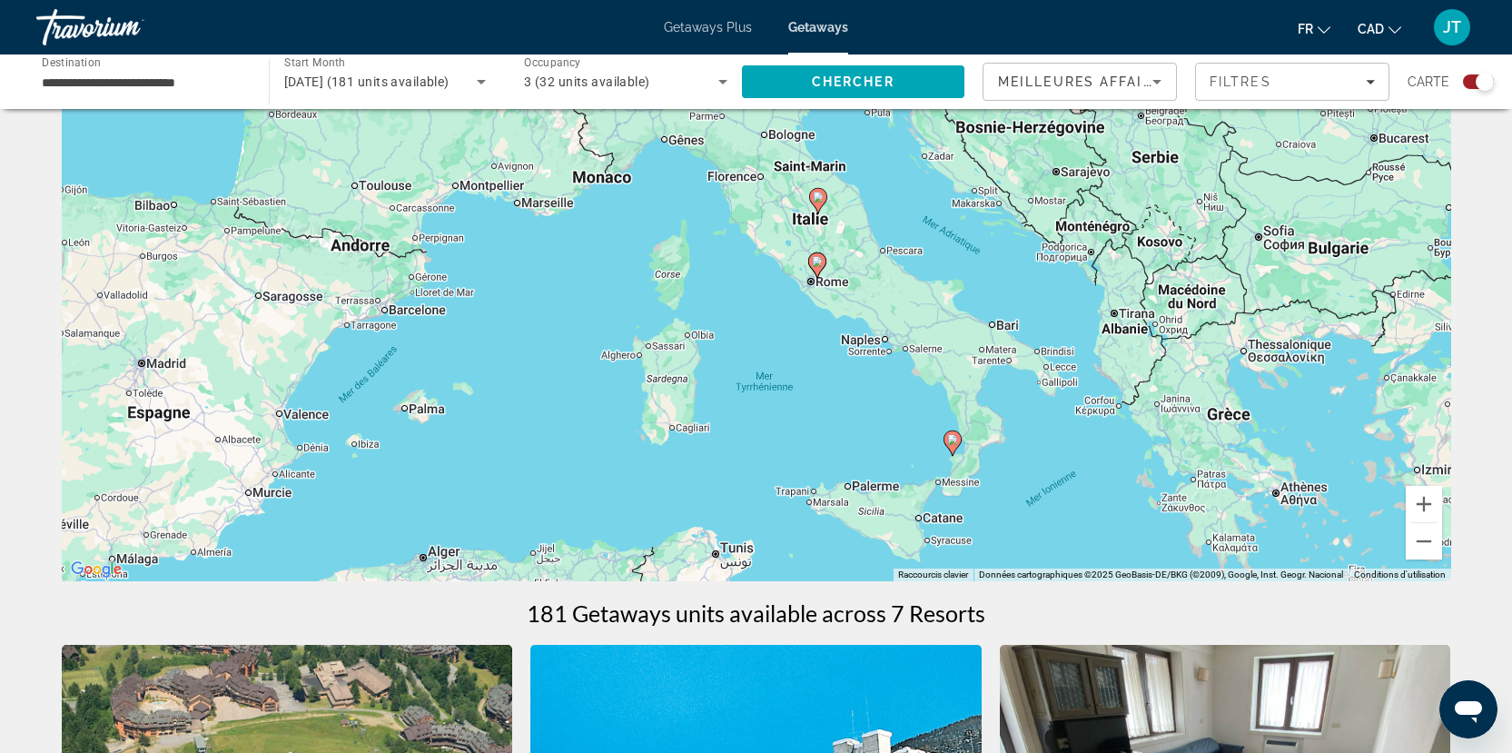
click at [953, 439] on image "Main content" at bounding box center [952, 439] width 11 height 11
type input "**********"
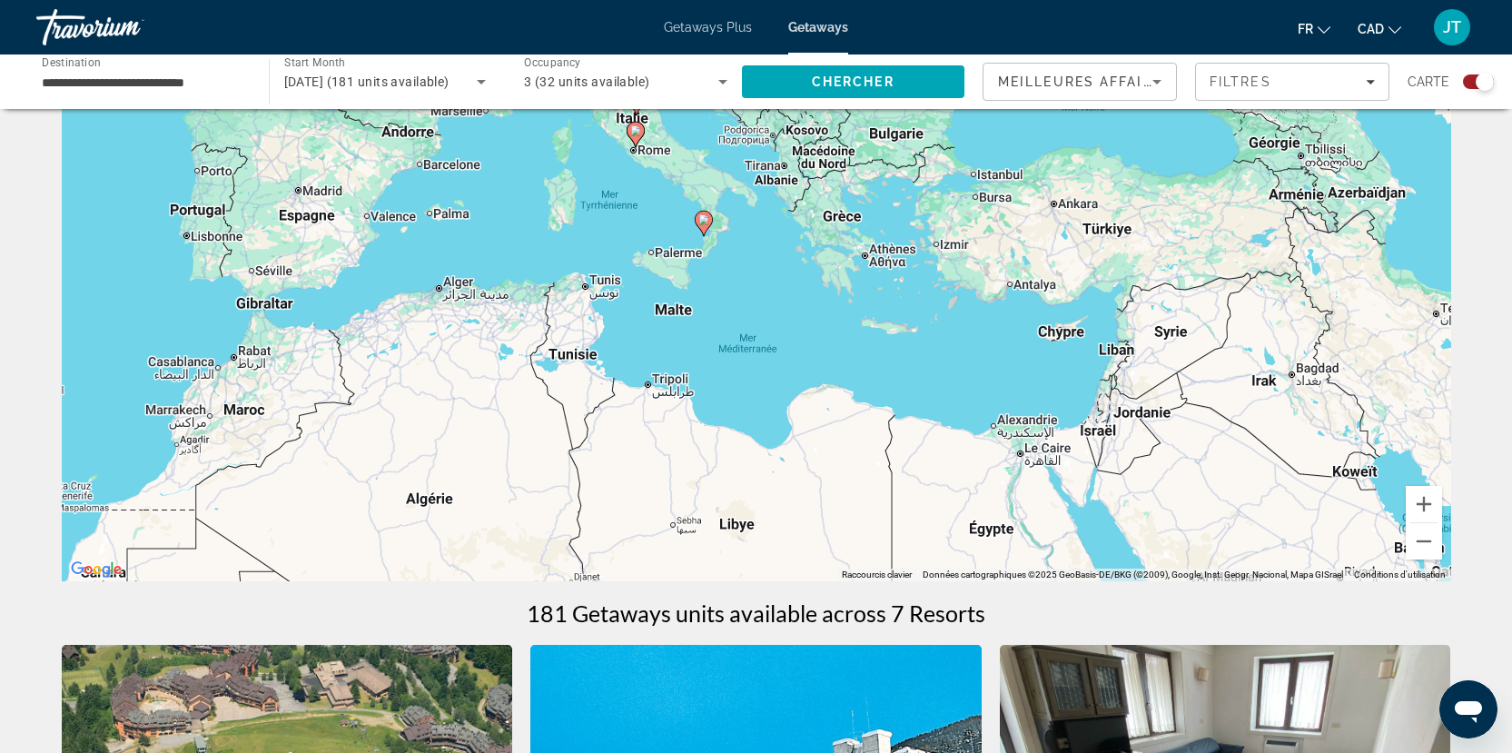
drag, startPoint x: 1198, startPoint y: 460, endPoint x: 1152, endPoint y: 394, distance: 80.1
click at [1150, 393] on div "Pour activer le glissement avec le clavier, appuyez sur Alt+Entrée. Une fois ce…" at bounding box center [757, 308] width 1390 height 545
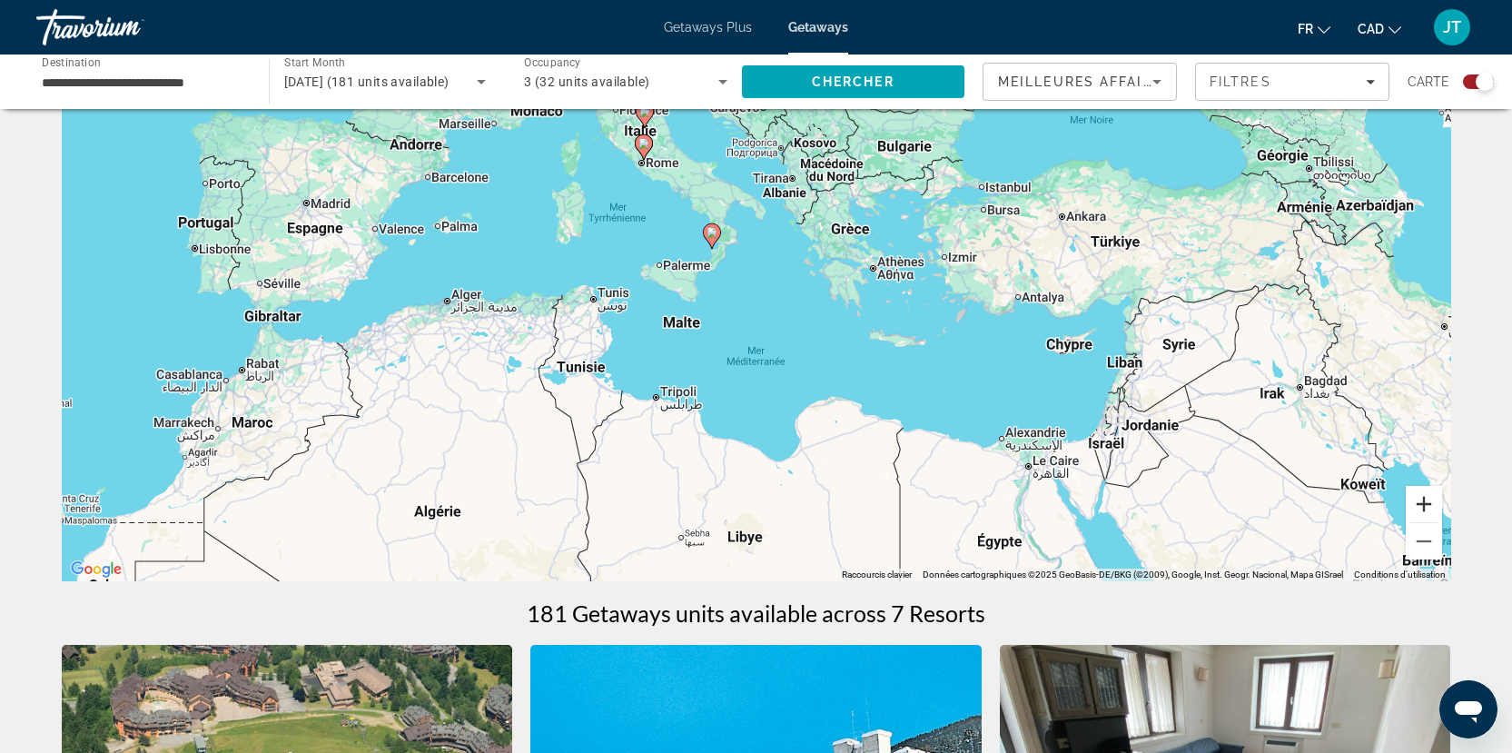
click at [1429, 507] on button "Zoom avant" at bounding box center [1424, 504] width 36 height 36
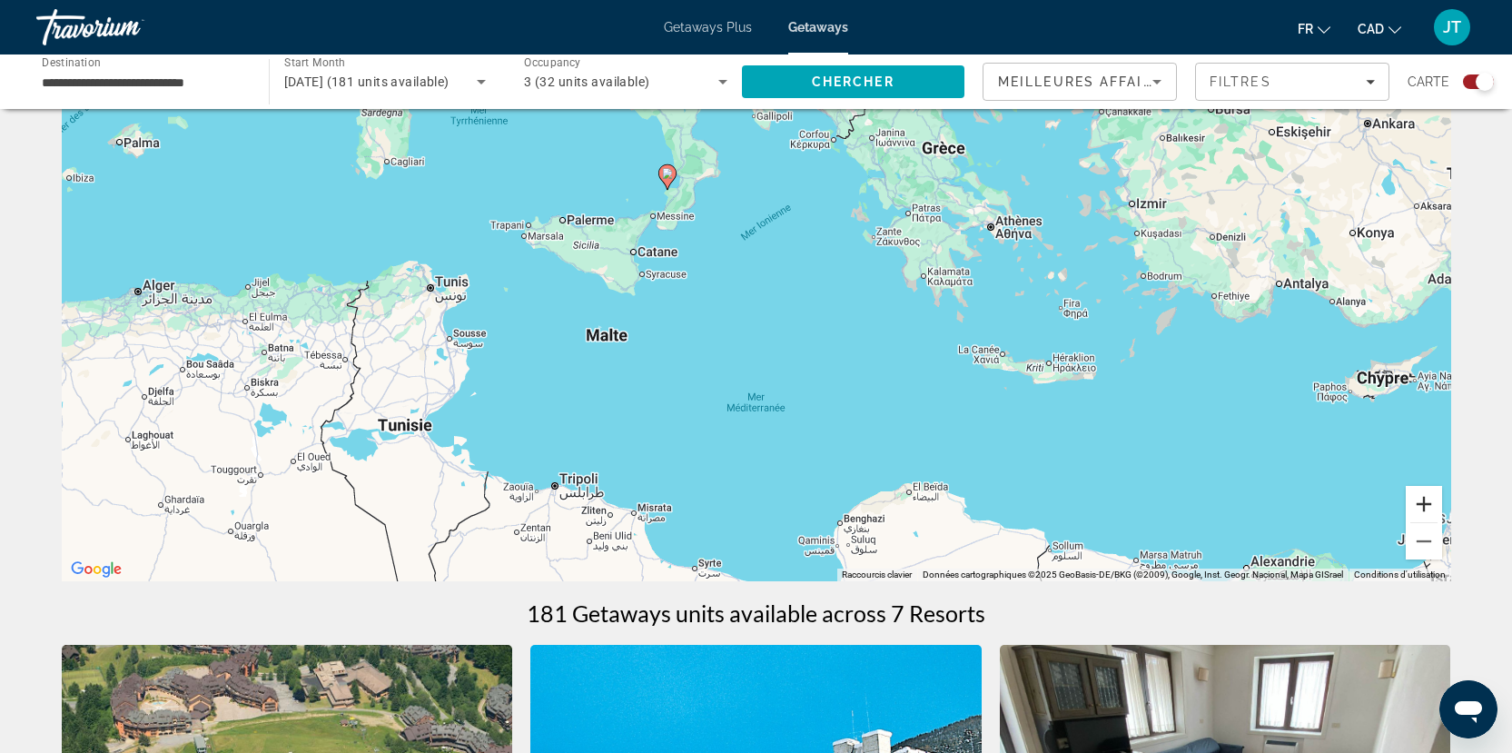
click at [1429, 507] on button "Zoom avant" at bounding box center [1424, 504] width 36 height 36
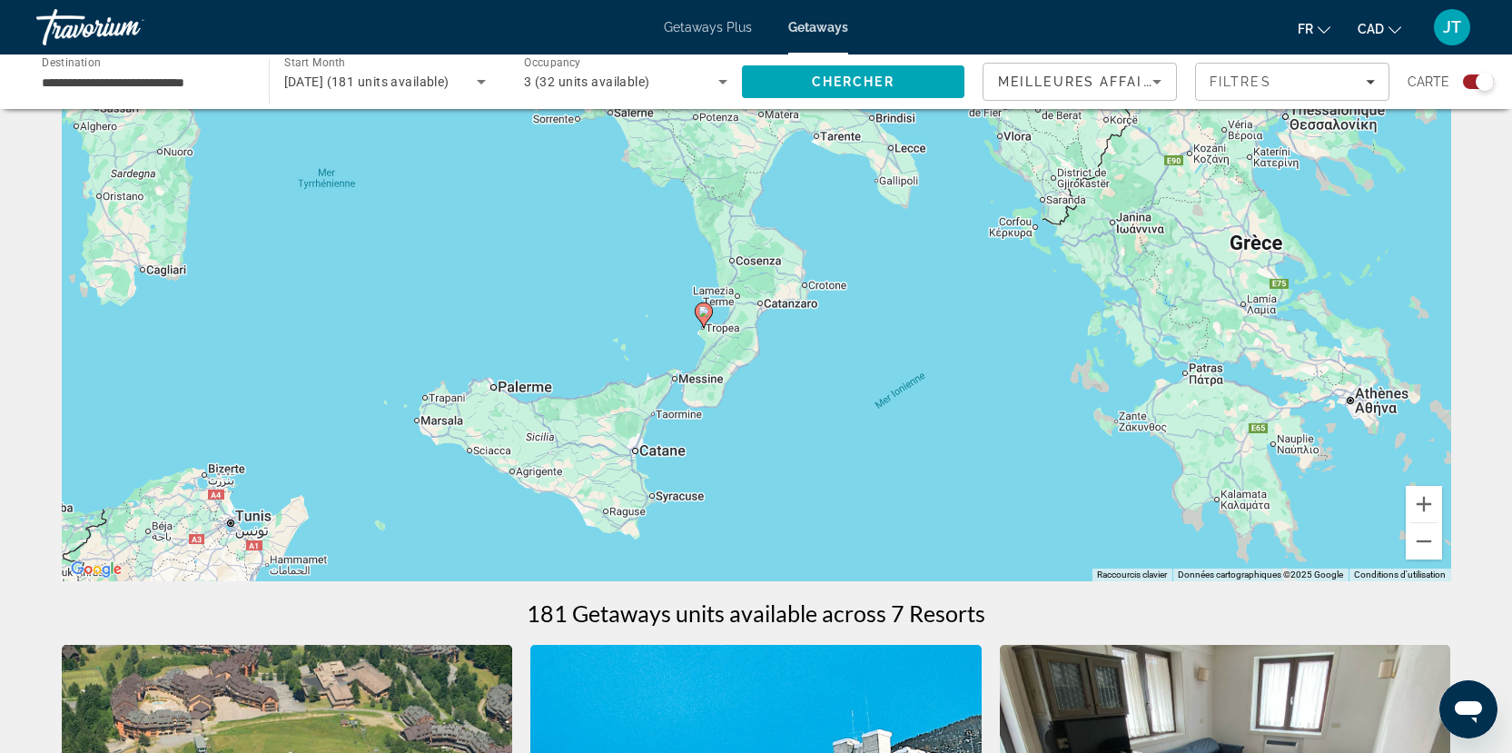
drag, startPoint x: 853, startPoint y: 305, endPoint x: 986, endPoint y: 569, distance: 295.3
click at [984, 569] on div "Pour activer le glissement avec le clavier, appuyez sur Alt+Entrée. Une fois ce…" at bounding box center [757, 308] width 1390 height 545
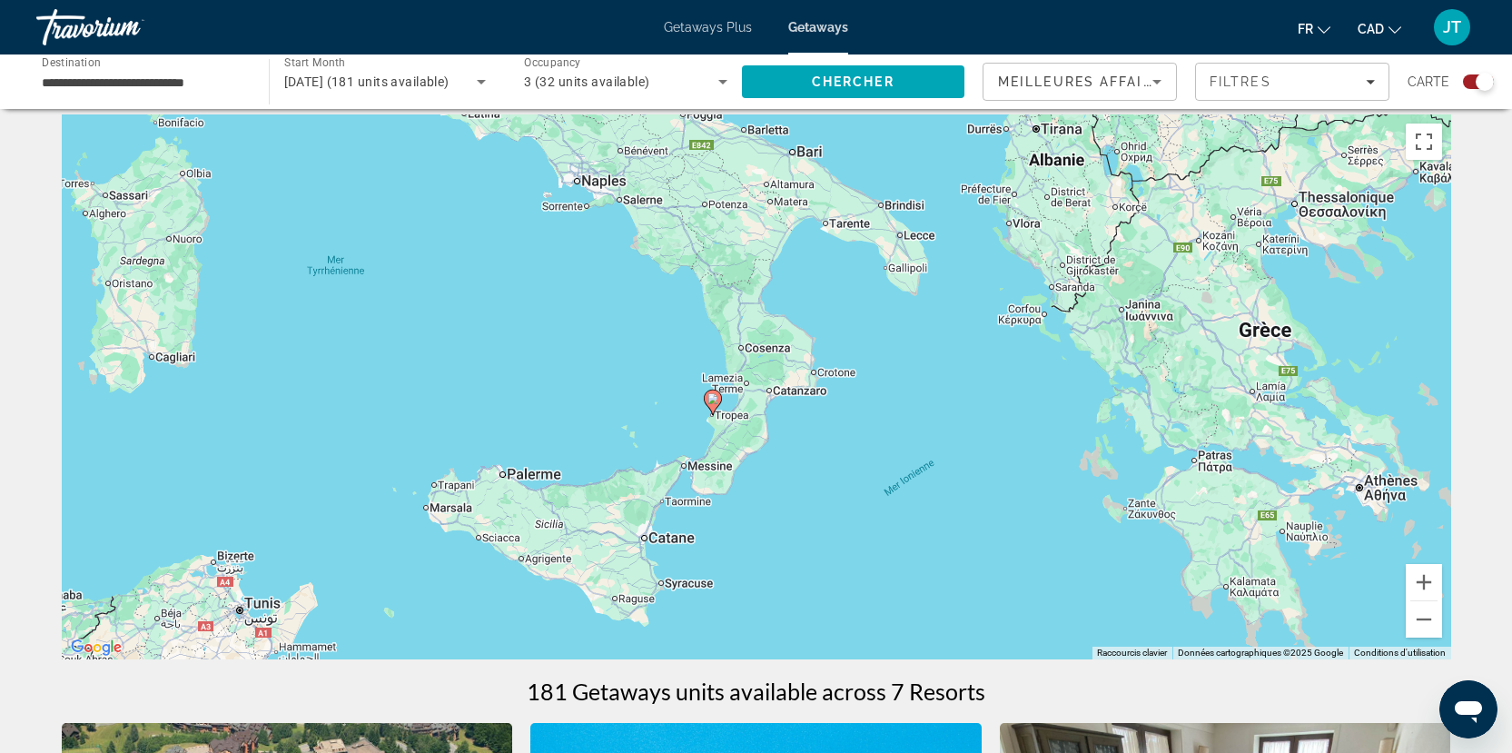
scroll to position [0, 0]
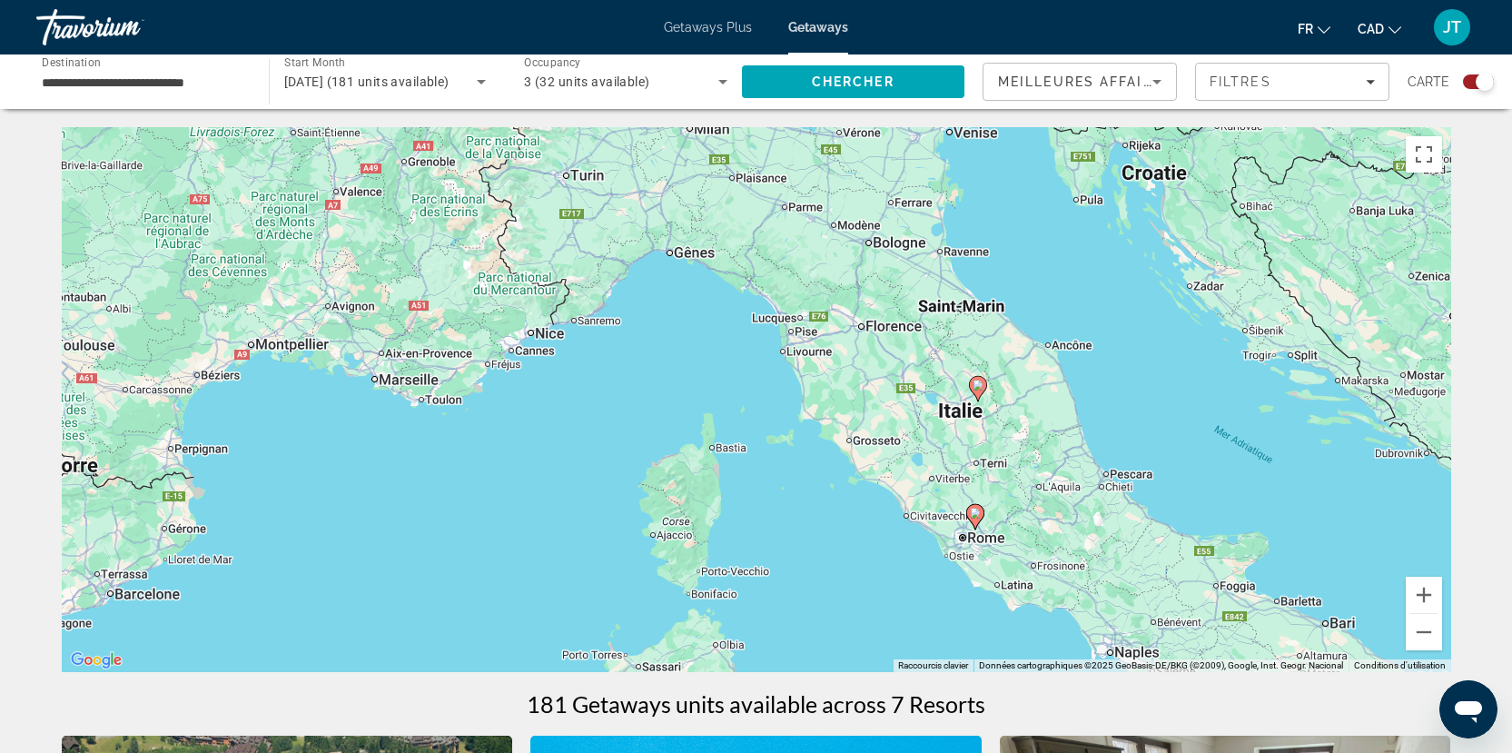
drag, startPoint x: 914, startPoint y: 333, endPoint x: 1446, endPoint y: 791, distance: 702.1
click at [1446, 752] on html "**********" at bounding box center [756, 376] width 1512 height 753
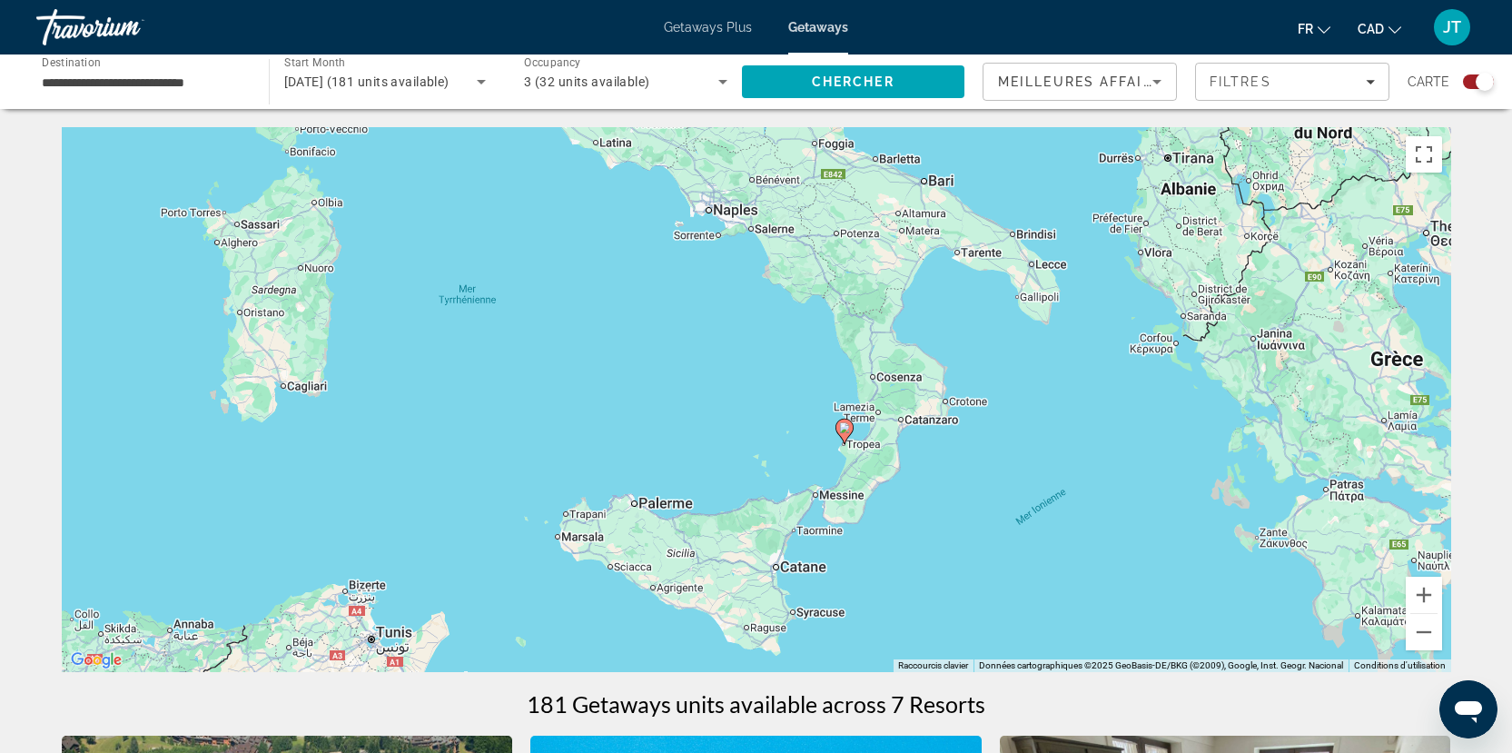
drag, startPoint x: 1224, startPoint y: 536, endPoint x: 831, endPoint y: 135, distance: 560.7
click at [831, 135] on div "Pour activer le glissement avec le clavier, appuyez sur Alt+Entrée. Une fois ce…" at bounding box center [757, 399] width 1390 height 545
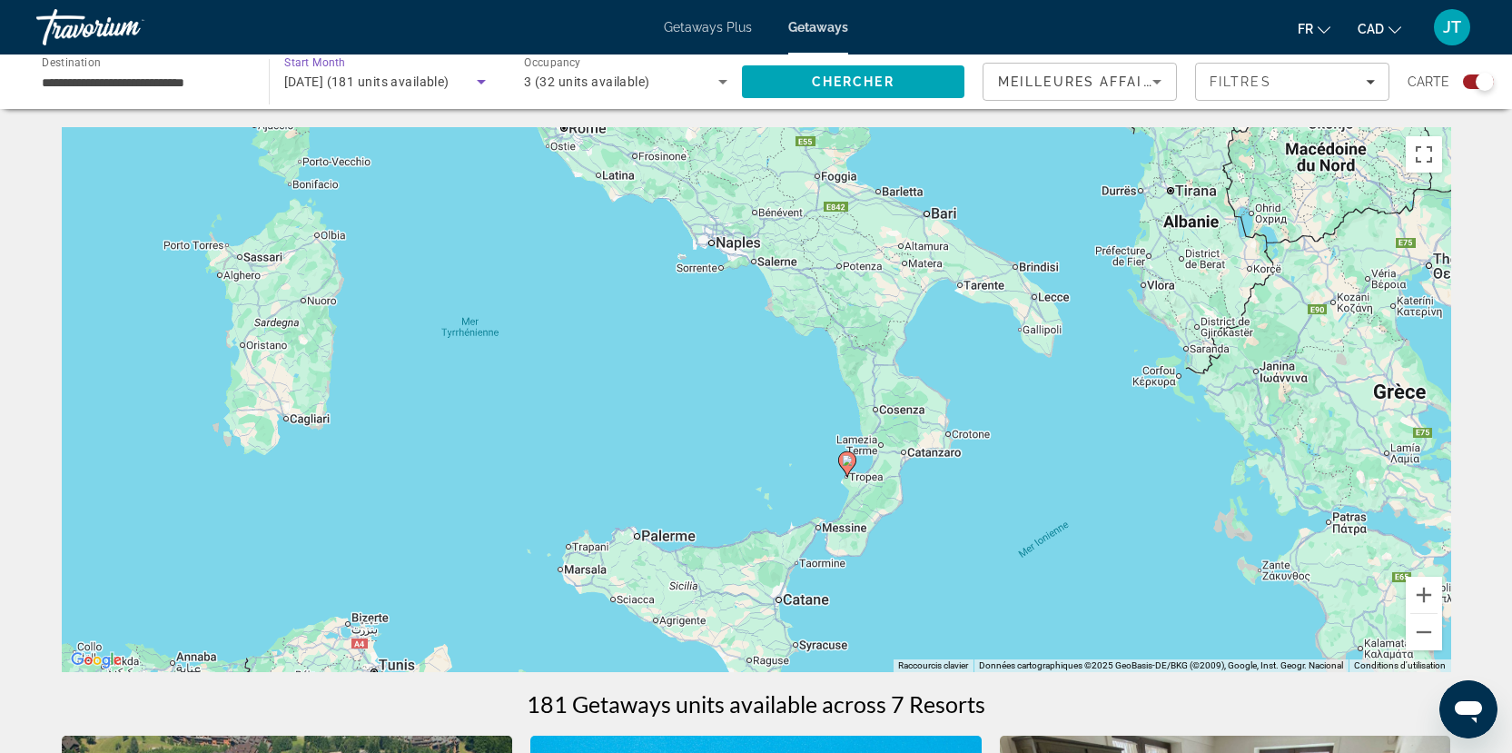
click at [482, 78] on icon "Search widget" at bounding box center [482, 82] width 22 height 22
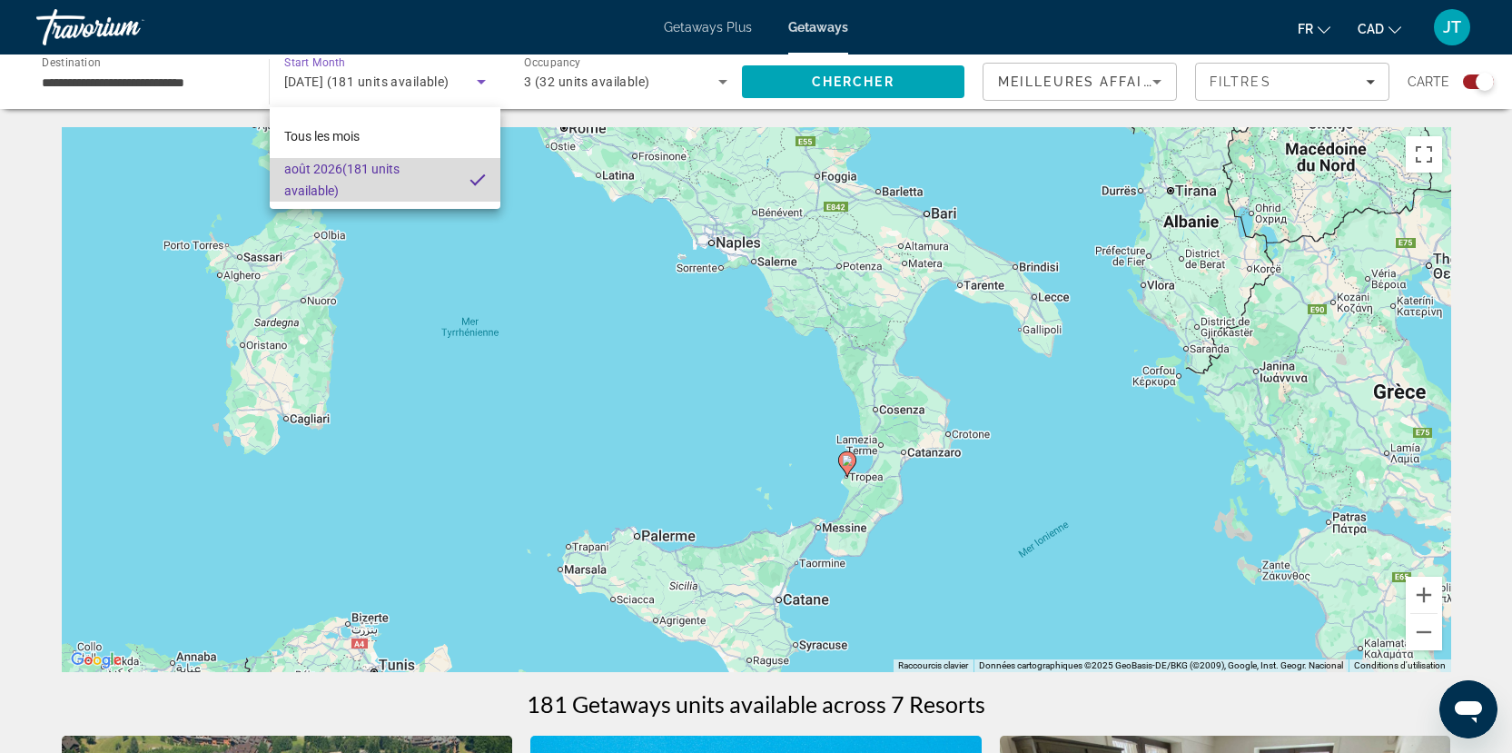
click at [365, 177] on span "[DATE] (181 units available)" at bounding box center [370, 180] width 172 height 44
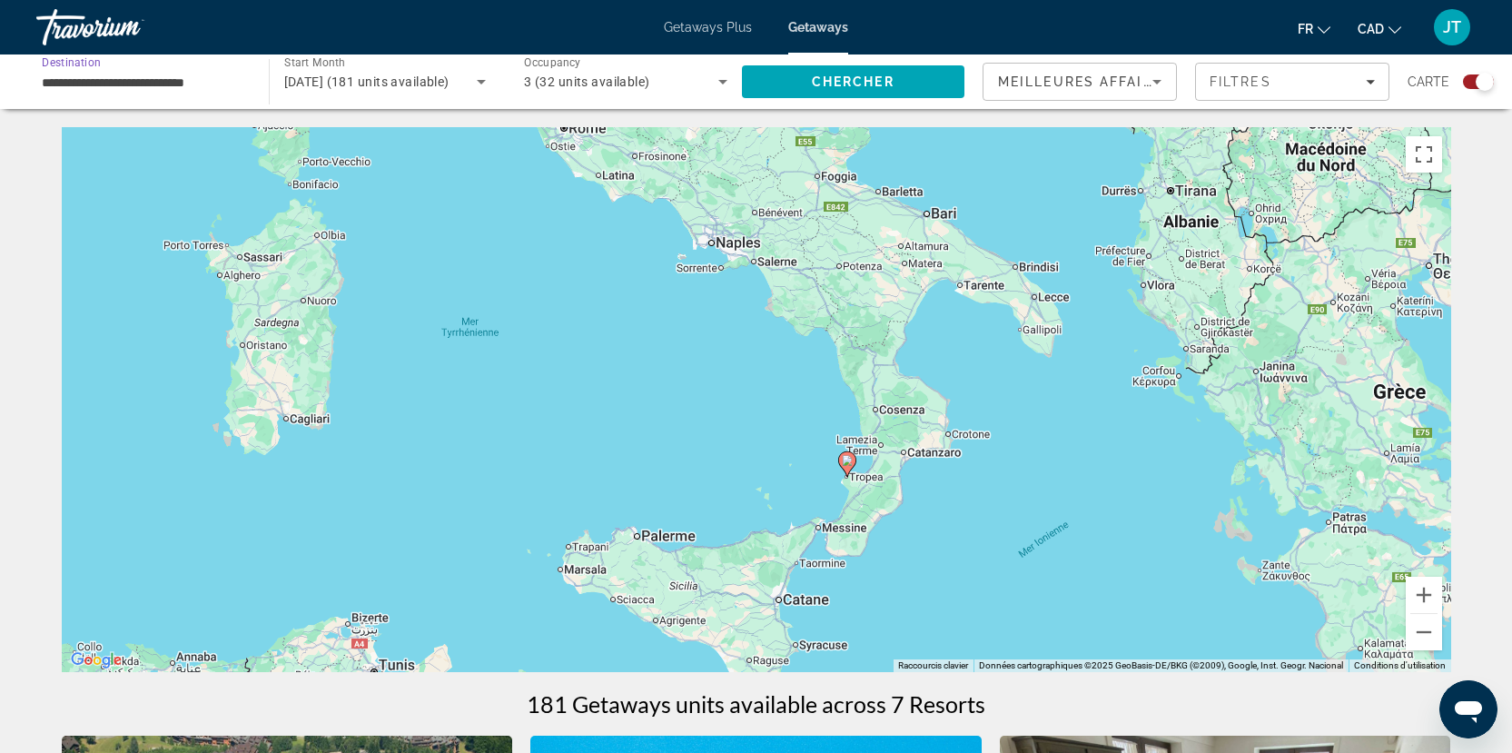
click at [195, 91] on input "**********" at bounding box center [143, 83] width 203 height 22
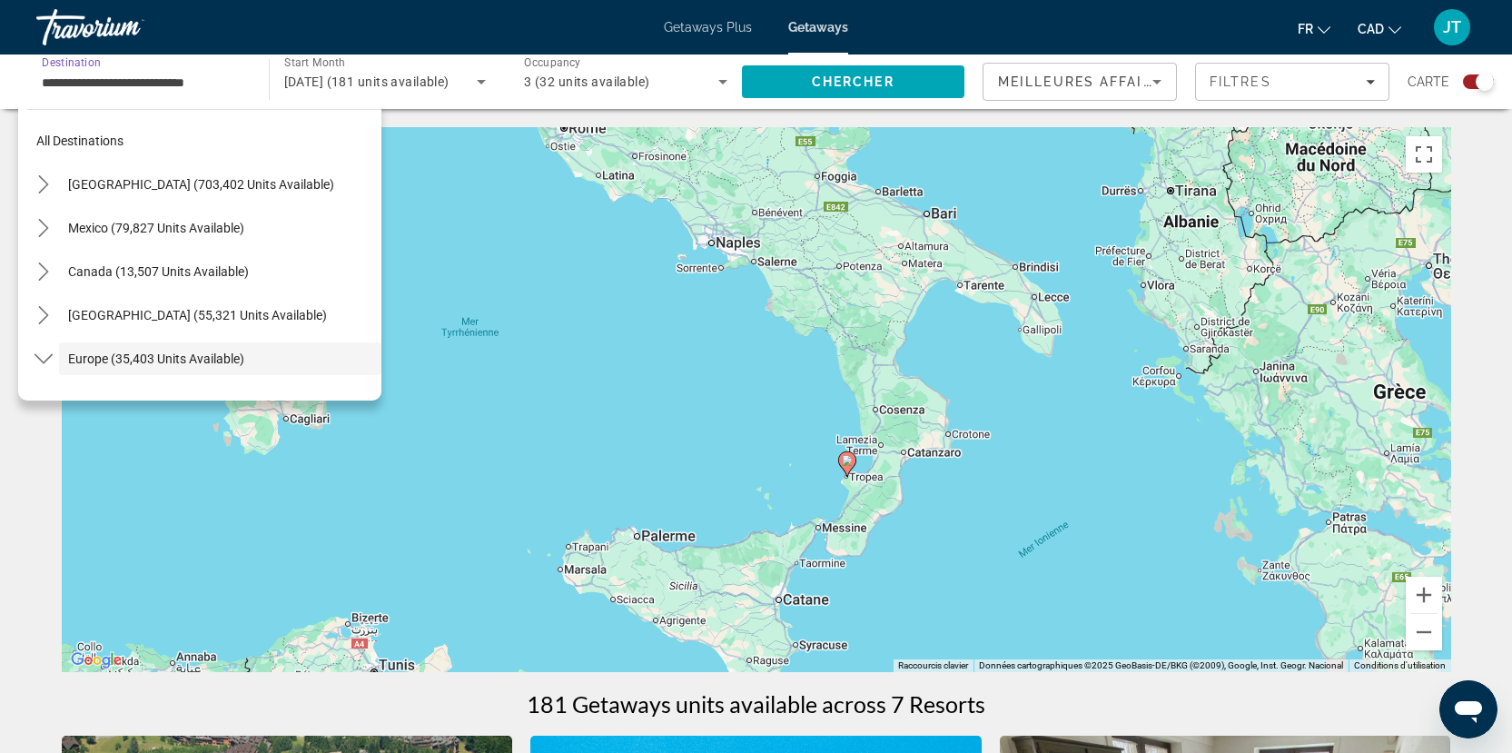
scroll to position [108, 0]
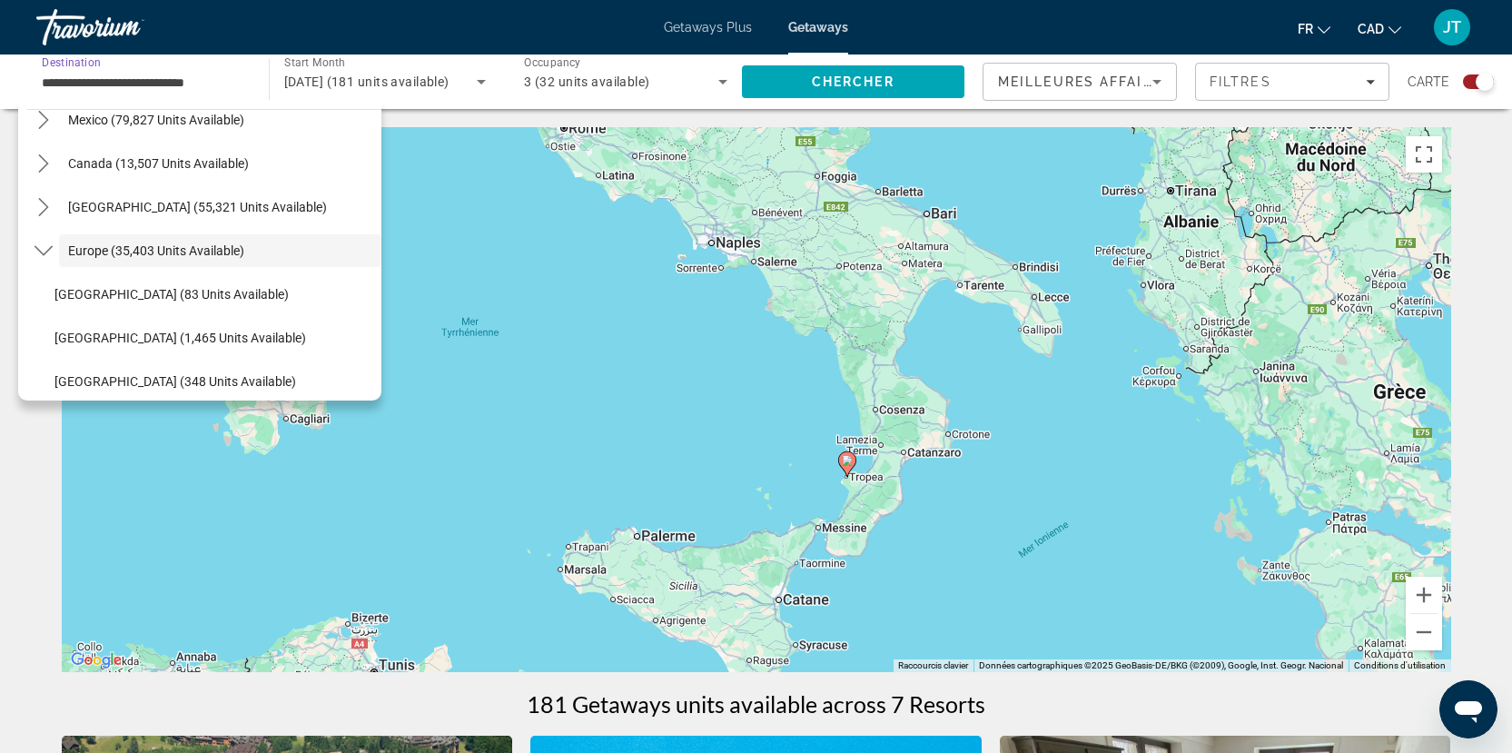
click at [1249, 179] on div "Pour activer le glissement avec le clavier, appuyez sur Alt+Entrée. Une fois ce…" at bounding box center [757, 399] width 1390 height 545
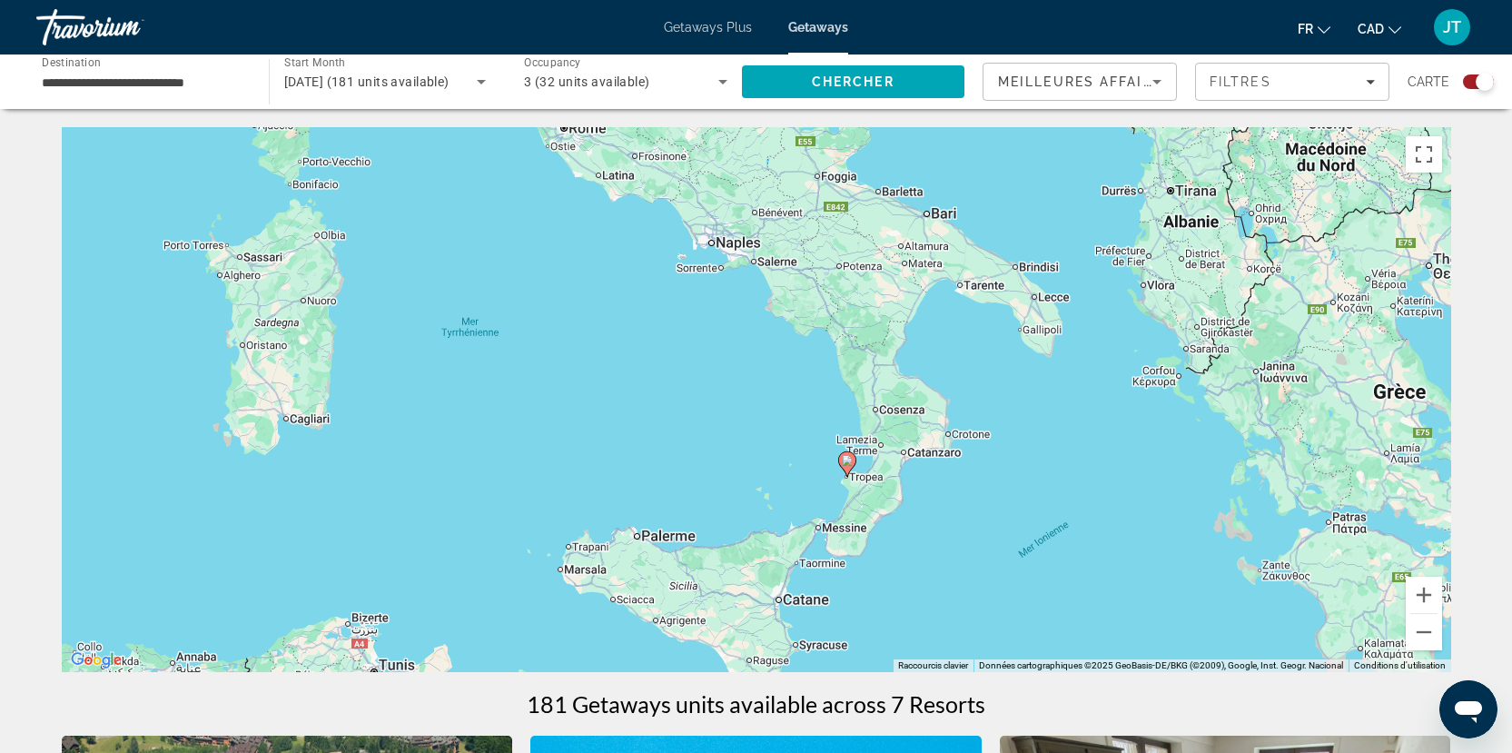
click at [818, 24] on span "Getaways" at bounding box center [818, 27] width 60 height 15
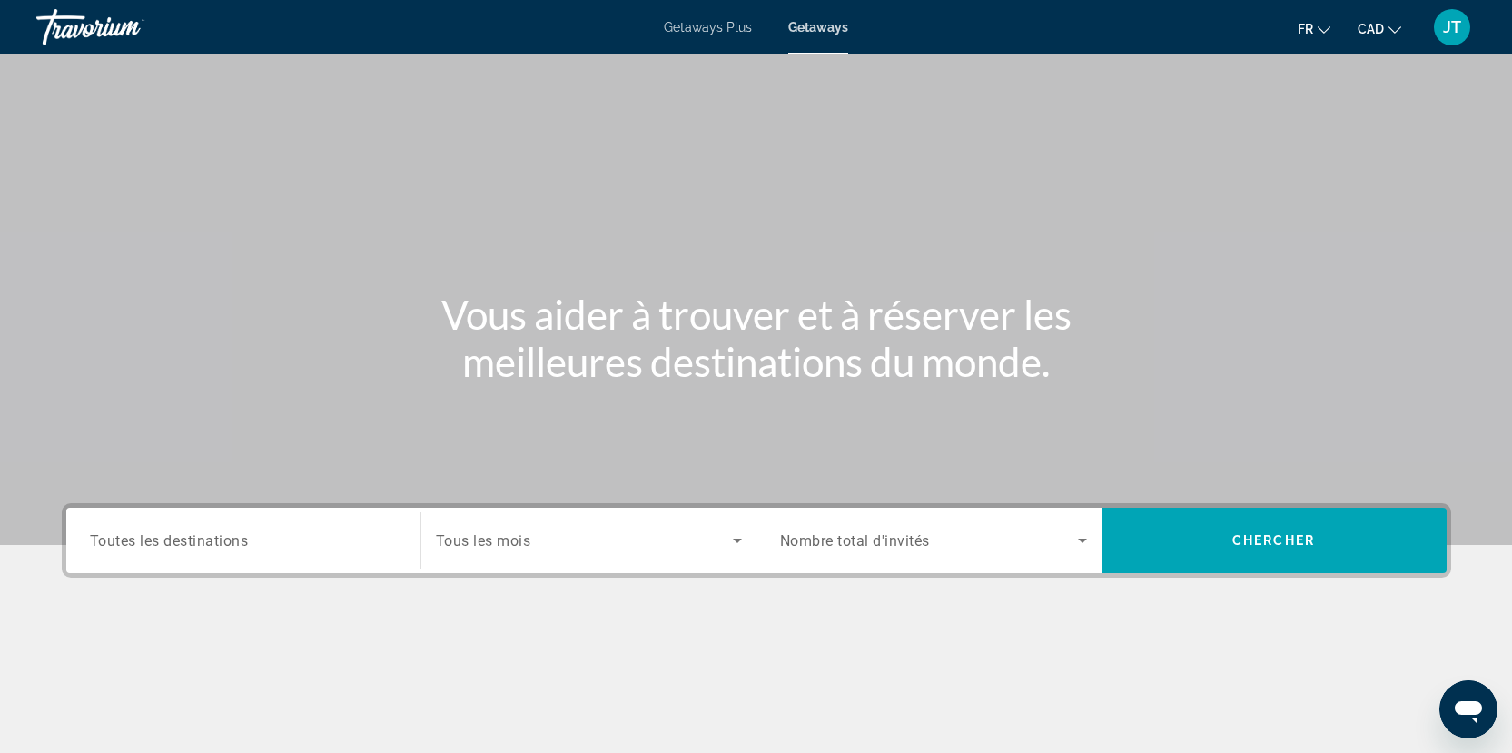
click at [301, 536] on input "Destination Toutes les destinations" at bounding box center [243, 541] width 307 height 22
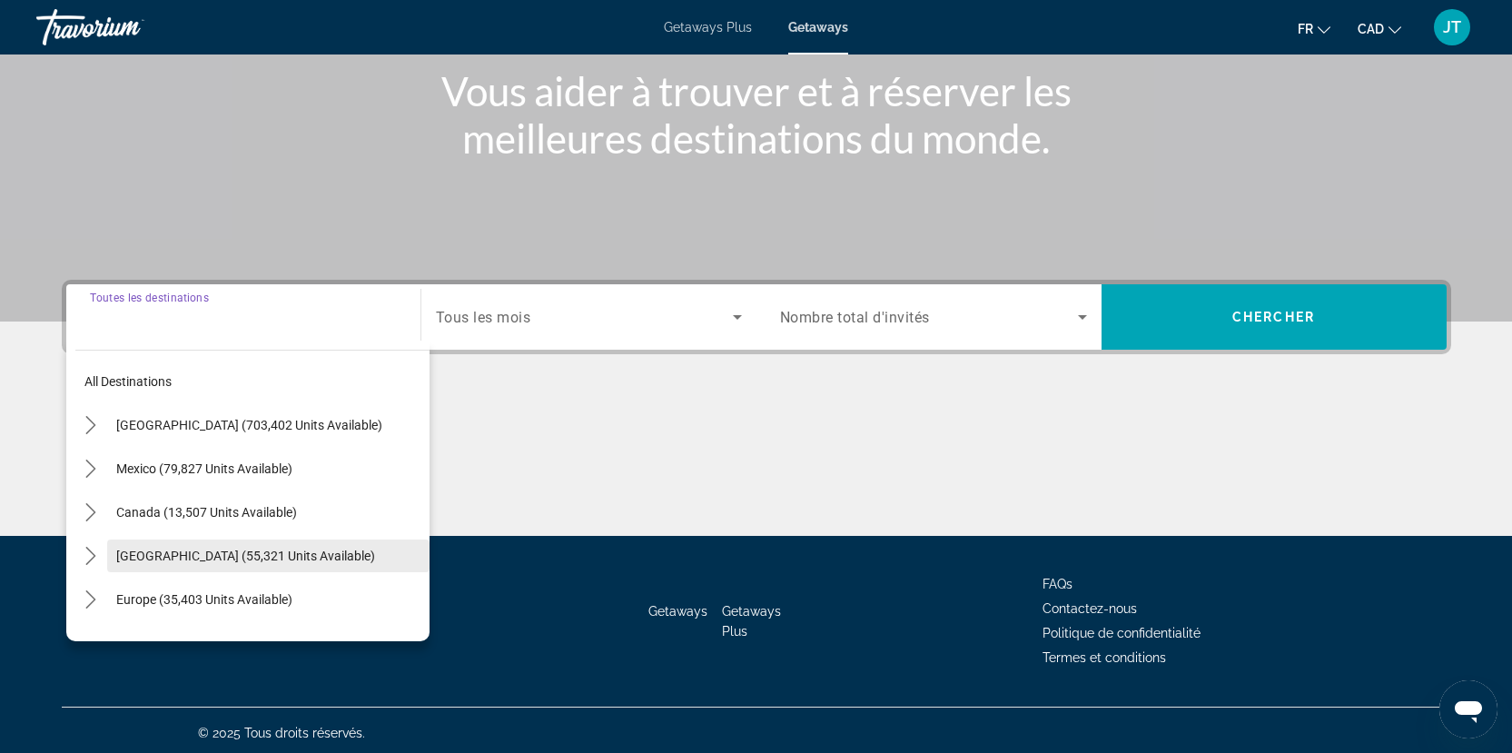
scroll to position [229, 0]
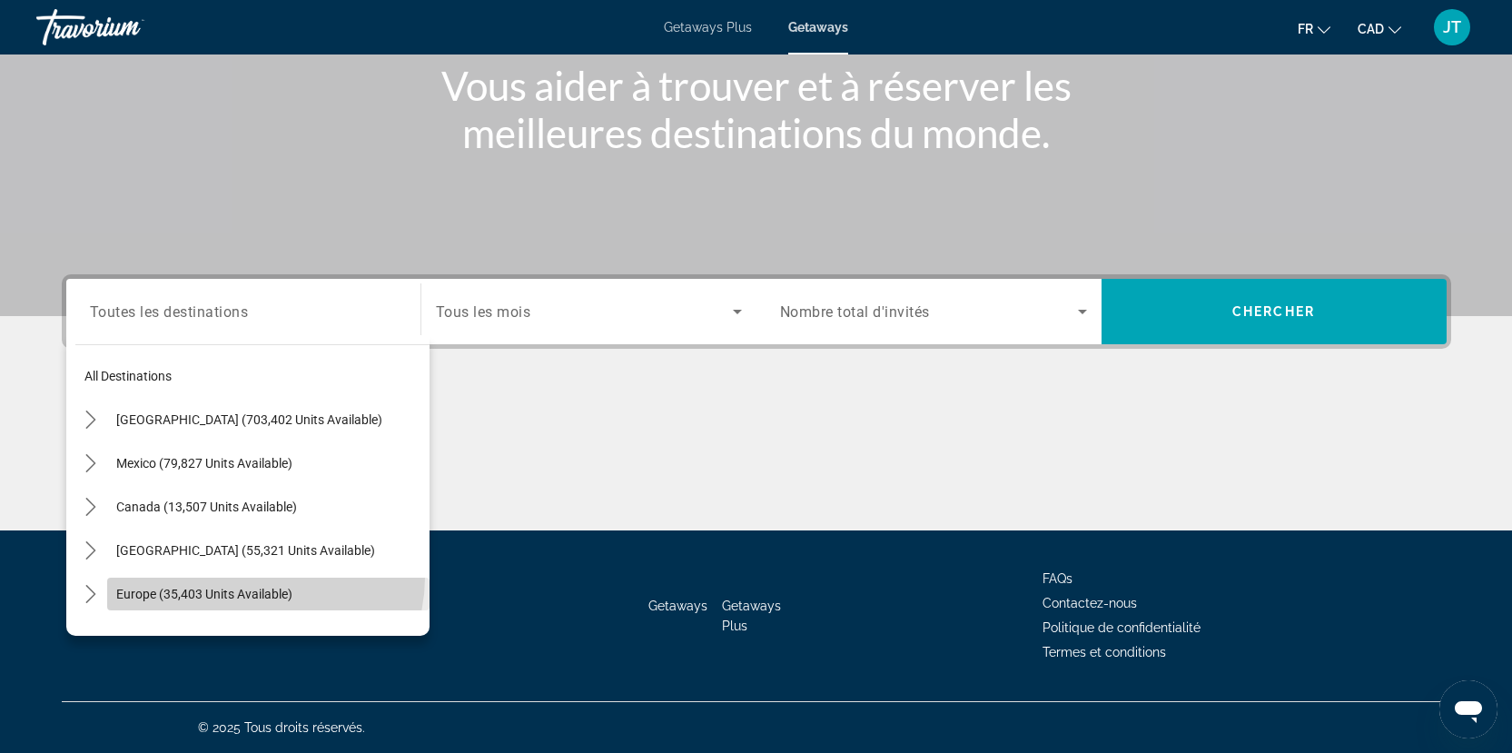
click at [264, 578] on span "Select destination: Europe (35,403 units available)" at bounding box center [268, 594] width 322 height 44
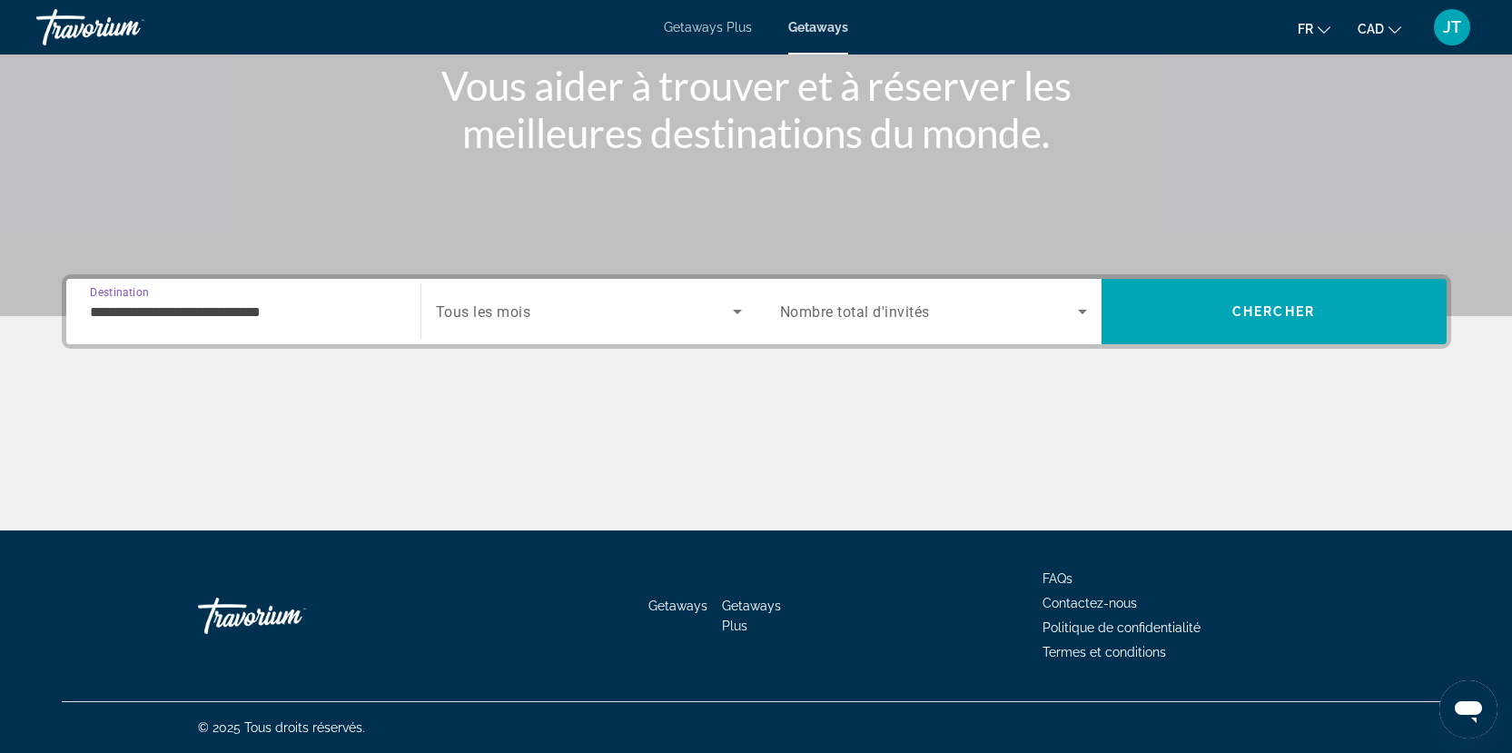
click at [357, 325] on div "**********" at bounding box center [243, 312] width 307 height 52
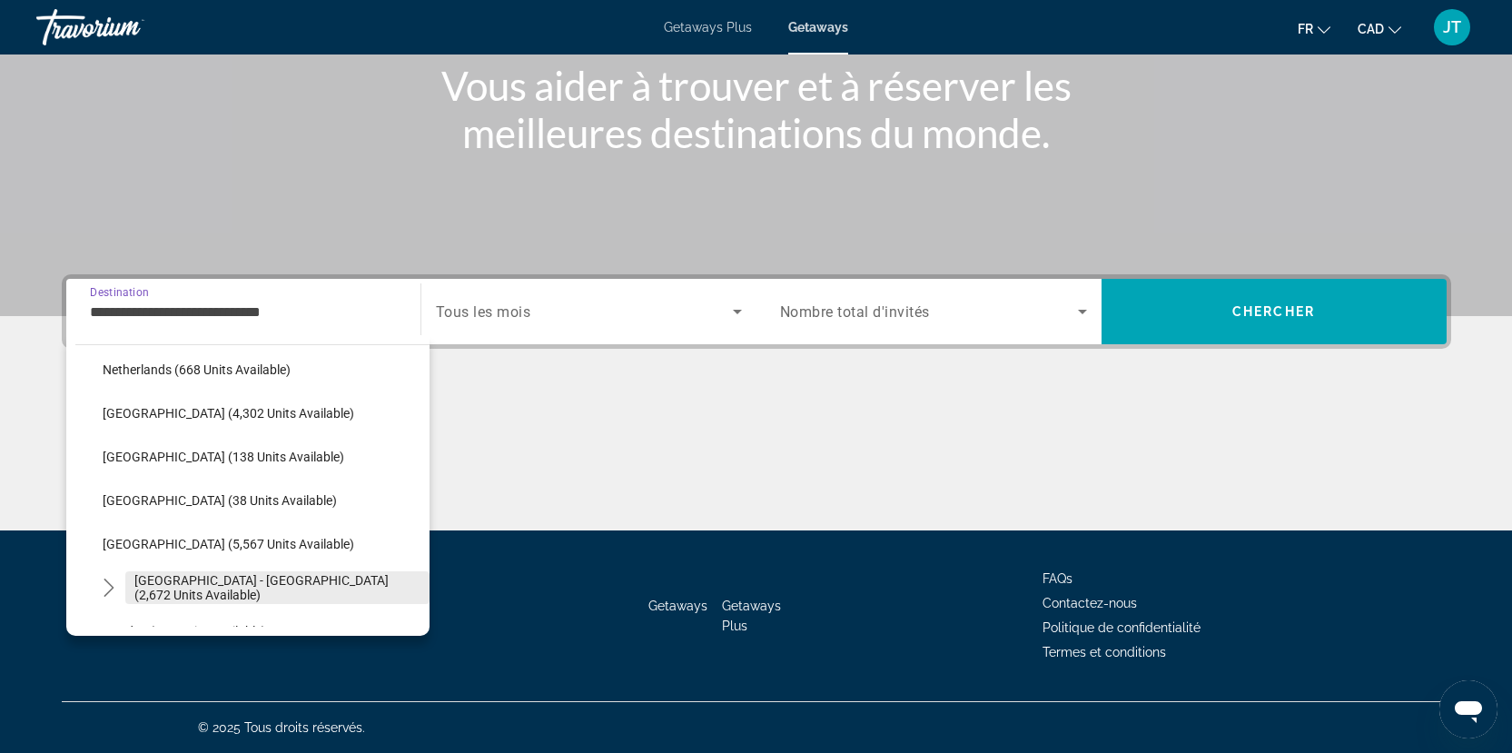
scroll to position [744, 0]
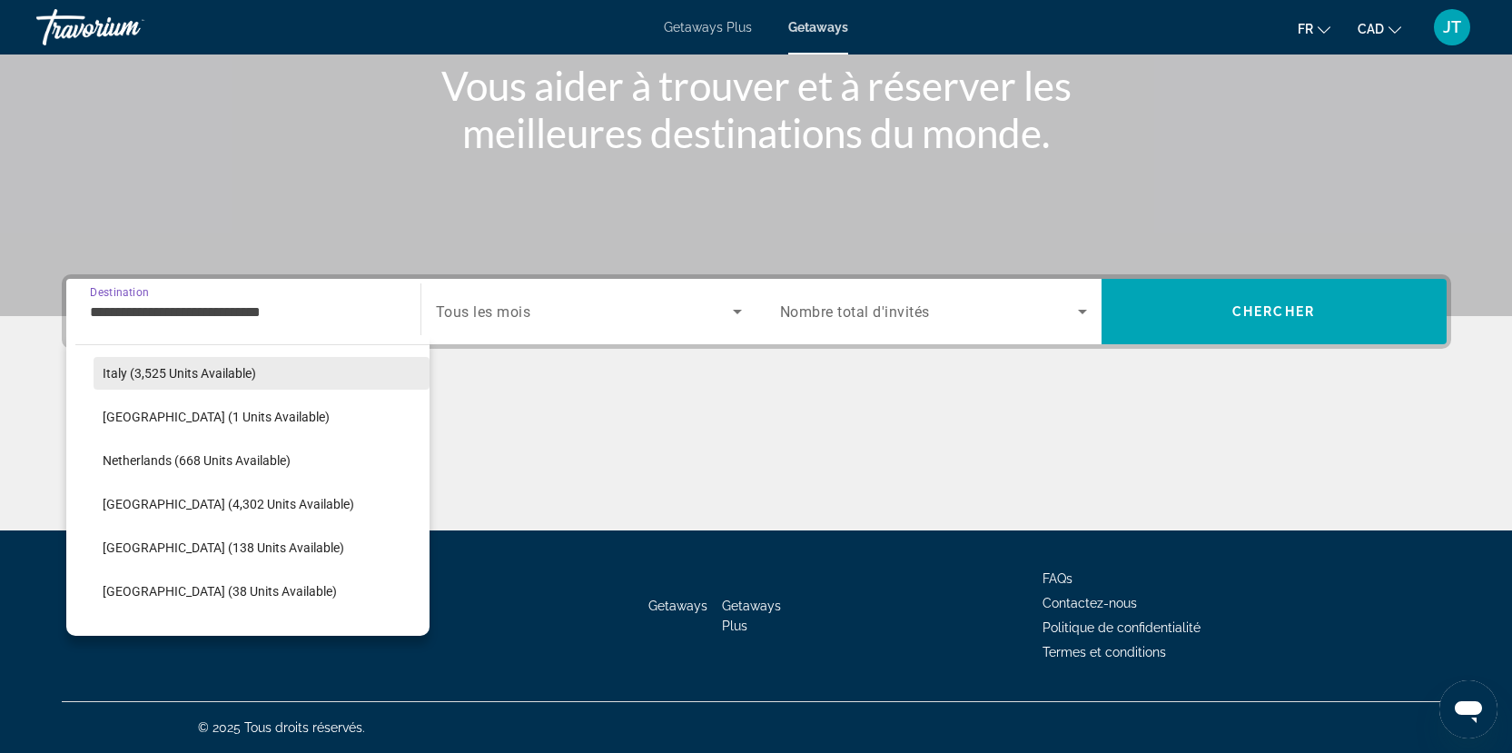
click at [203, 379] on span "Italy (3,525 units available)" at bounding box center [180, 373] width 154 height 15
type input "**********"
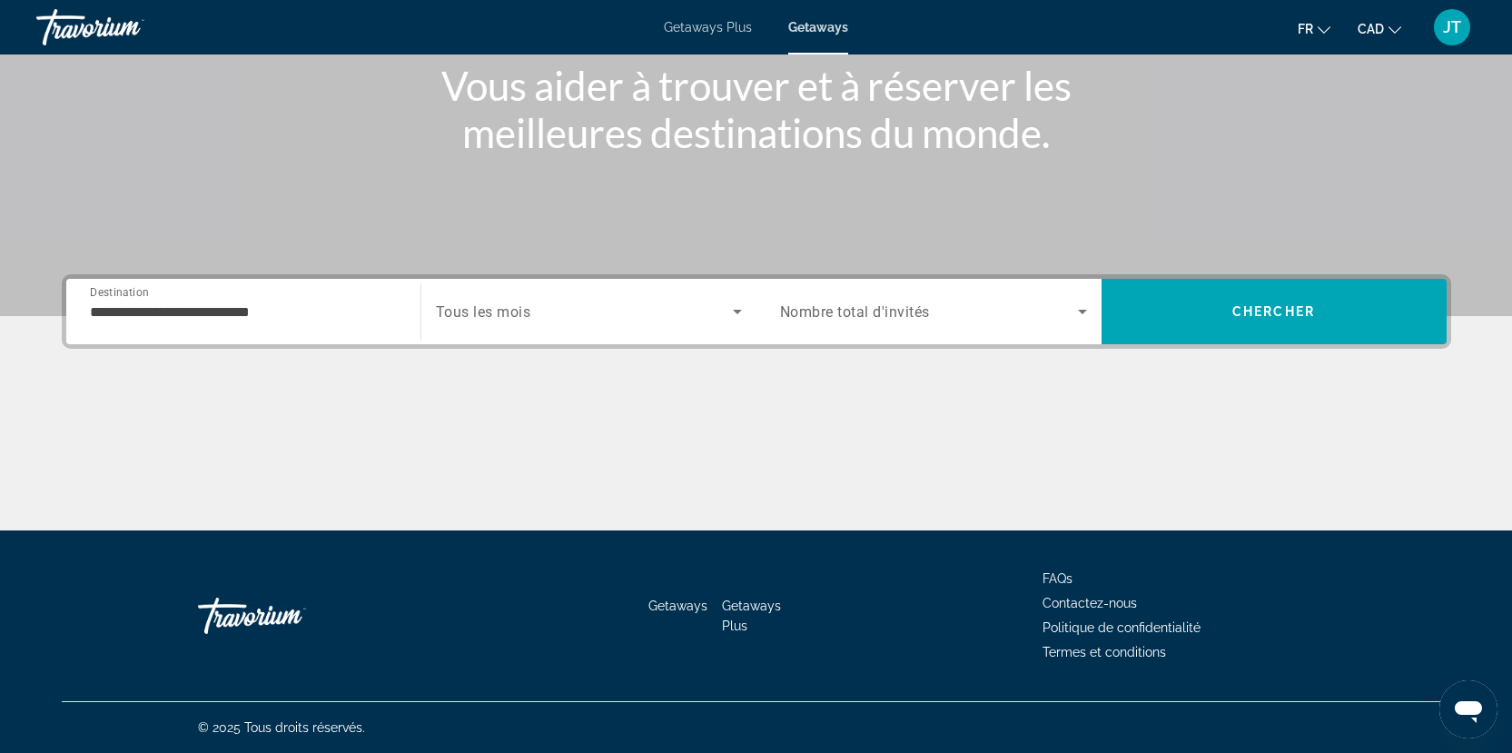
click at [518, 298] on div "Search widget" at bounding box center [589, 311] width 306 height 51
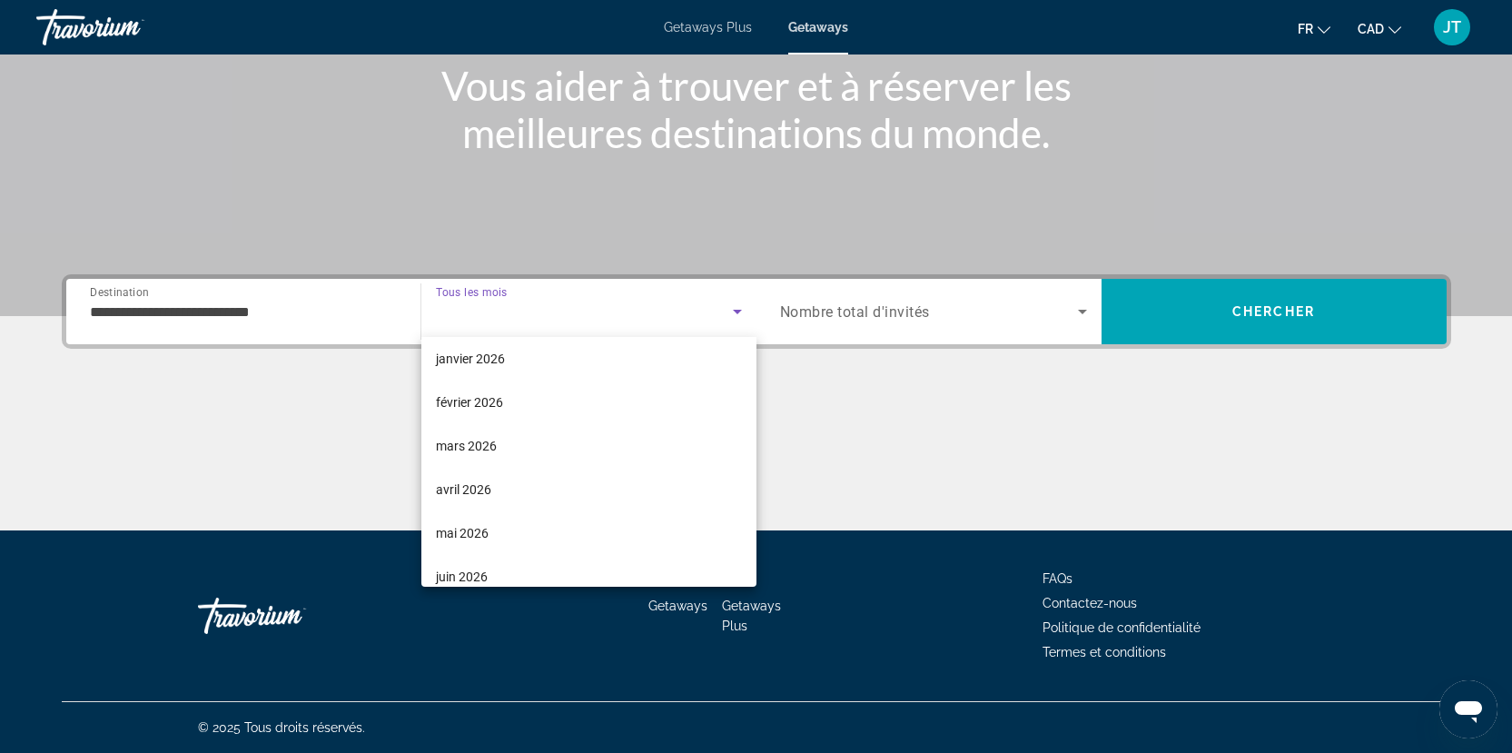
scroll to position [272, 0]
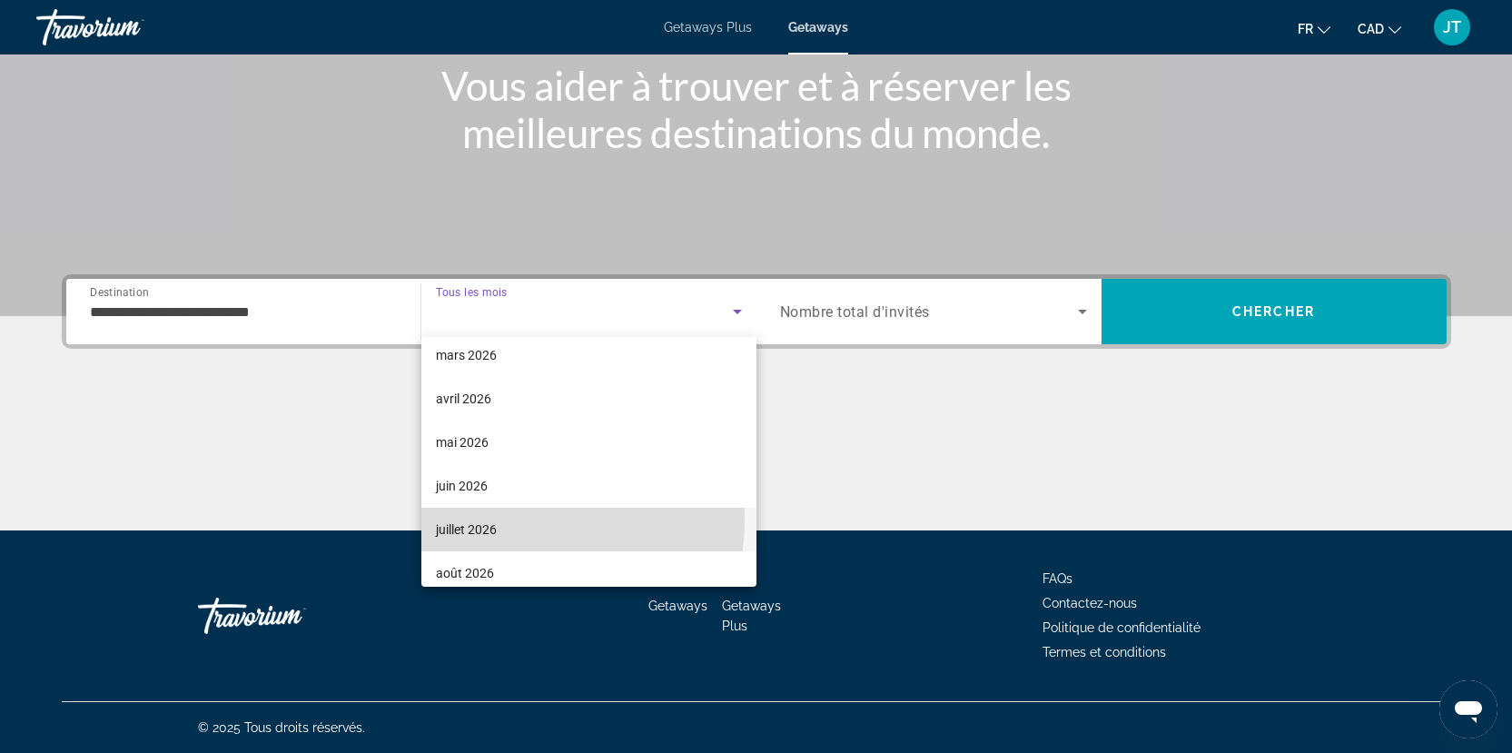
click at [520, 520] on mat-option "juillet 2026" at bounding box center [588, 530] width 335 height 44
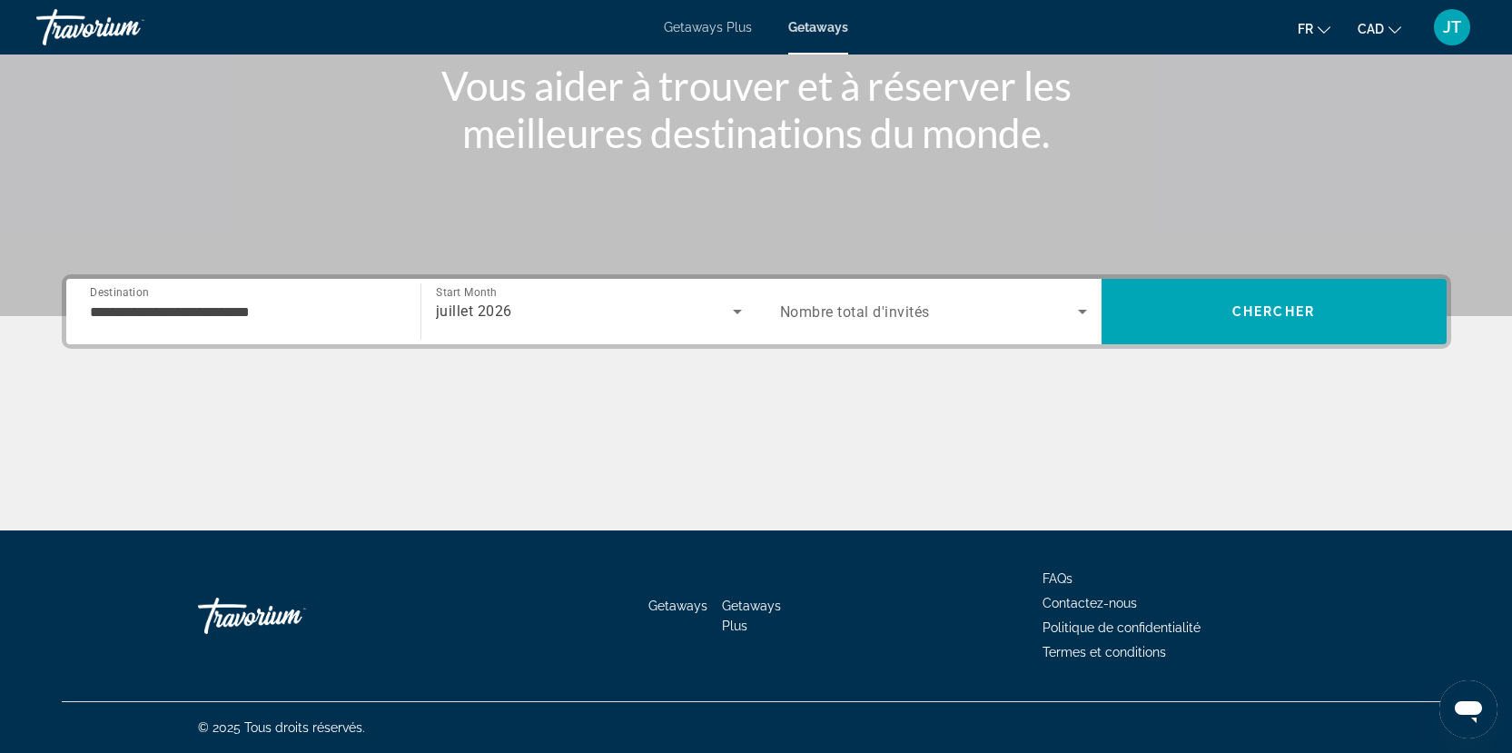
click at [884, 341] on div "Occupancy Nombre total d'invités" at bounding box center [934, 311] width 336 height 65
click at [932, 309] on span "Search widget" at bounding box center [929, 312] width 298 height 22
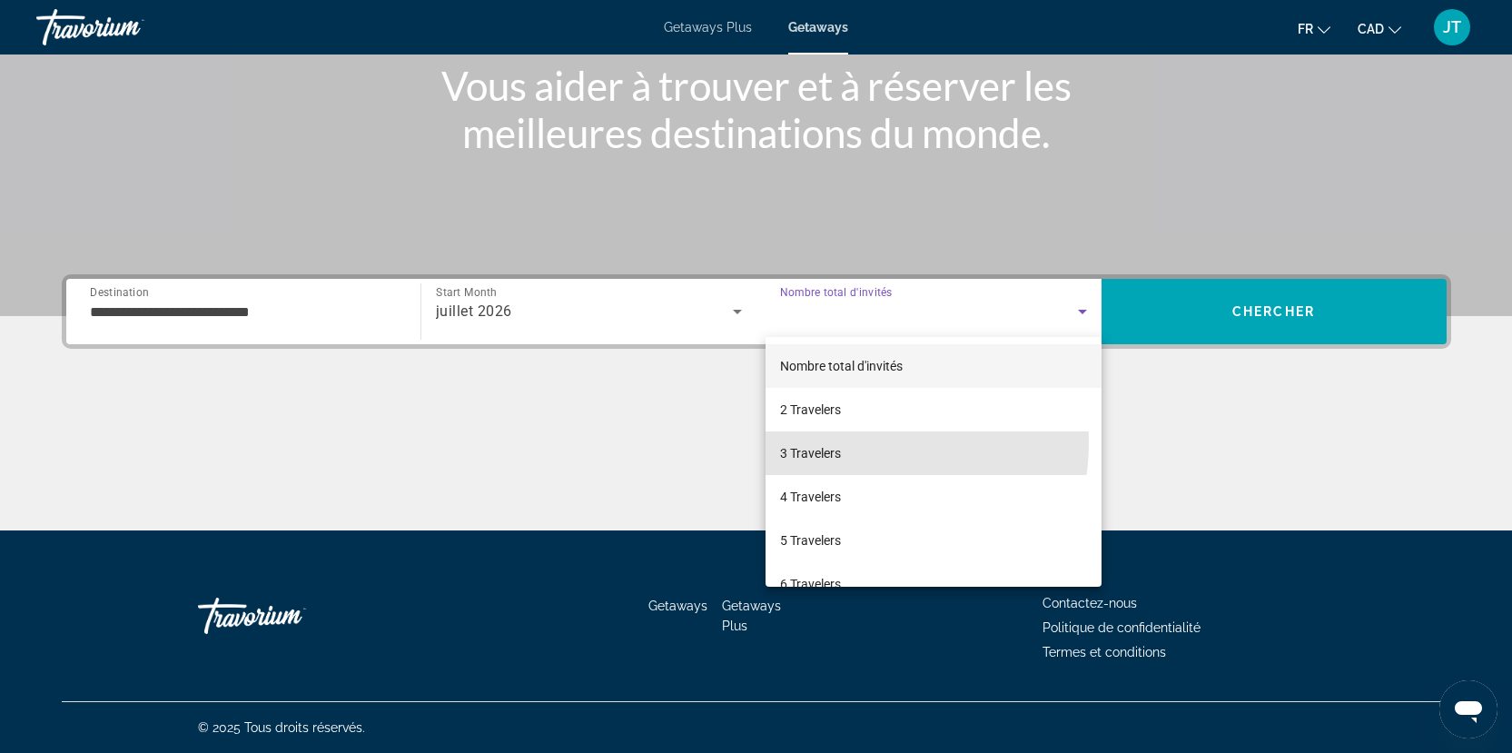
drag, startPoint x: 847, startPoint y: 442, endPoint x: 958, endPoint y: 409, distance: 115.8
click at [846, 442] on mat-option "3 Travelers" at bounding box center [934, 453] width 336 height 44
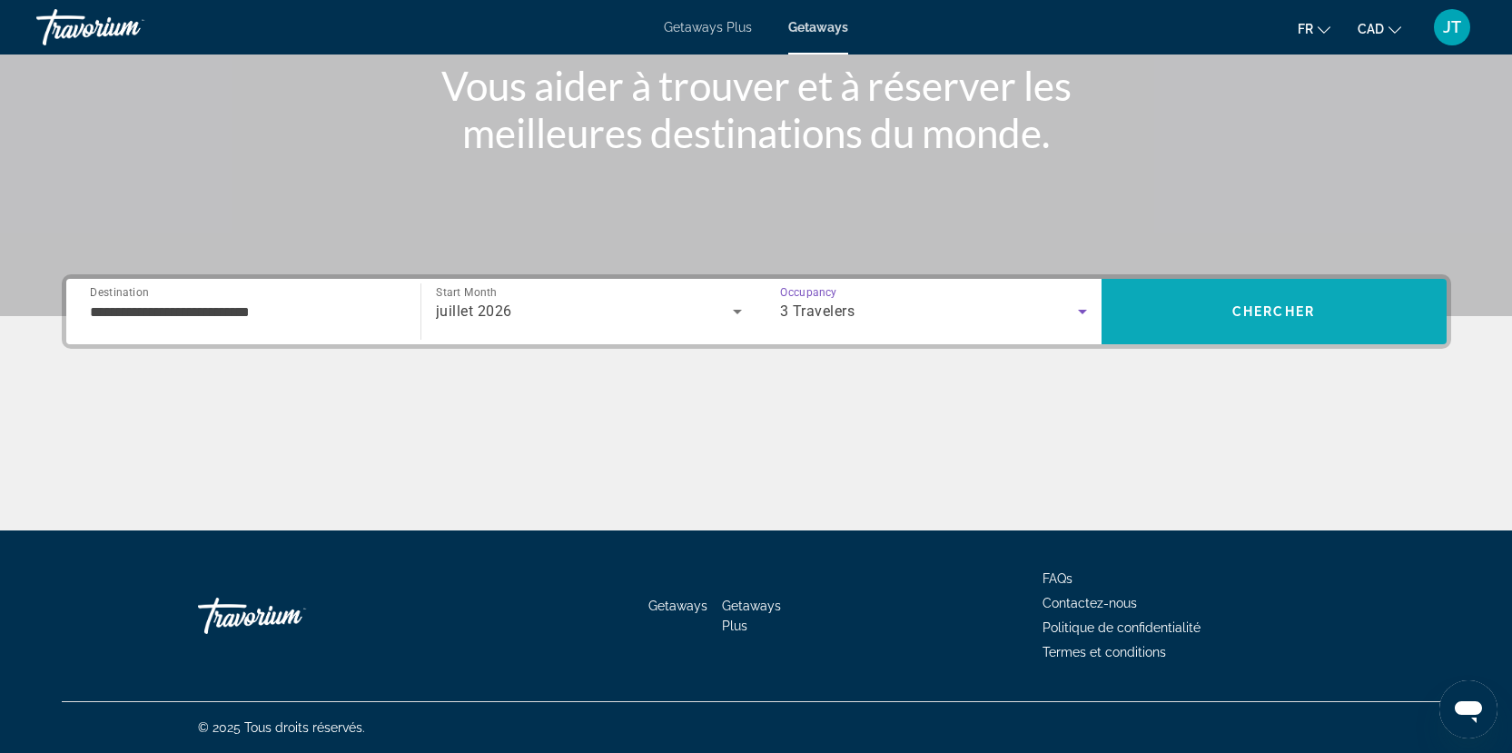
click at [1244, 312] on span "Chercher" at bounding box center [1274, 311] width 83 height 15
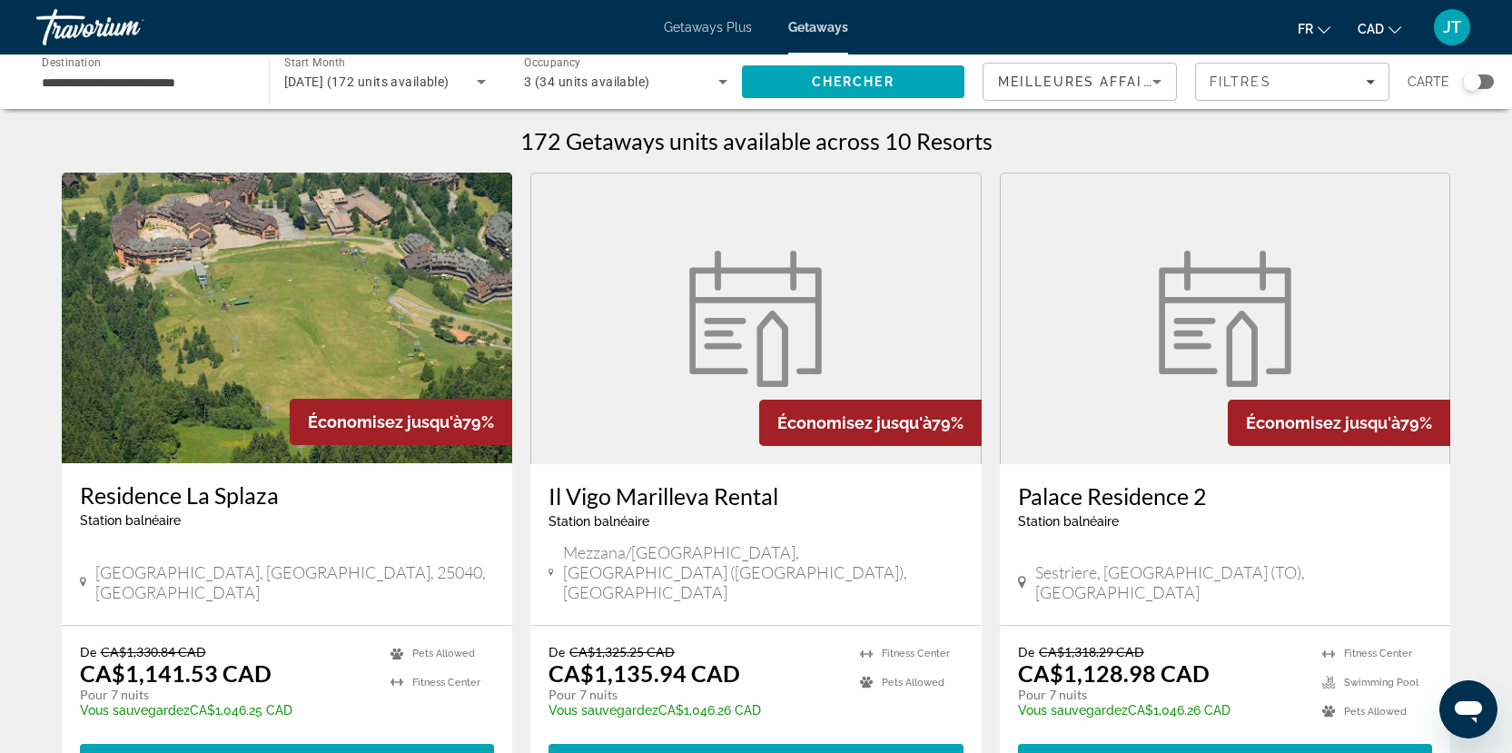
click at [1475, 76] on div "Search widget" at bounding box center [1472, 82] width 18 height 18
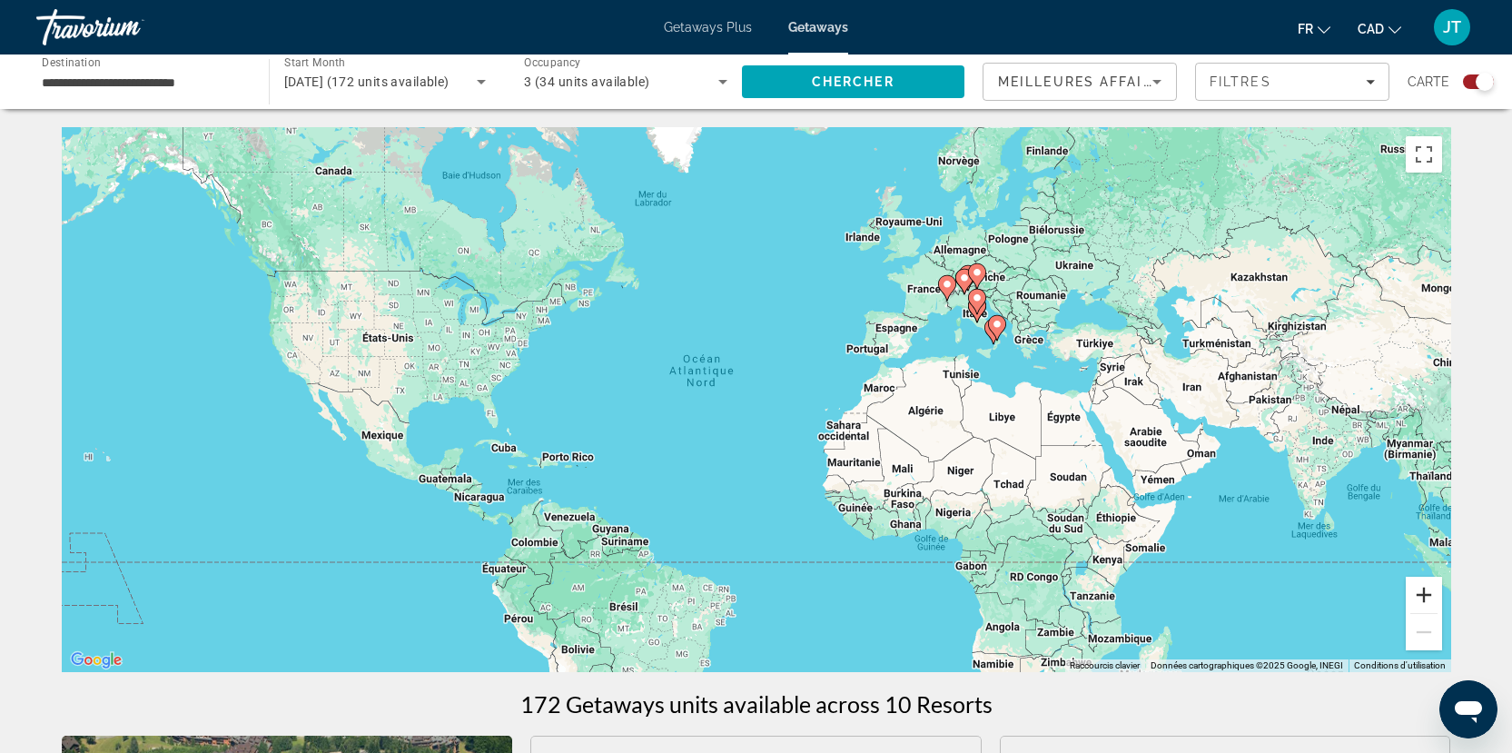
click at [1423, 592] on button "Zoom avant" at bounding box center [1424, 595] width 36 height 36
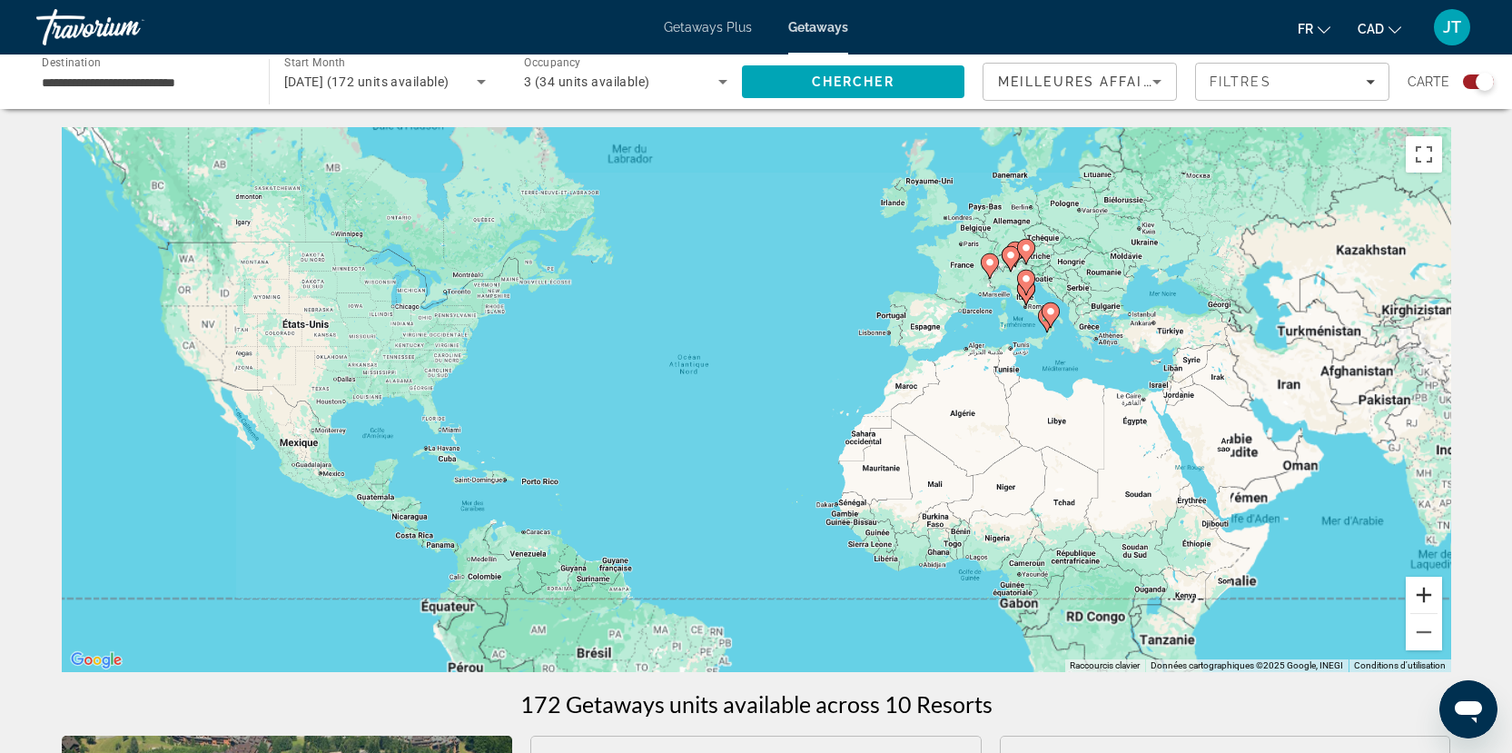
click at [1423, 592] on button "Zoom avant" at bounding box center [1424, 595] width 36 height 36
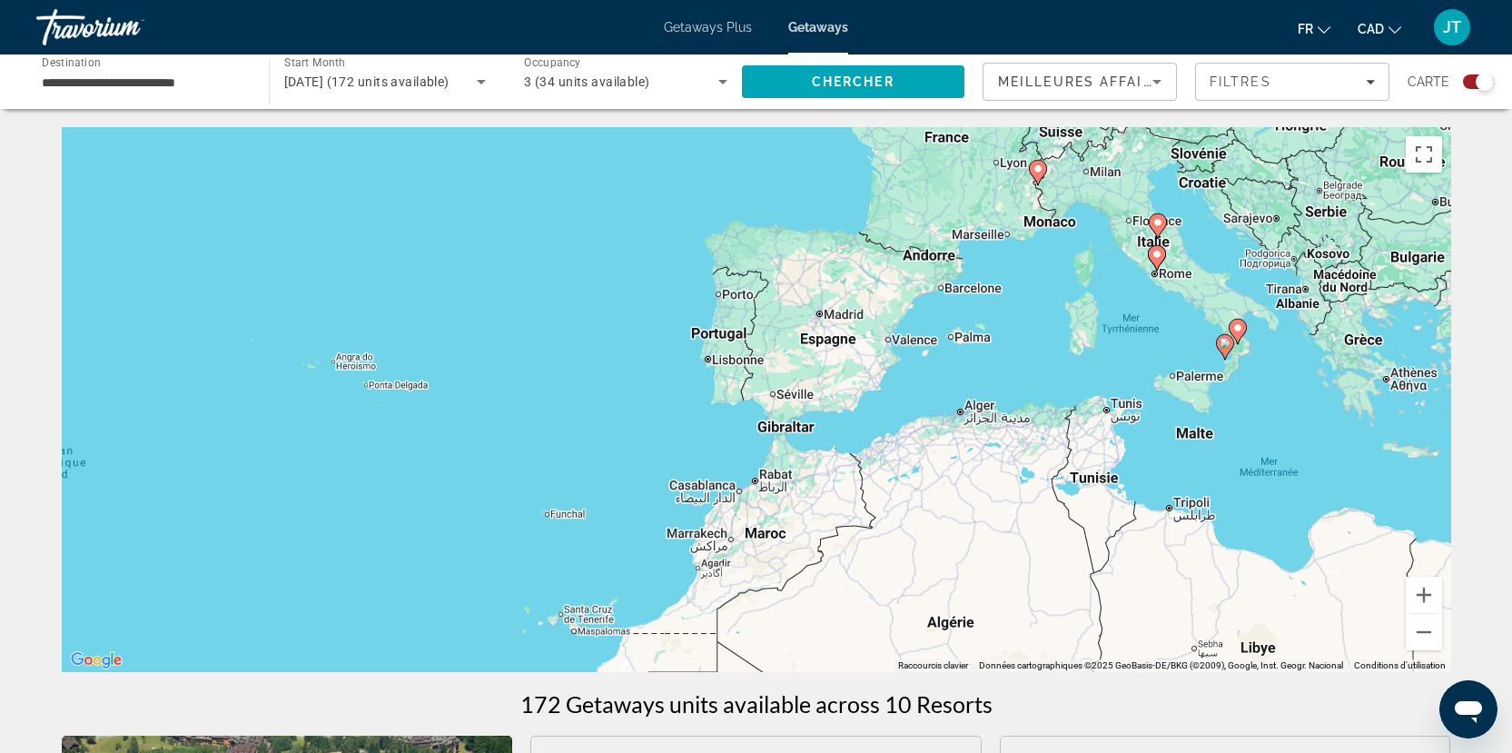
drag, startPoint x: 1254, startPoint y: 464, endPoint x: 827, endPoint y: 571, distance: 440.2
click at [757, 649] on div "Pour activer le glissement avec le clavier, appuyez sur Alt+Entrée. Une fois ce…" at bounding box center [757, 399] width 1390 height 545
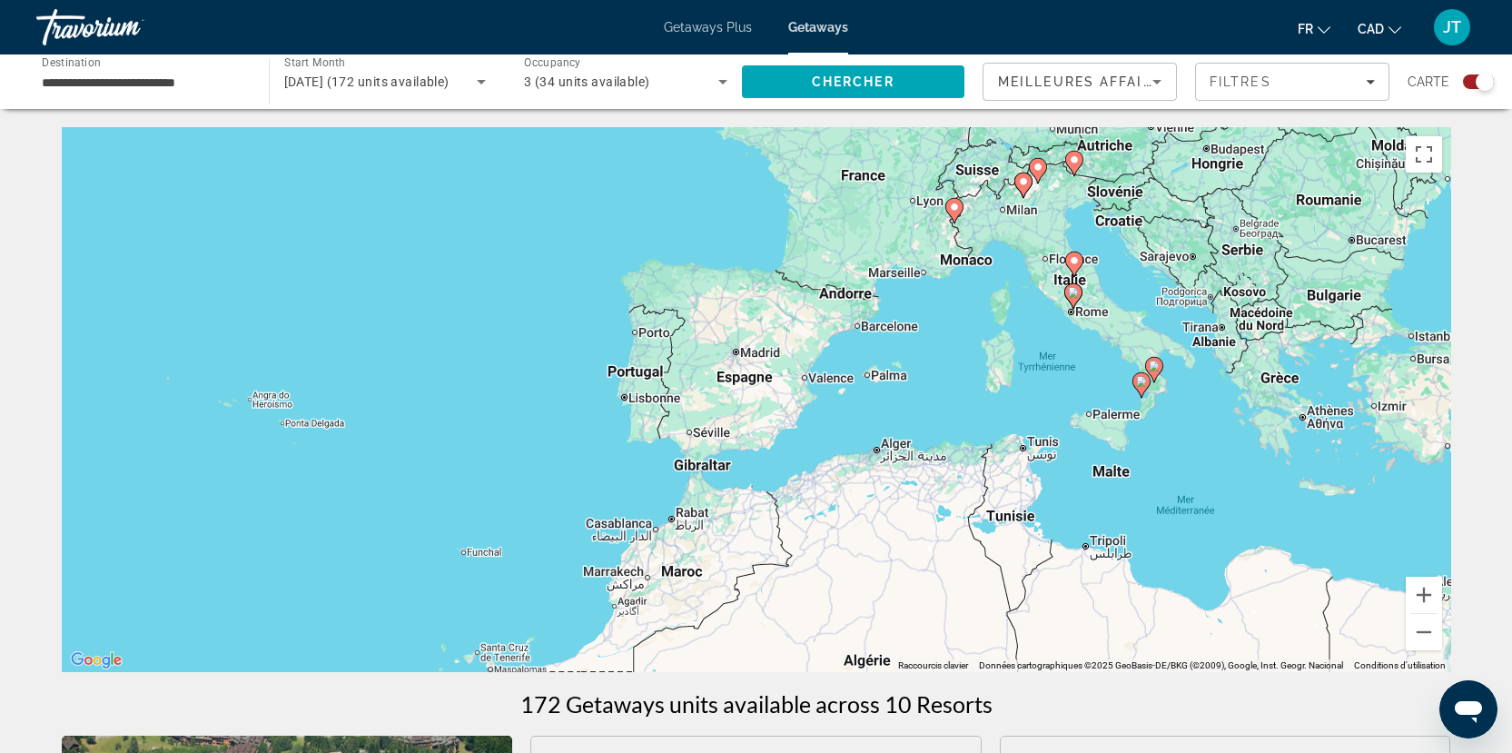
drag, startPoint x: 1048, startPoint y: 519, endPoint x: 973, endPoint y: 551, distance: 82.2
click at [974, 551] on div "Pour activer le glissement avec le clavier, appuyez sur Alt+Entrée. Une fois ce…" at bounding box center [757, 399] width 1390 height 545
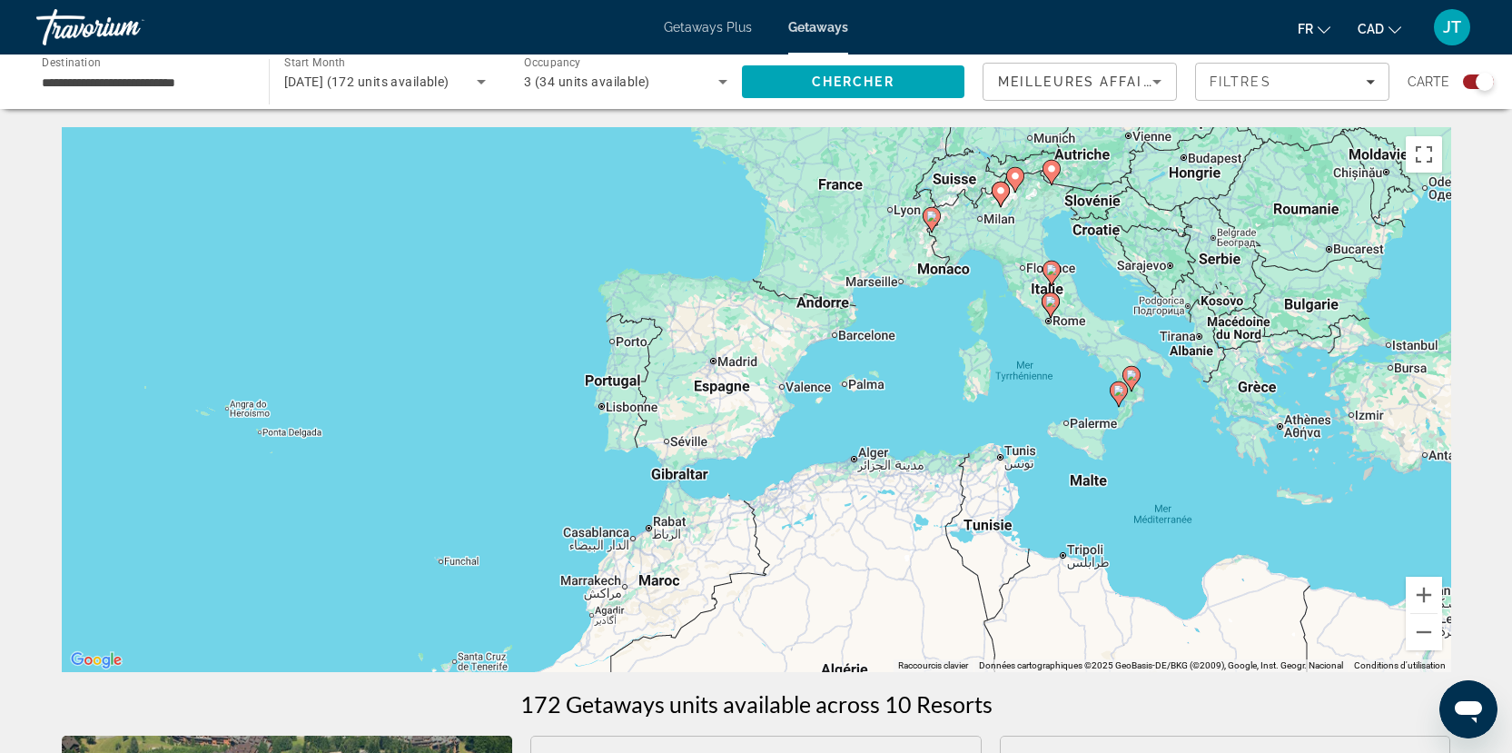
click at [1135, 374] on image "Main content" at bounding box center [1131, 375] width 11 height 11
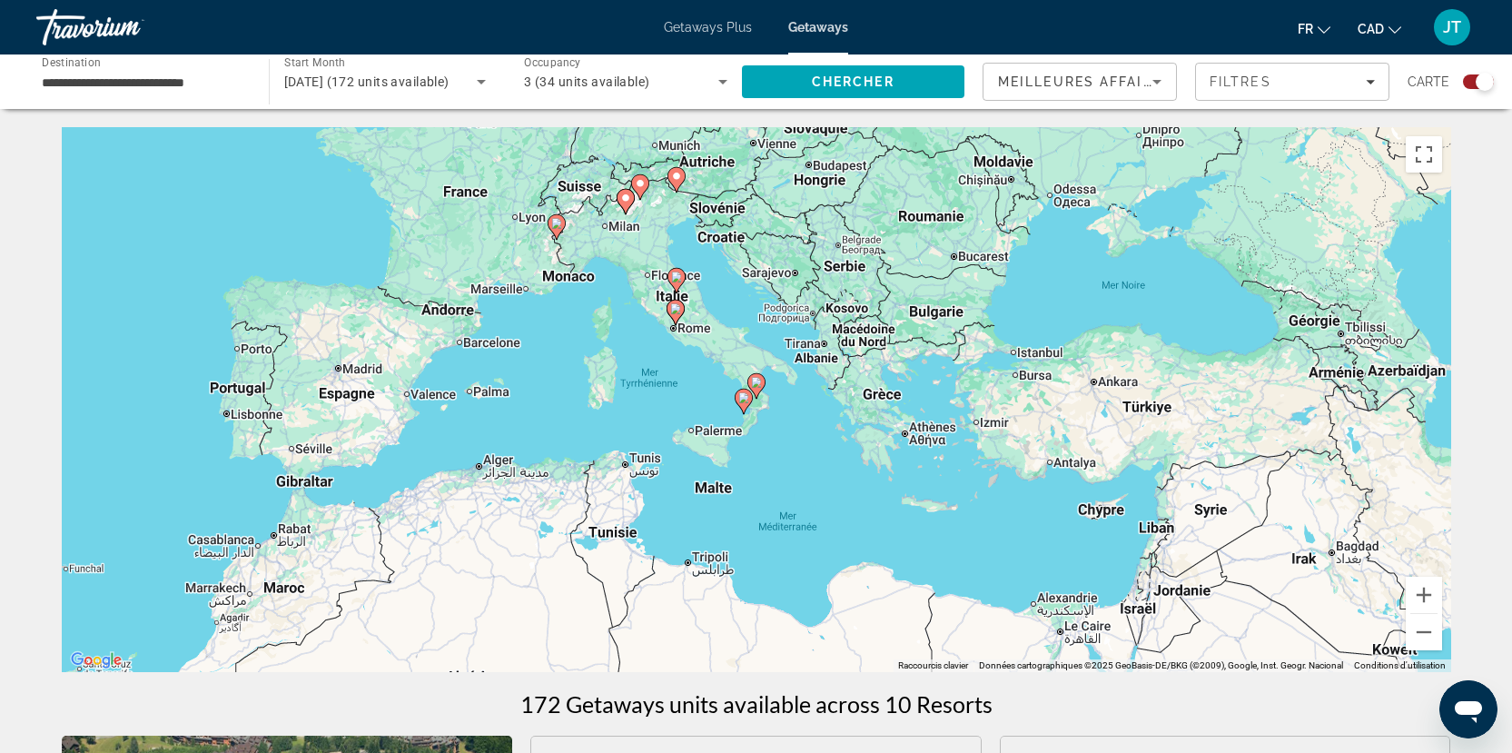
click at [759, 385] on image "Main content" at bounding box center [756, 382] width 11 height 11
type input "**********"
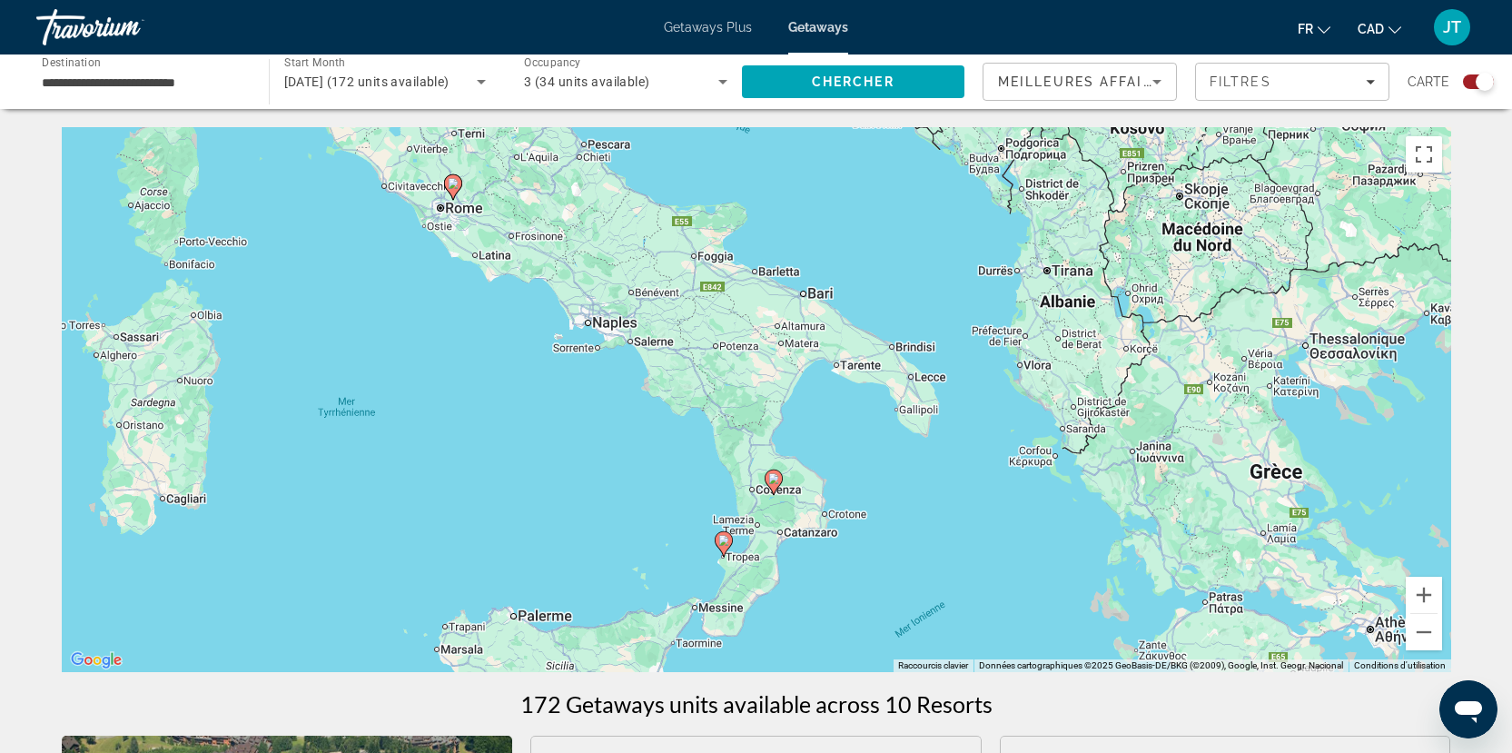
drag, startPoint x: 1119, startPoint y: 476, endPoint x: 1134, endPoint y: 572, distance: 97.5
click at [1135, 573] on div "Pour activer le glissement avec le clavier, appuyez sur Alt+Entrée. Une fois ce…" at bounding box center [757, 399] width 1390 height 545
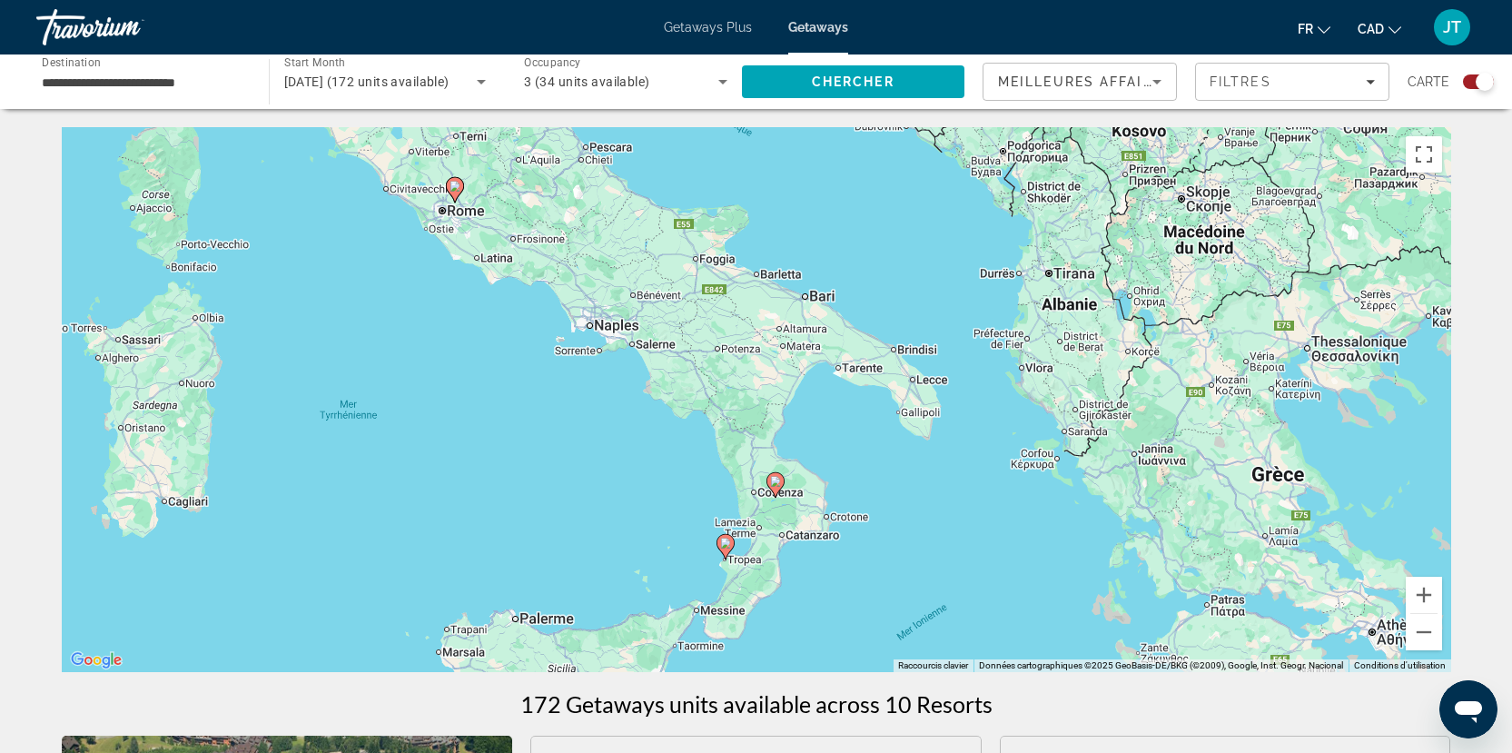
click at [847, 522] on div "Pour activer le glissement avec le clavier, appuyez sur Alt+Entrée. Une fois ce…" at bounding box center [757, 399] width 1390 height 545
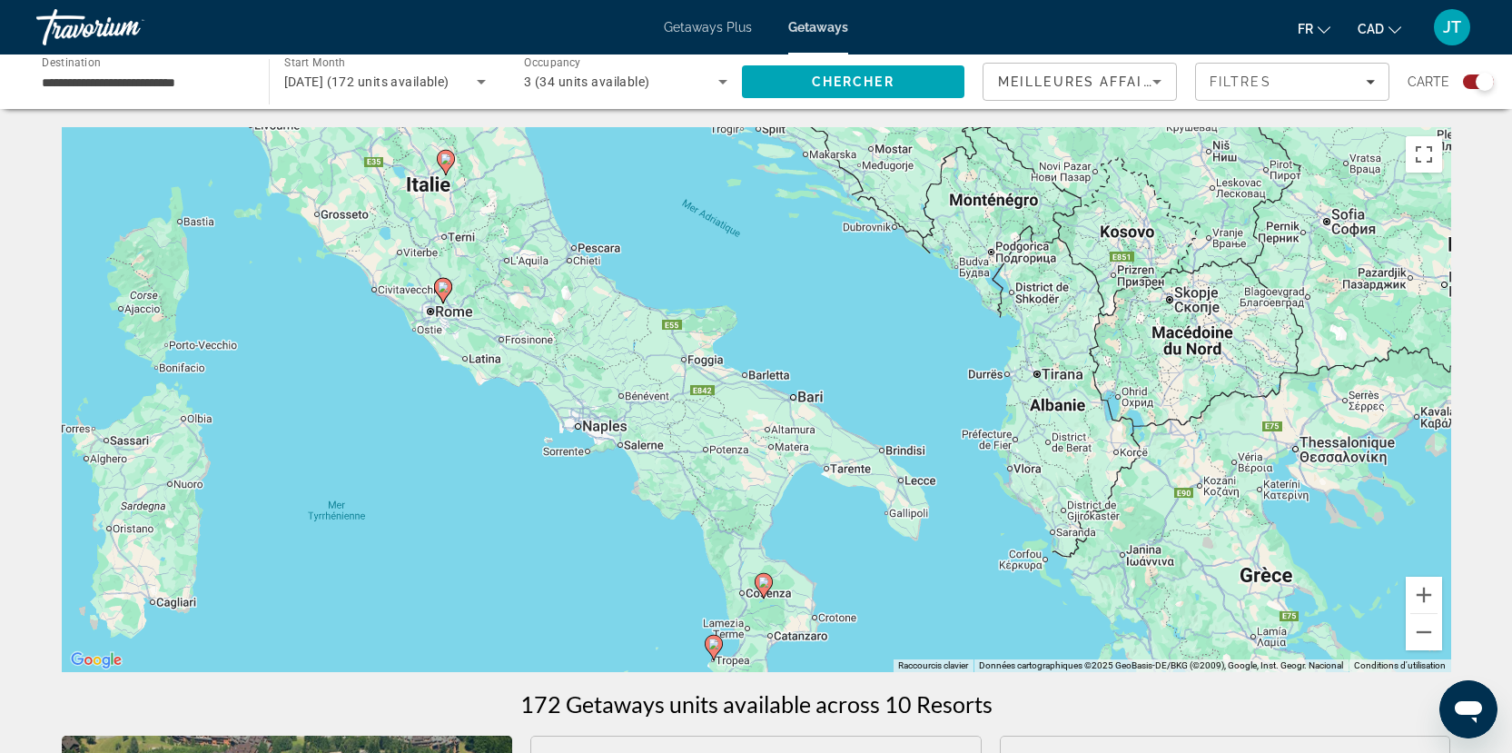
drag, startPoint x: 1147, startPoint y: 312, endPoint x: 1125, endPoint y: 362, distance: 54.5
click at [1125, 362] on div "Pour activer le glissement avec le clavier, appuyez sur Alt+Entrée. Une fois ce…" at bounding box center [757, 399] width 1390 height 545
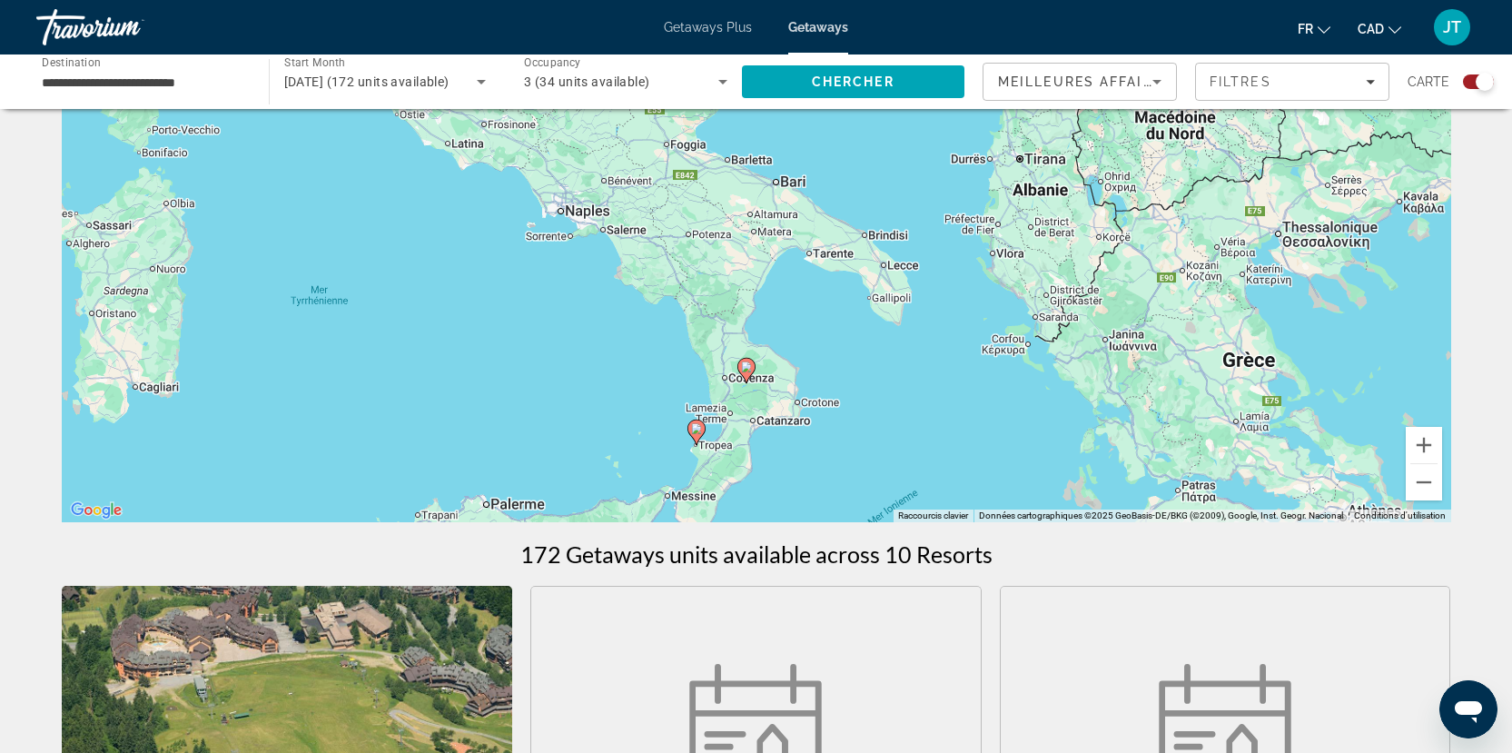
scroll to position [182, 0]
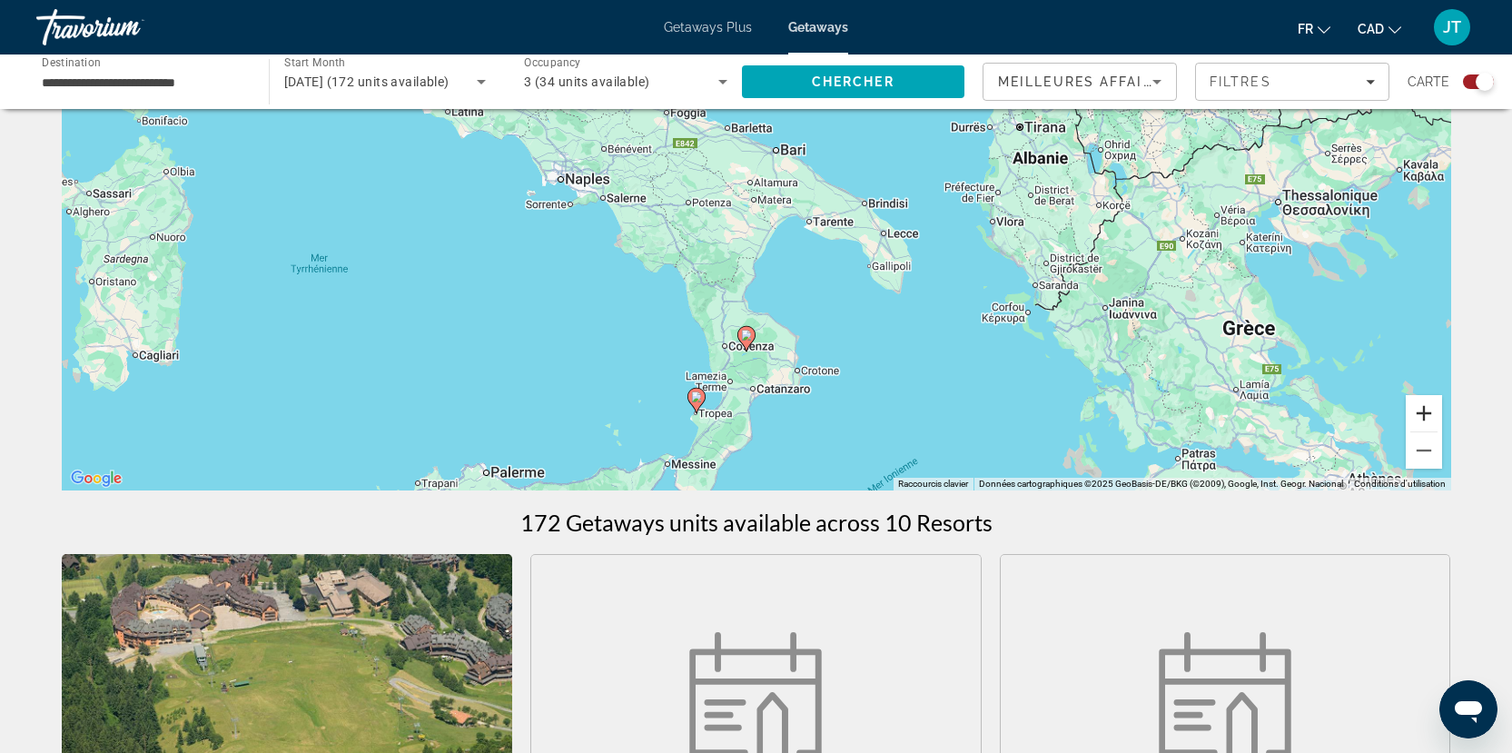
click at [1428, 417] on button "Zoom avant" at bounding box center [1424, 413] width 36 height 36
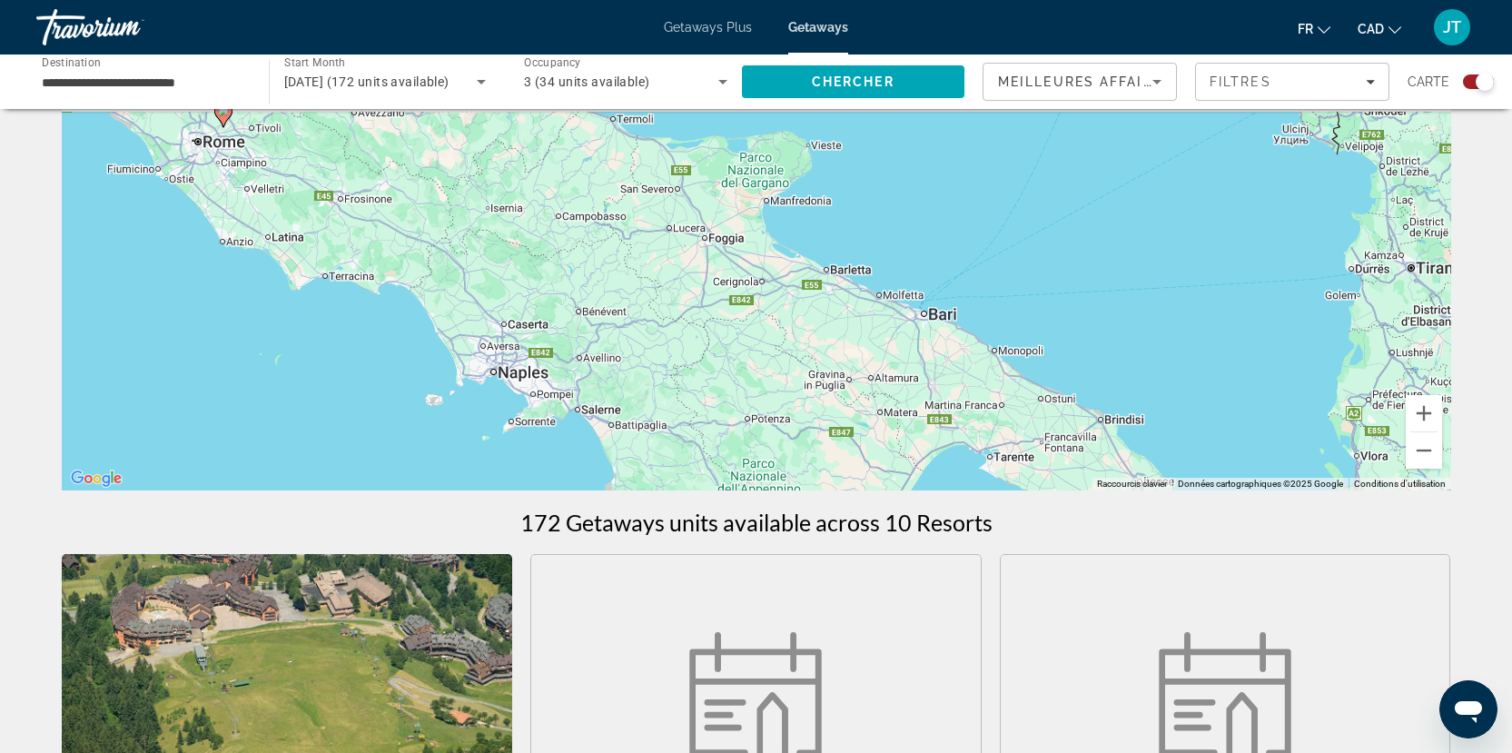
drag, startPoint x: 1129, startPoint y: 303, endPoint x: 1262, endPoint y: 542, distance: 273.2
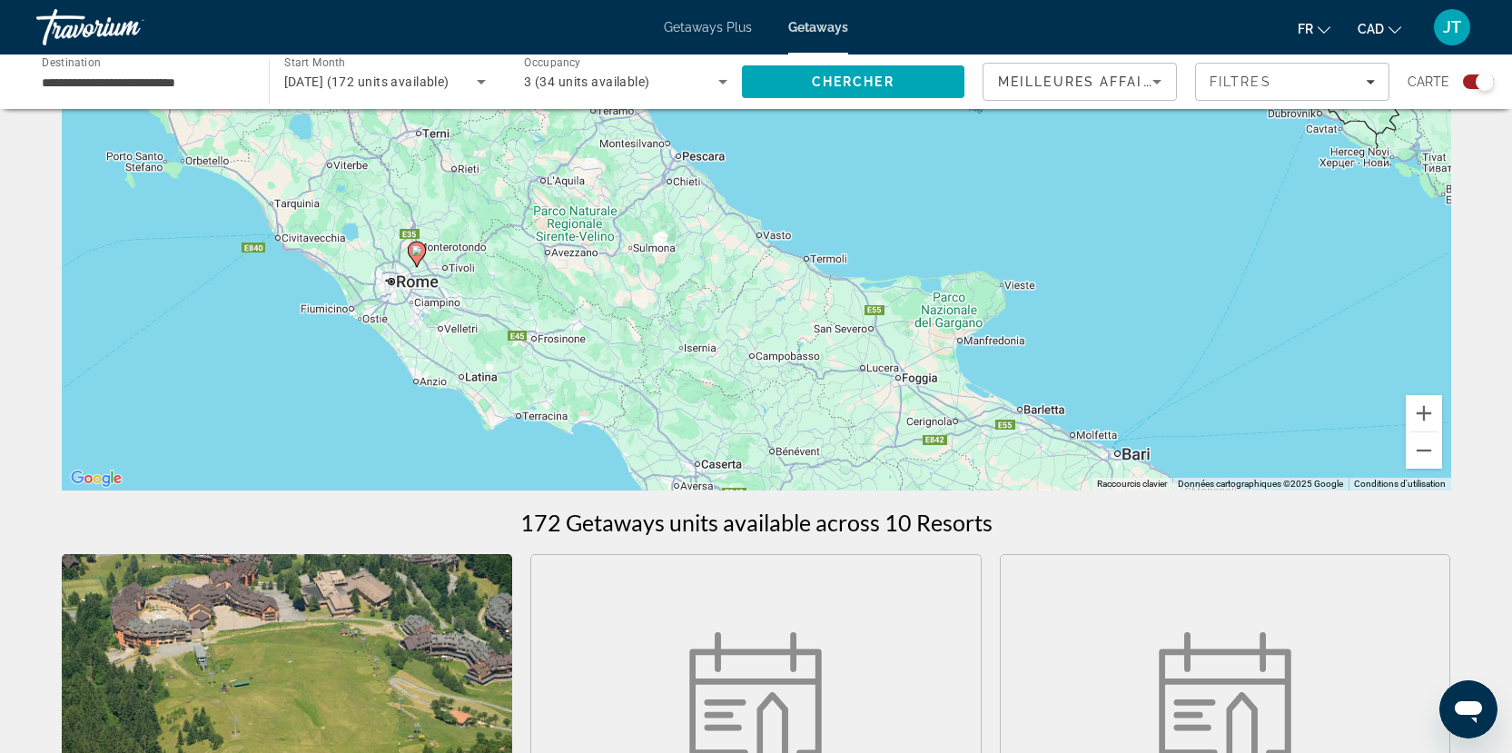
drag, startPoint x: 852, startPoint y: 287, endPoint x: 1041, endPoint y: 422, distance: 232.4
click at [1043, 423] on div "Pour activer le glissement avec le clavier, appuyez sur Alt+Entrée. Une fois ce…" at bounding box center [757, 218] width 1390 height 545
click at [415, 258] on icon "Main content" at bounding box center [416, 255] width 16 height 24
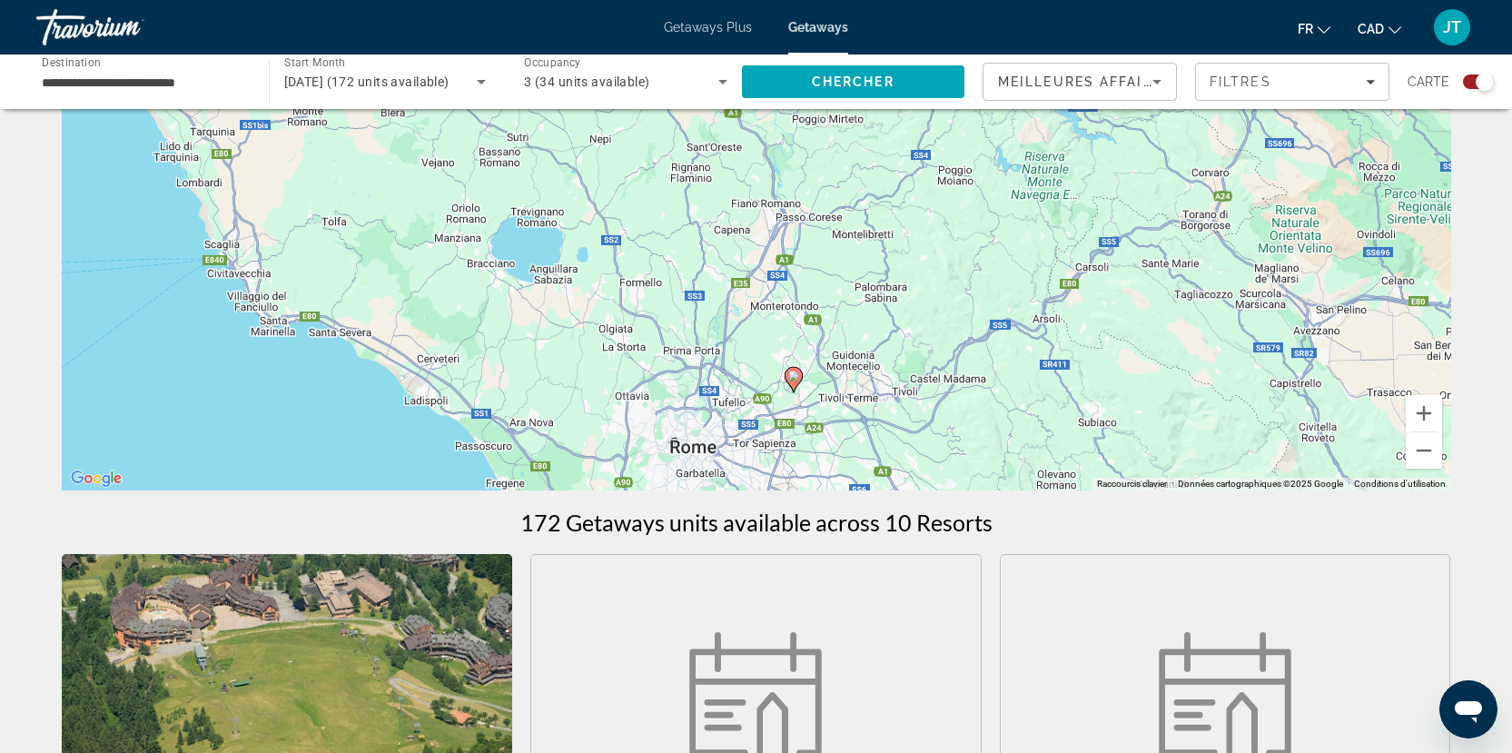
drag, startPoint x: 1023, startPoint y: 238, endPoint x: 1056, endPoint y: 407, distance: 172.3
click at [1056, 407] on div "Pour activer le glissement avec le clavier, appuyez sur Alt+Entrée. Une fois ce…" at bounding box center [757, 218] width 1390 height 545
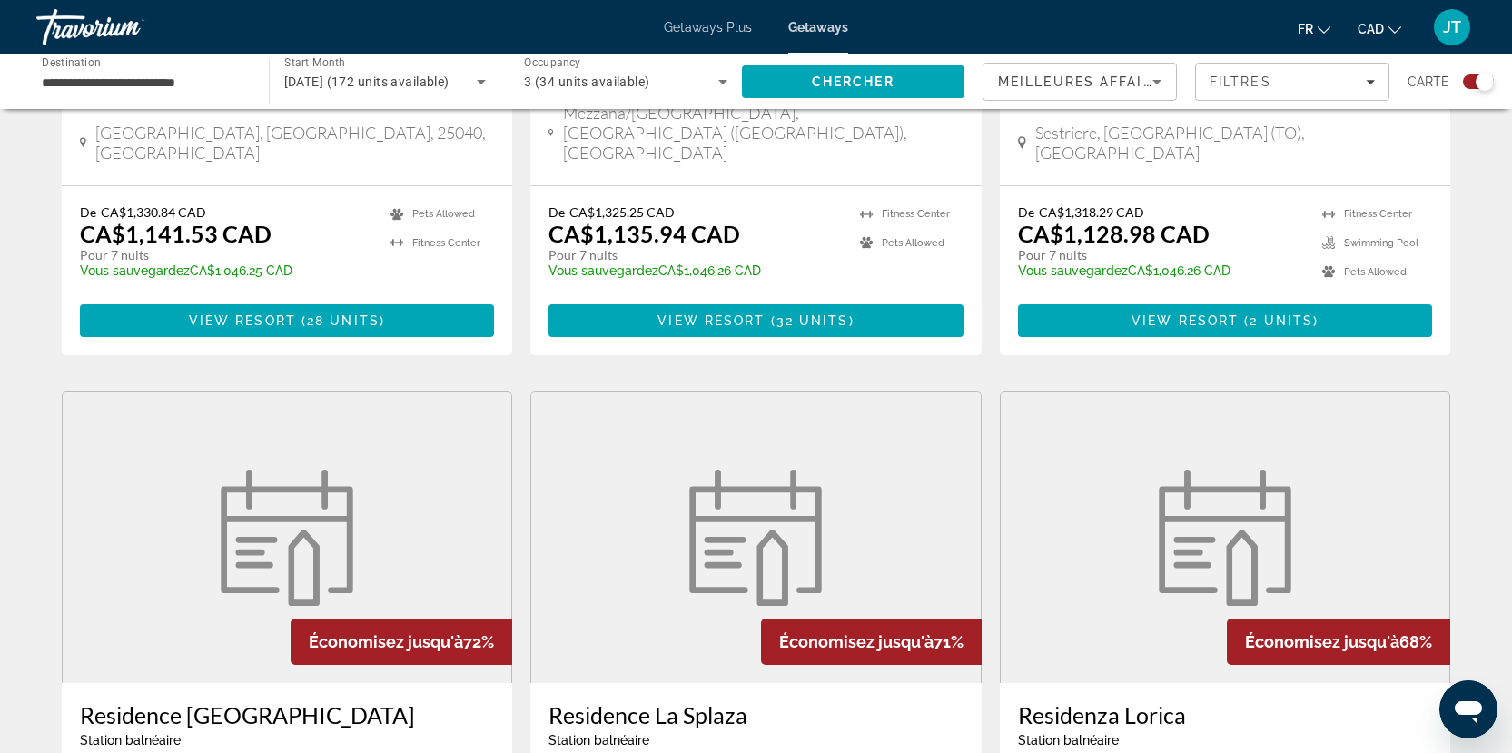
scroll to position [1272, 0]
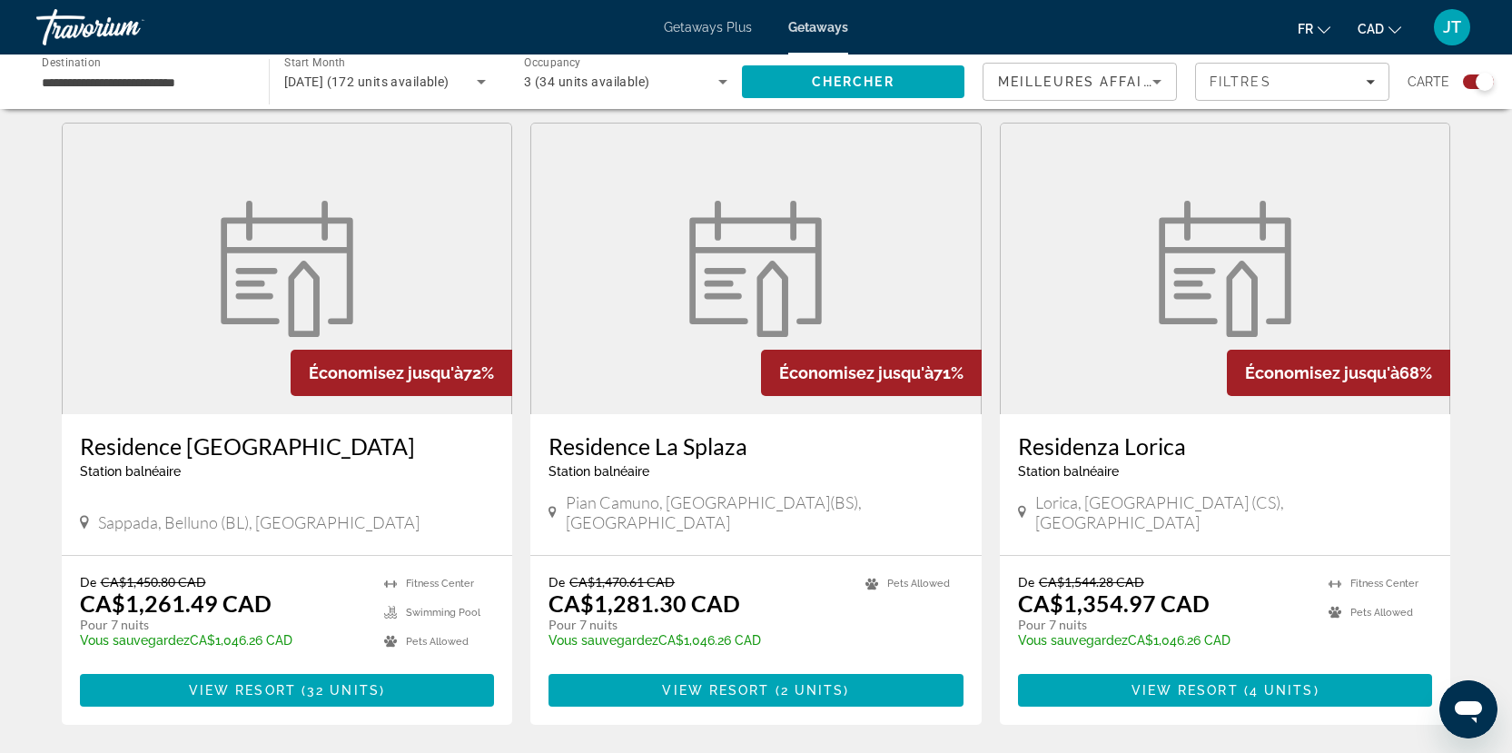
click at [219, 432] on h3 "Residence [GEOGRAPHIC_DATA]" at bounding box center [287, 445] width 415 height 27
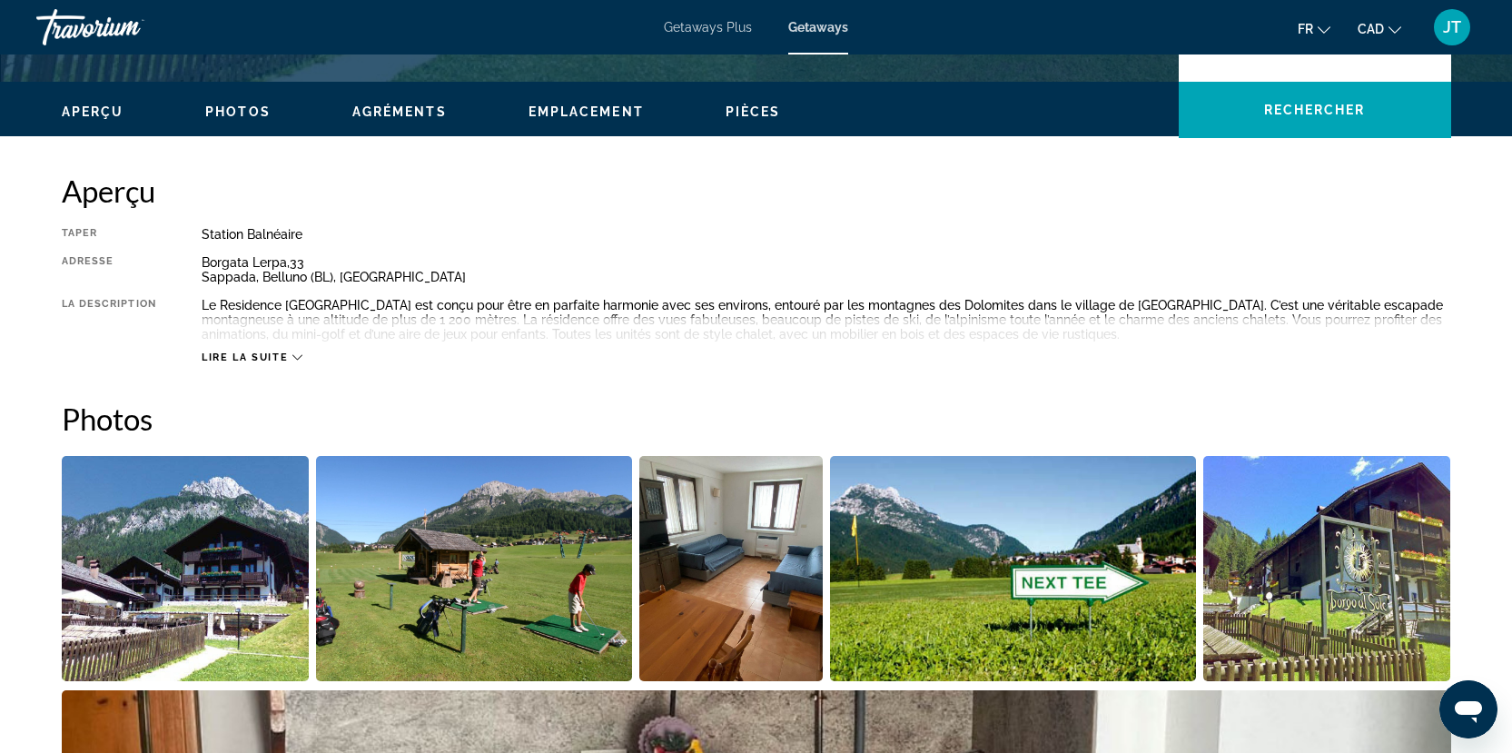
scroll to position [545, 0]
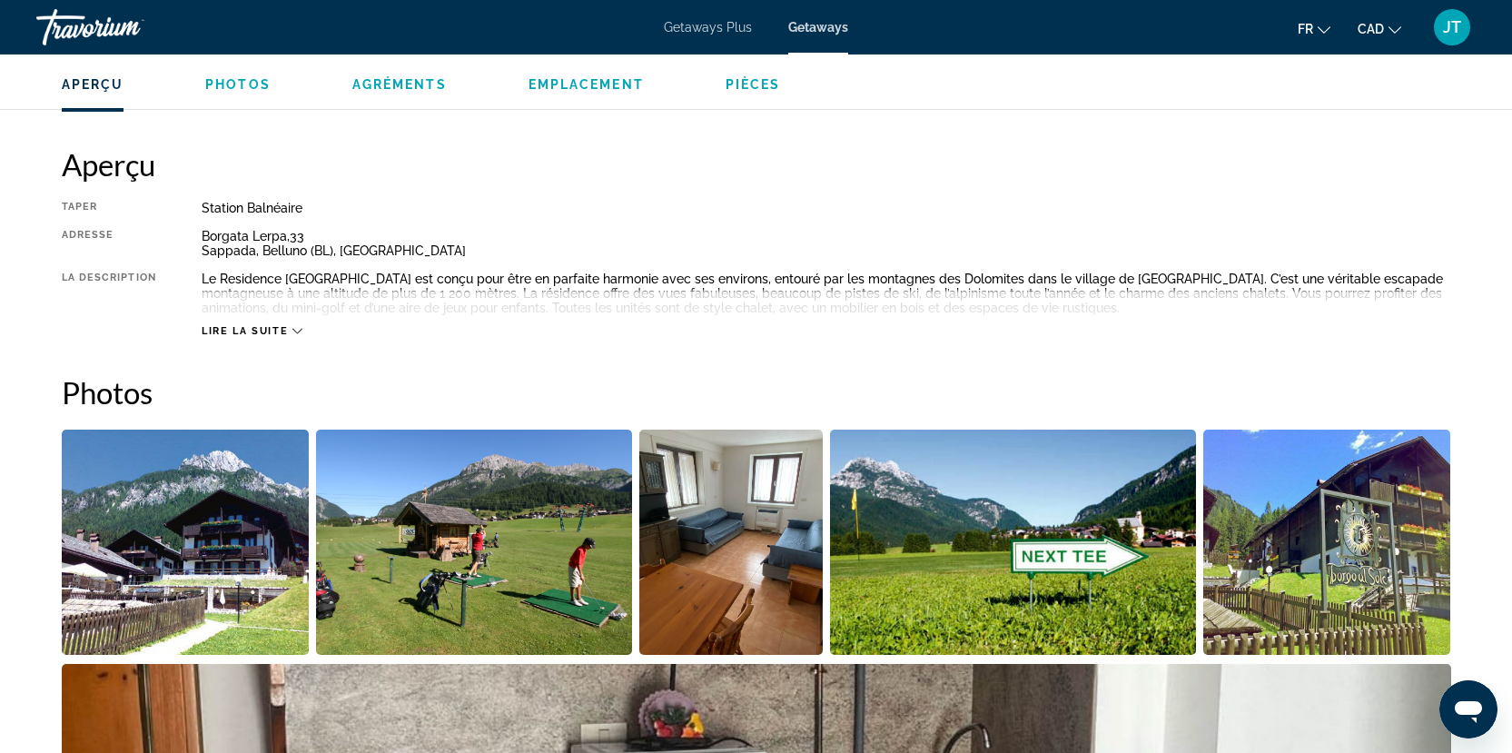
click at [290, 334] on div "Lire la suite" at bounding box center [252, 331] width 101 height 12
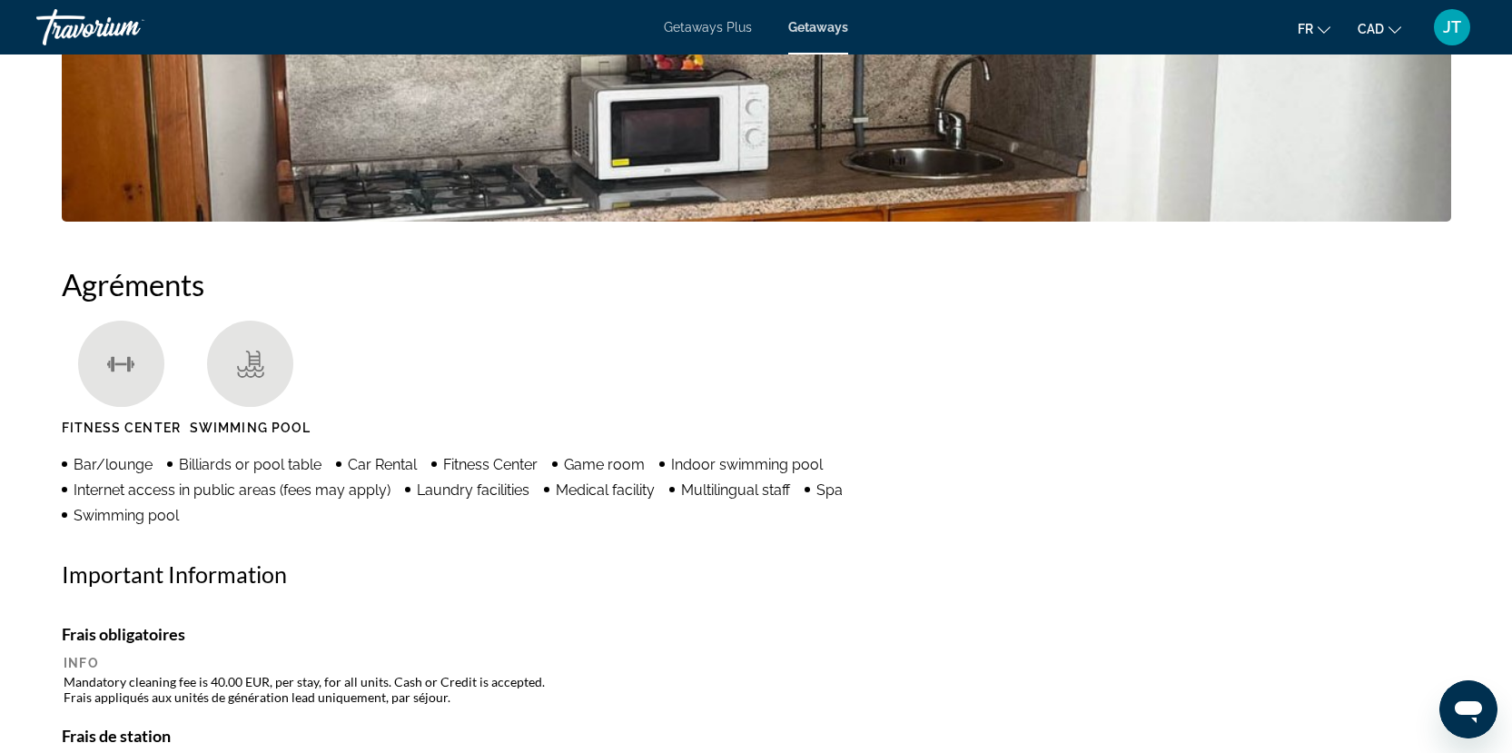
scroll to position [1181, 0]
